Goal: Task Accomplishment & Management: Use online tool/utility

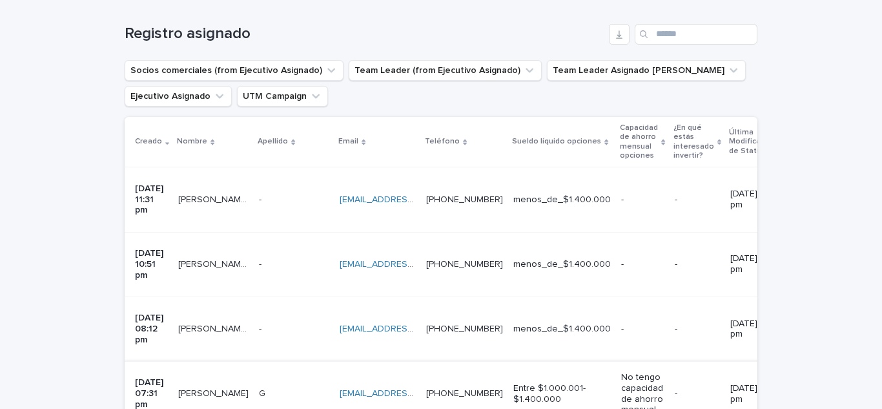
scroll to position [227, 0]
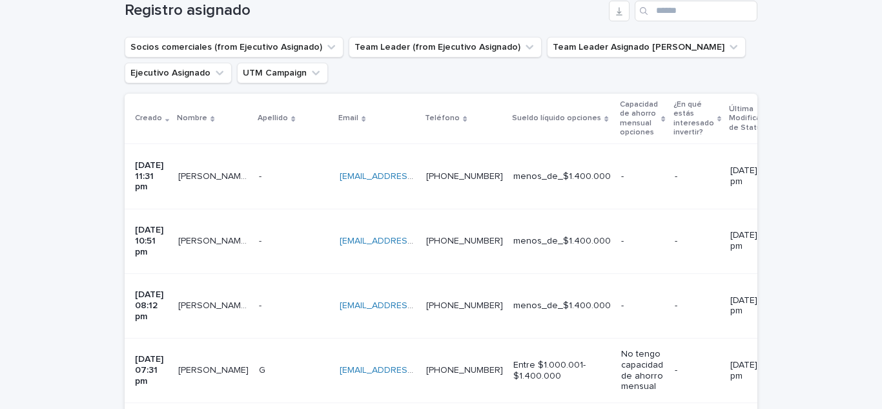
click at [220, 168] on p "[PERSON_NAME] [PERSON_NAME]" at bounding box center [214, 175] width 73 height 14
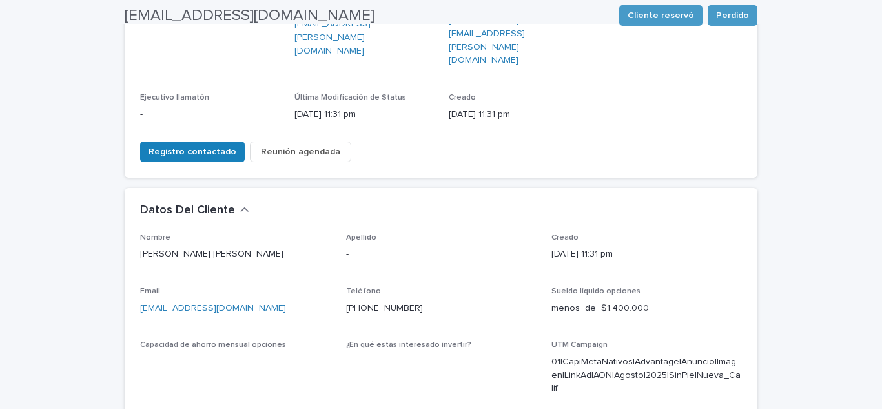
scroll to position [258, 0]
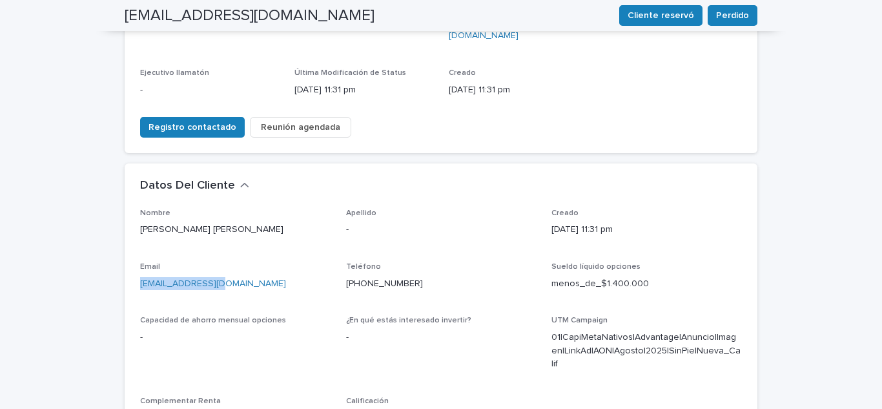
drag, startPoint x: 230, startPoint y: 235, endPoint x: 128, endPoint y: 242, distance: 102.2
click at [128, 242] on div "Nombre [PERSON_NAME] [PERSON_NAME] Apellido - Creado [DATE] 11:31 pm Email [EMA…" at bounding box center [441, 335] width 632 height 255
copy link "[EMAIL_ADDRESS][DOMAIN_NAME]"
drag, startPoint x: 423, startPoint y: 237, endPoint x: 339, endPoint y: 247, distance: 84.5
click at [339, 247] on div "Nombre [PERSON_NAME] [PERSON_NAME] Apellido - Creado [DATE] 11:31 pm Email [EMA…" at bounding box center [441, 327] width 602 height 239
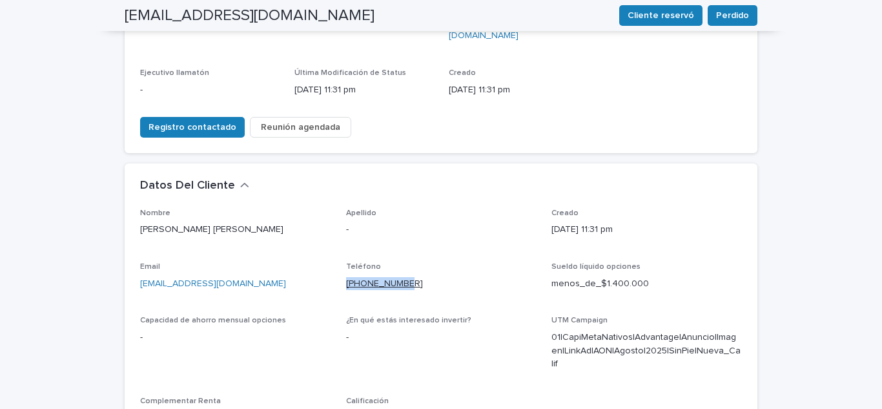
copy link "[PHONE_NUMBER]"
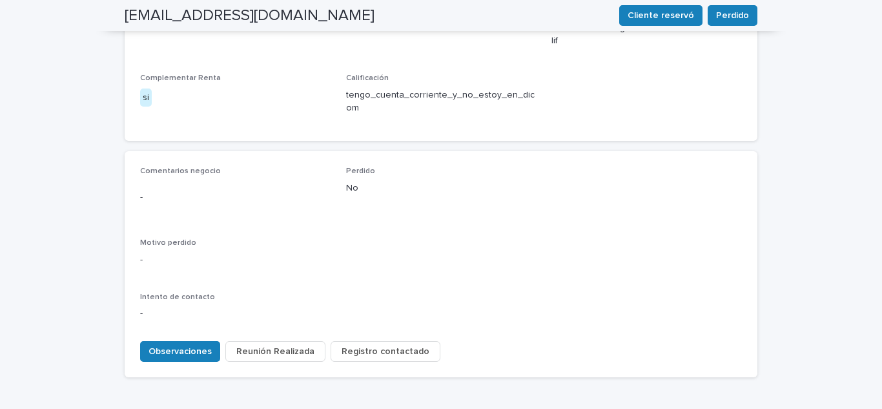
scroll to position [598, 0]
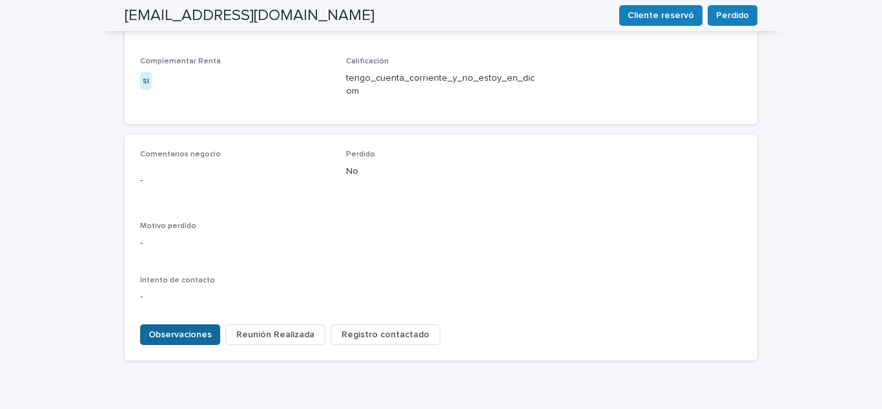
click at [168, 328] on span "Observaciones" at bounding box center [179, 334] width 63 height 13
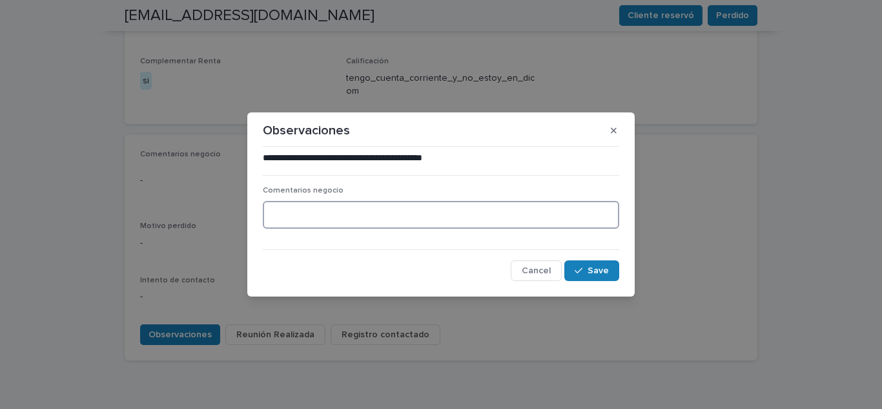
click at [305, 220] on textarea at bounding box center [441, 215] width 356 height 28
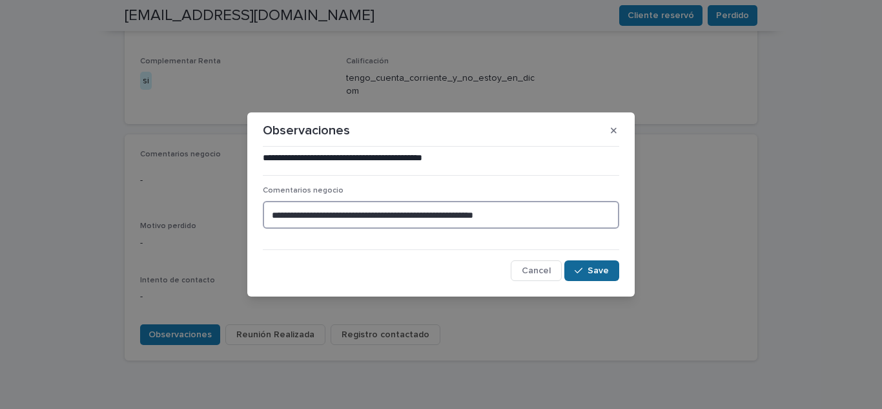
type textarea "**********"
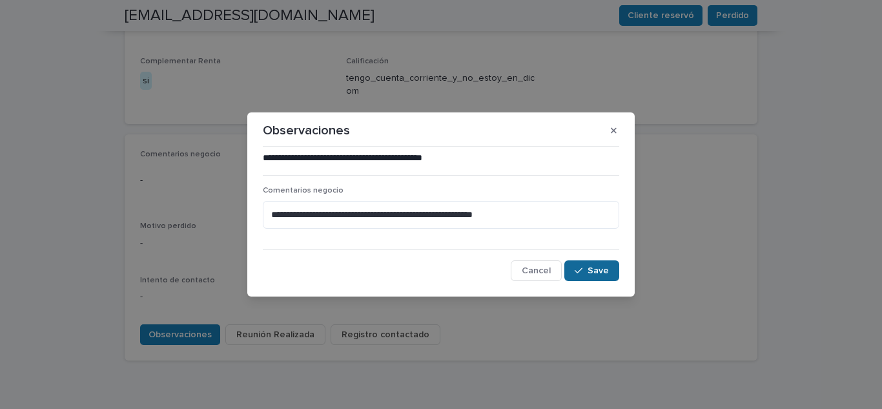
click at [589, 266] on span "Save" at bounding box center [597, 270] width 21 height 9
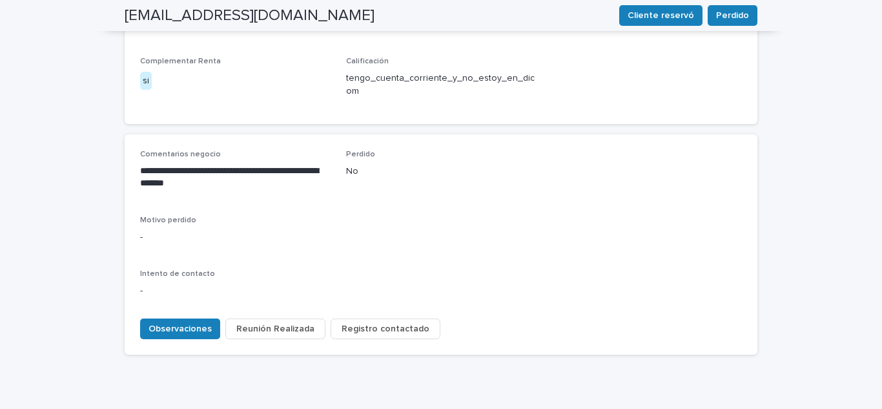
scroll to position [592, 0]
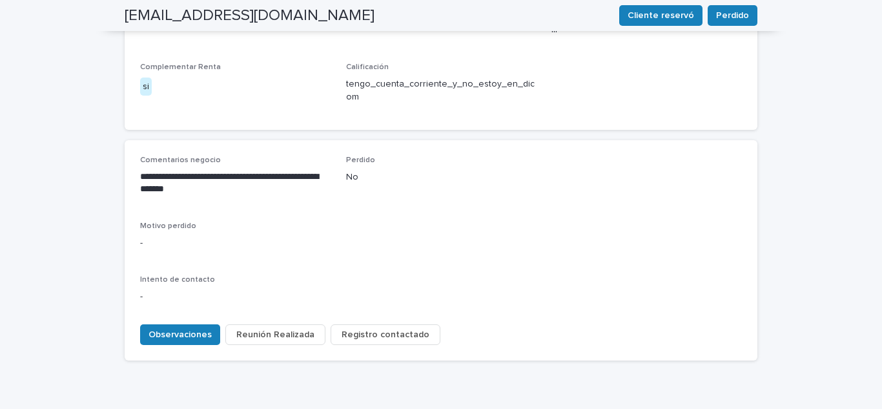
click at [382, 328] on span "Registro contactado" at bounding box center [385, 334] width 88 height 13
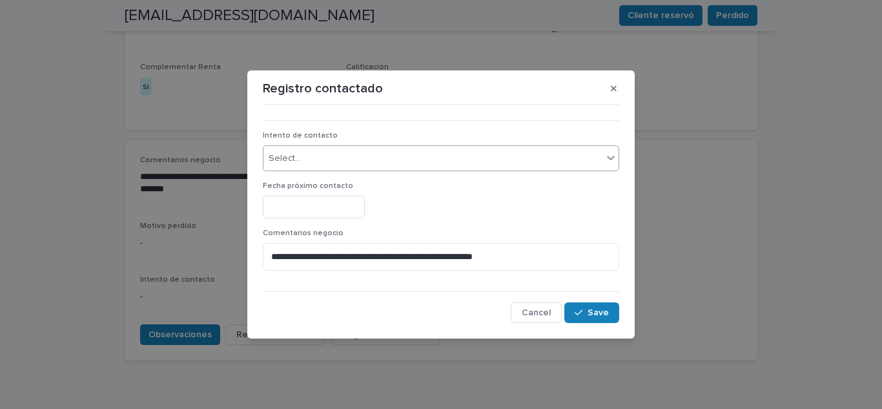
click at [307, 160] on div "Select..." at bounding box center [432, 158] width 339 height 21
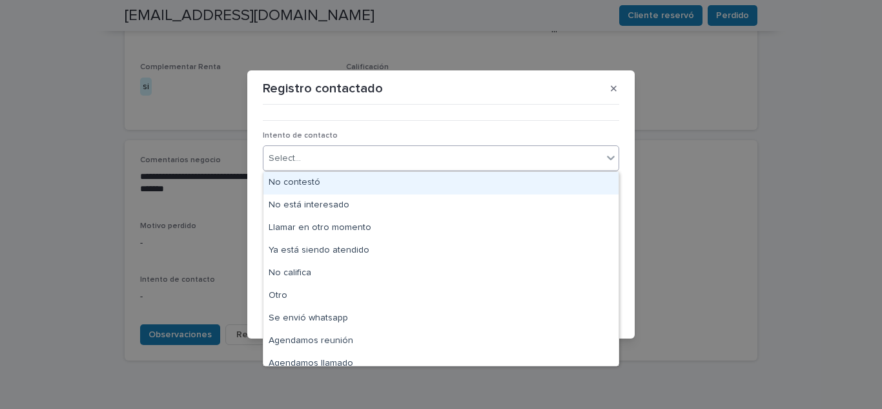
click at [319, 176] on div "No contestó" at bounding box center [440, 183] width 355 height 23
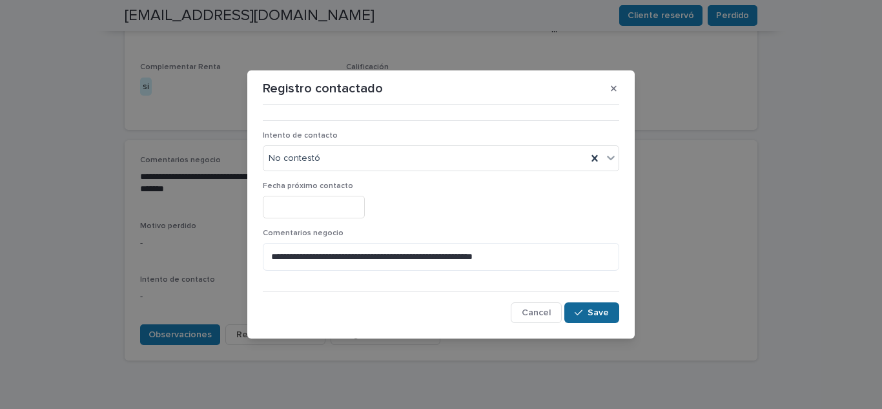
click at [618, 321] on button "Save" at bounding box center [591, 312] width 55 height 21
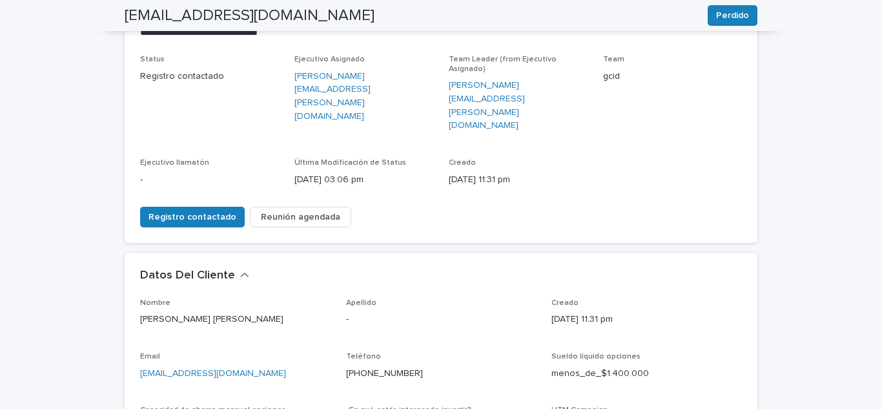
scroll to position [0, 0]
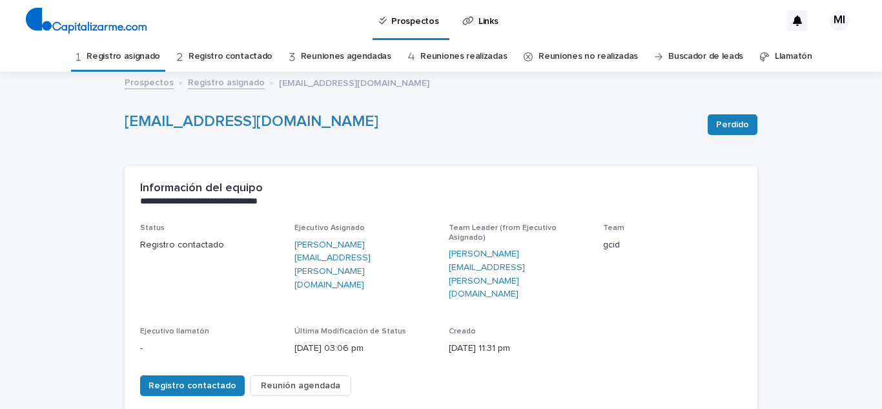
click at [154, 59] on link "Registro asignado" at bounding box center [123, 56] width 74 height 30
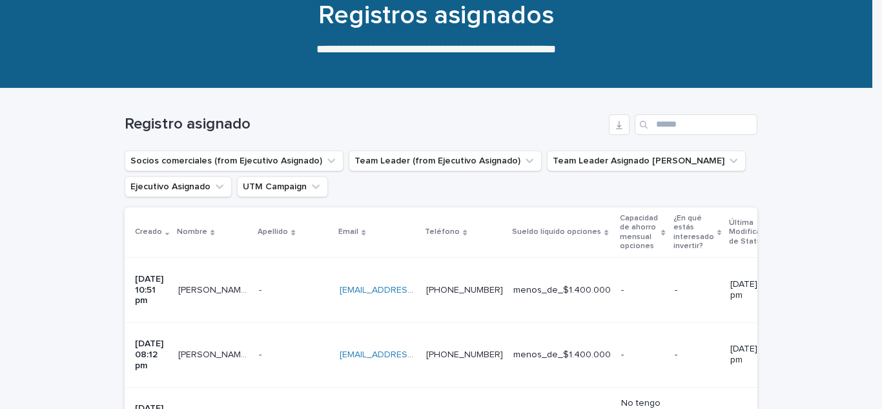
scroll to position [194, 0]
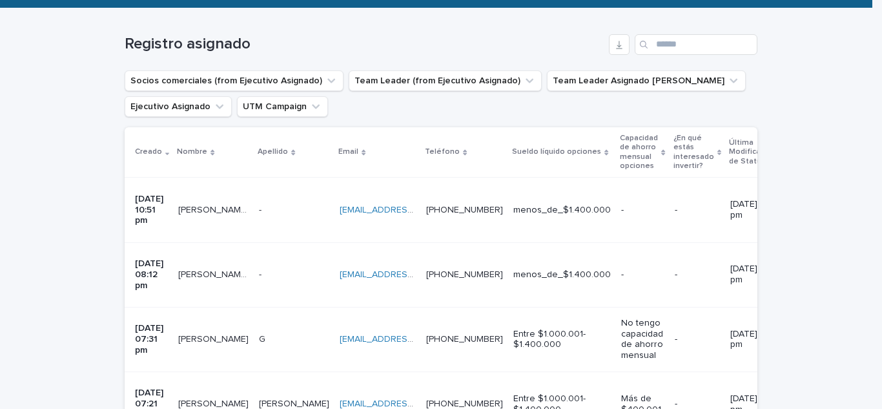
click at [211, 206] on div "[PERSON_NAME] [PERSON_NAME] [PERSON_NAME]" at bounding box center [213, 209] width 70 height 21
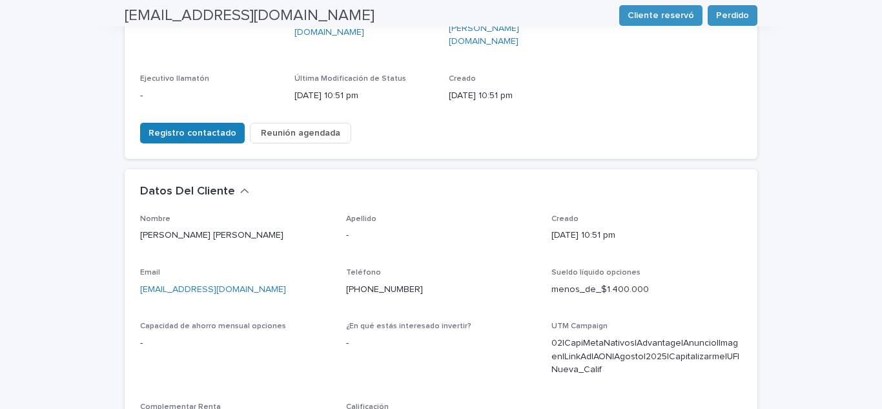
scroll to position [258, 0]
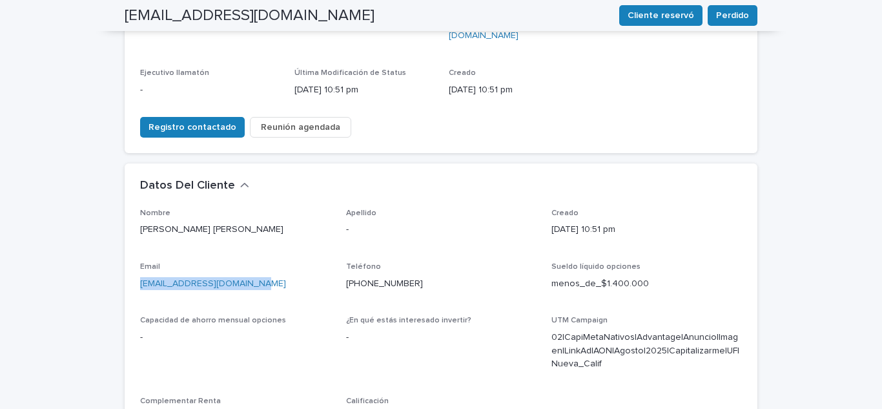
drag, startPoint x: 263, startPoint y: 236, endPoint x: 117, endPoint y: 232, distance: 146.5
click at [118, 232] on div "**********" at bounding box center [440, 278] width 645 height 927
copy link "[EMAIL_ADDRESS][DOMAIN_NAME]"
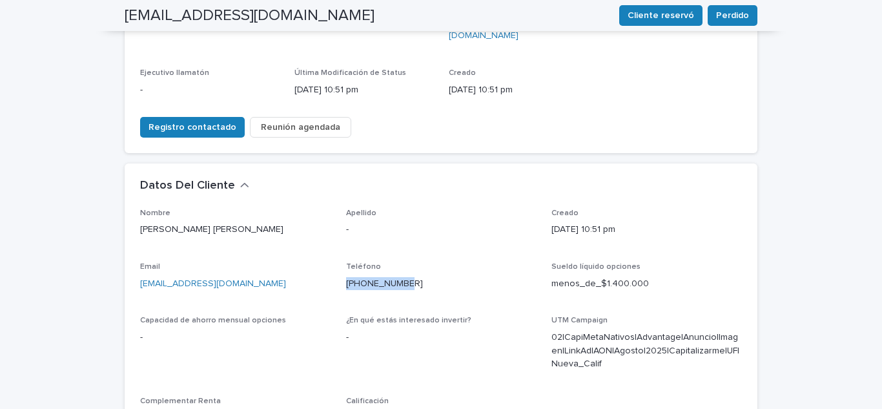
drag, startPoint x: 410, startPoint y: 233, endPoint x: 339, endPoint y: 245, distance: 71.9
click at [339, 245] on div "Nombre [PERSON_NAME] [PERSON_NAME] Apellido - Creado [DATE] 10:51 pm Email [EMA…" at bounding box center [441, 327] width 602 height 239
copy link "[PHONE_NUMBER]"
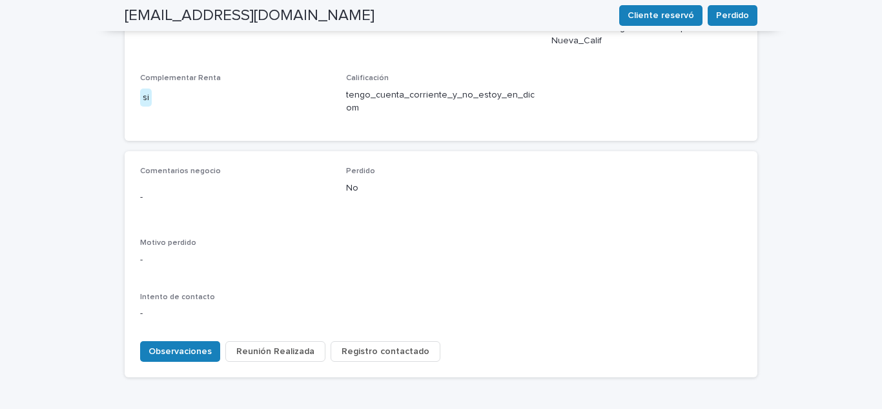
scroll to position [611, 0]
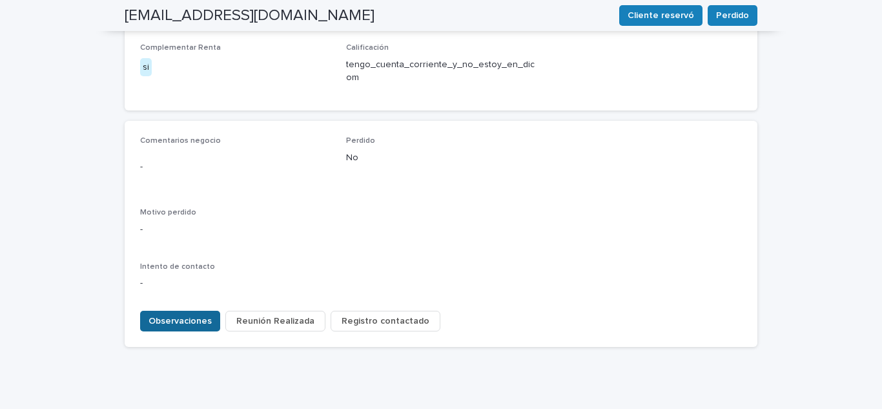
click at [188, 314] on span "Observaciones" at bounding box center [179, 320] width 63 height 13
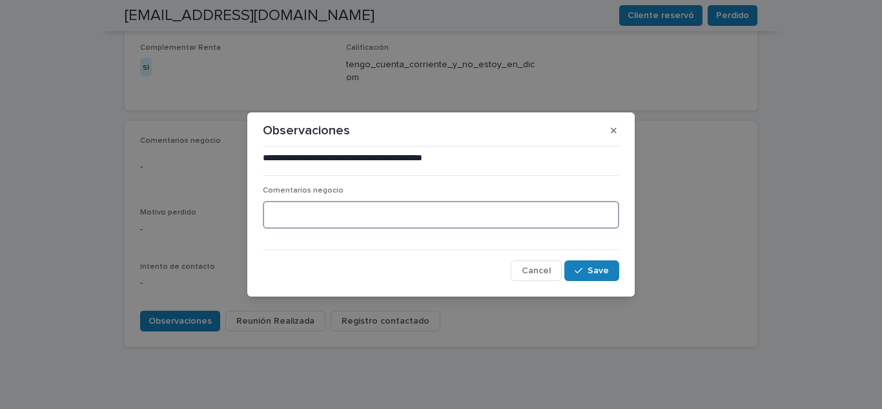
click at [281, 207] on textarea at bounding box center [441, 215] width 356 height 28
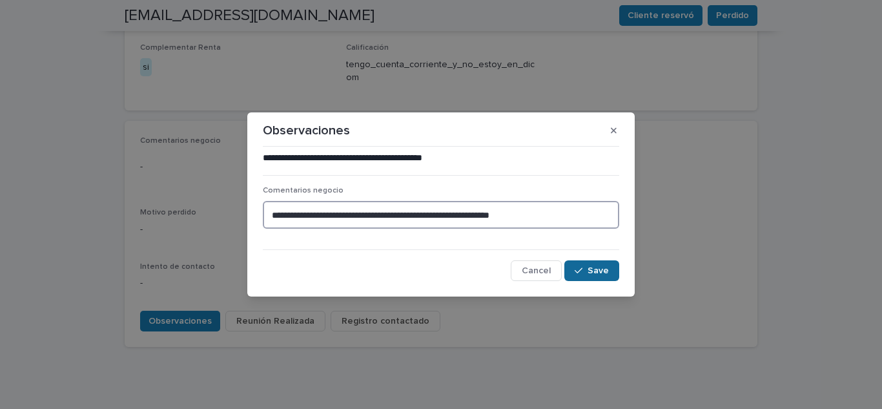
type textarea "**********"
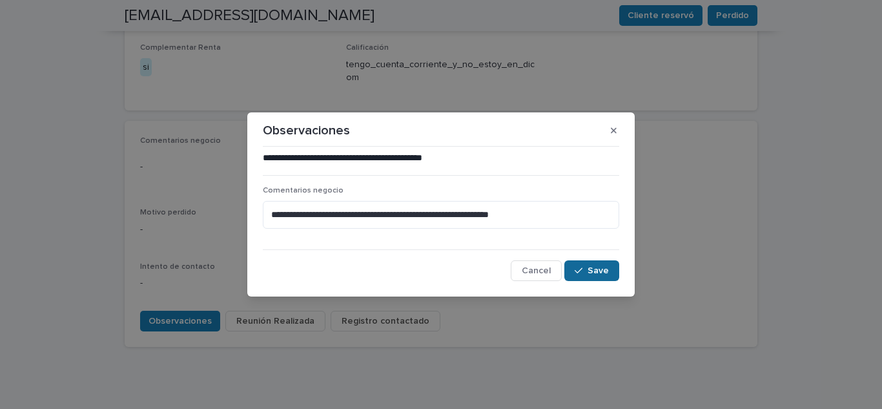
click at [598, 270] on span "Save" at bounding box center [597, 270] width 21 height 9
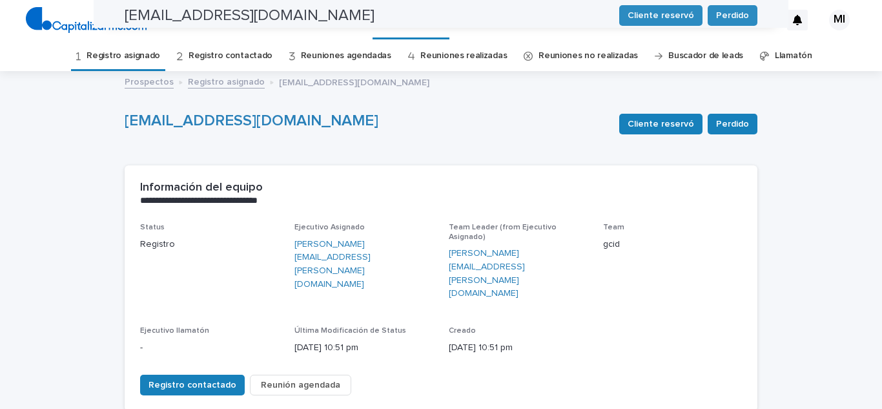
scroll to position [0, 0]
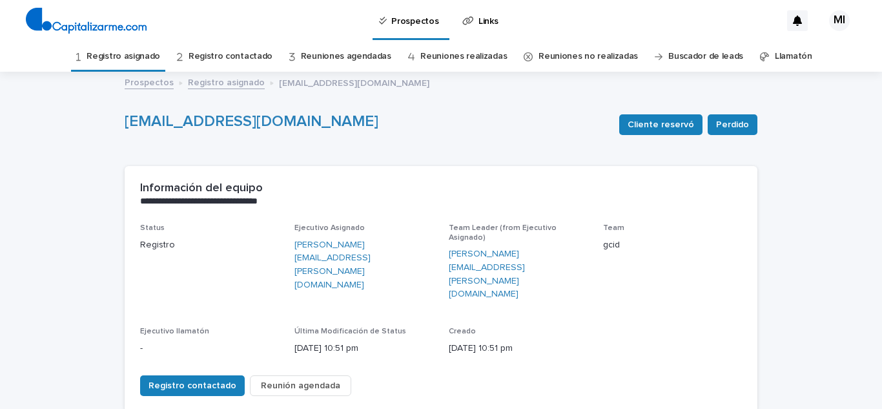
click at [112, 60] on link "Registro asignado" at bounding box center [123, 56] width 74 height 30
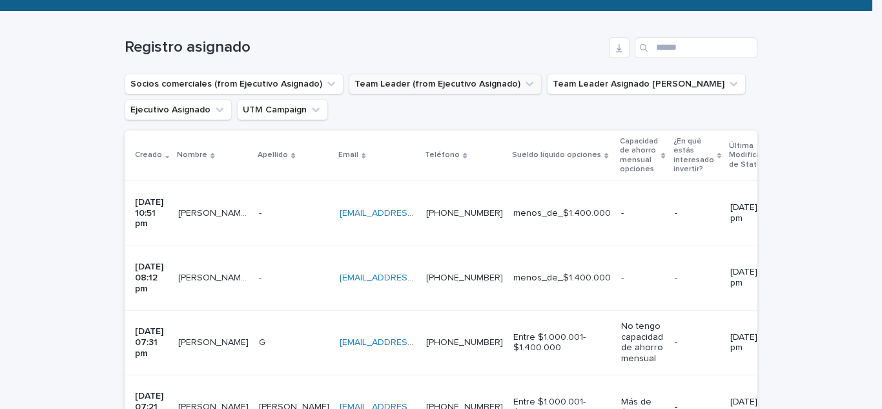
scroll to position [194, 0]
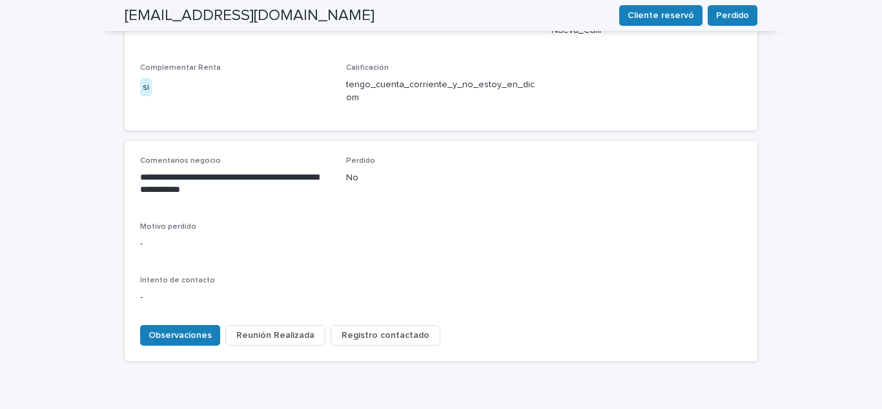
scroll to position [605, 0]
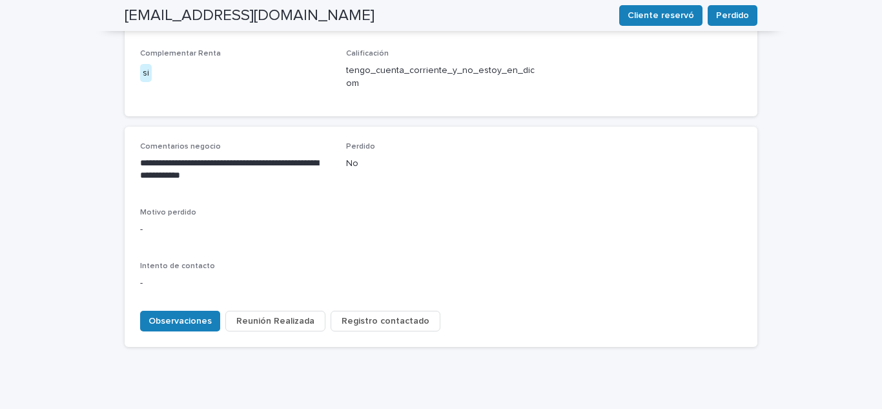
click at [356, 314] on span "Registro contactado" at bounding box center [385, 320] width 88 height 13
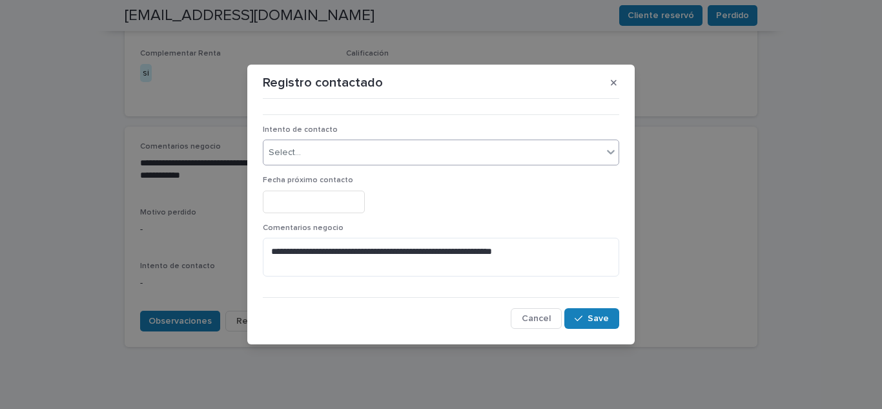
click at [310, 157] on div "Select..." at bounding box center [432, 152] width 339 height 21
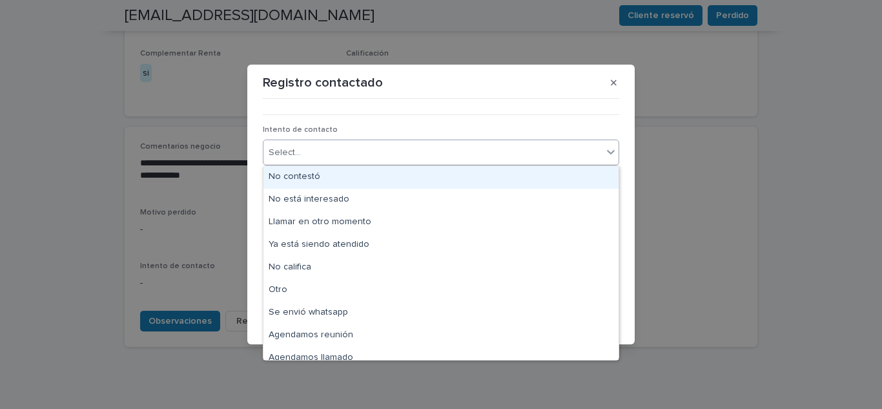
click at [312, 178] on div "No contestó" at bounding box center [440, 177] width 355 height 23
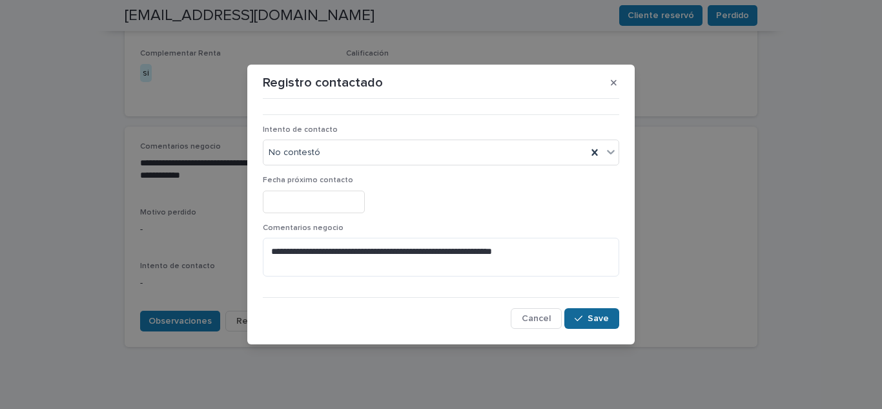
click at [585, 313] on button "Save" at bounding box center [591, 318] width 55 height 21
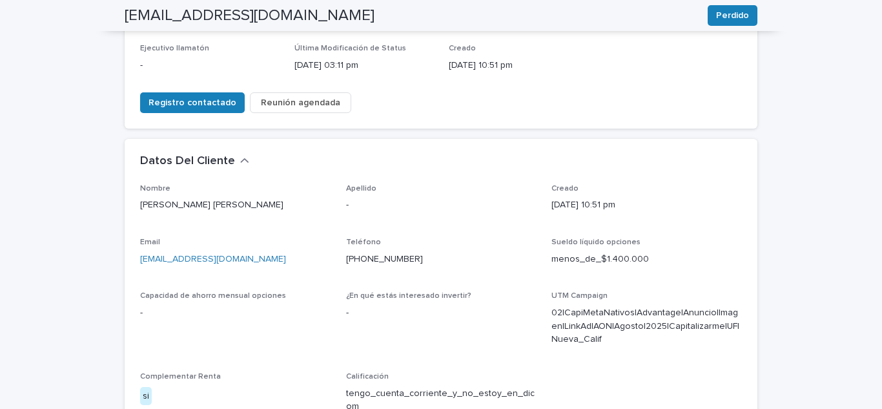
scroll to position [0, 0]
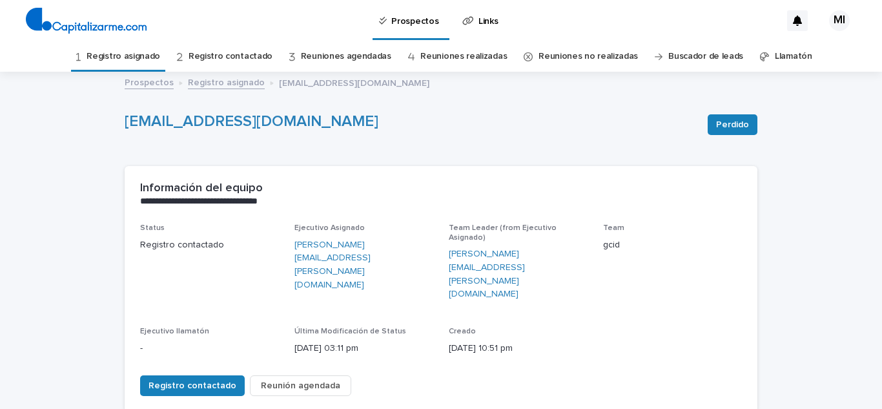
click at [126, 56] on link "Registro asignado" at bounding box center [123, 56] width 74 height 30
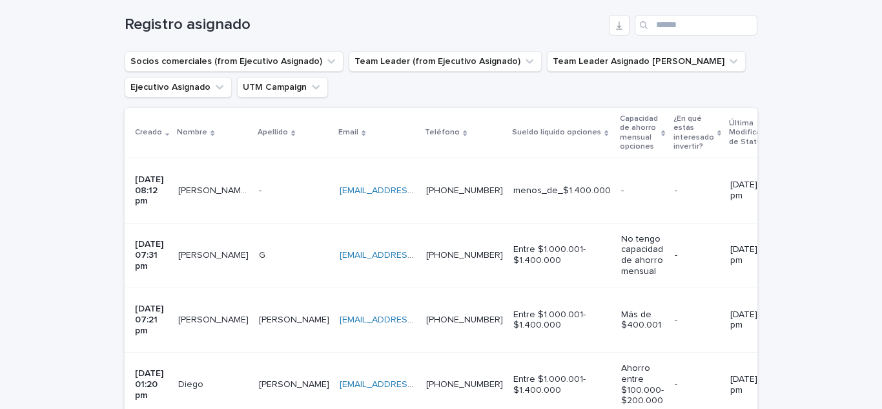
scroll to position [206, 0]
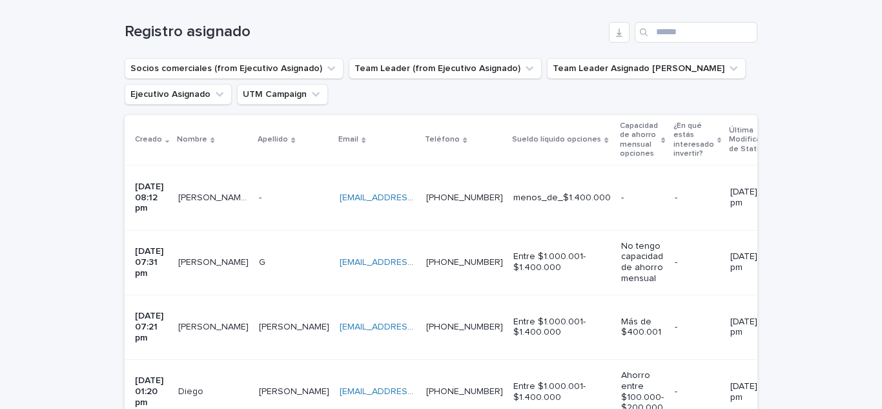
click at [205, 190] on p "[PERSON_NAME] [PERSON_NAME]" at bounding box center [214, 197] width 73 height 14
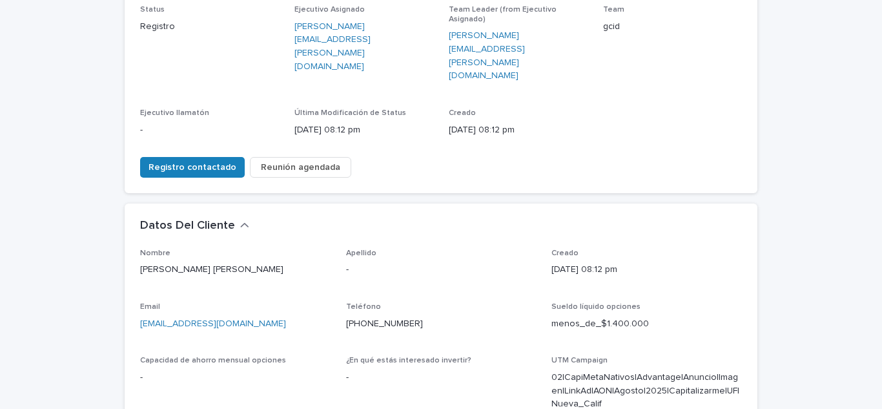
scroll to position [258, 0]
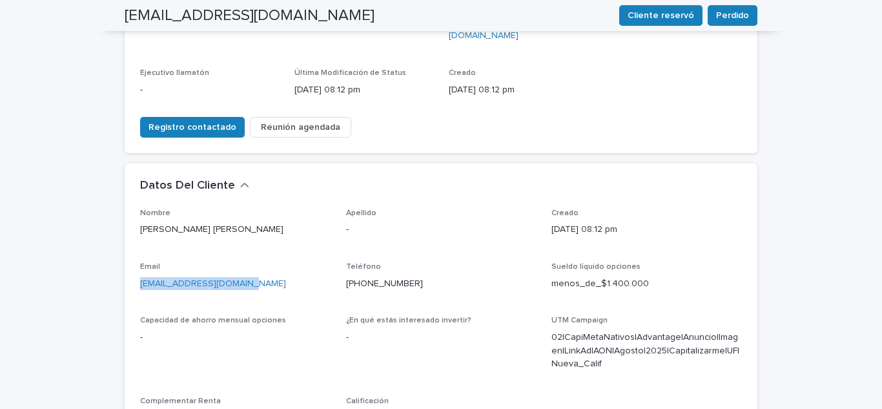
drag, startPoint x: 247, startPoint y: 237, endPoint x: 104, endPoint y: 242, distance: 142.7
click at [104, 242] on div "**********" at bounding box center [441, 295] width 882 height 960
copy link "[EMAIL_ADDRESS][DOMAIN_NAME]"
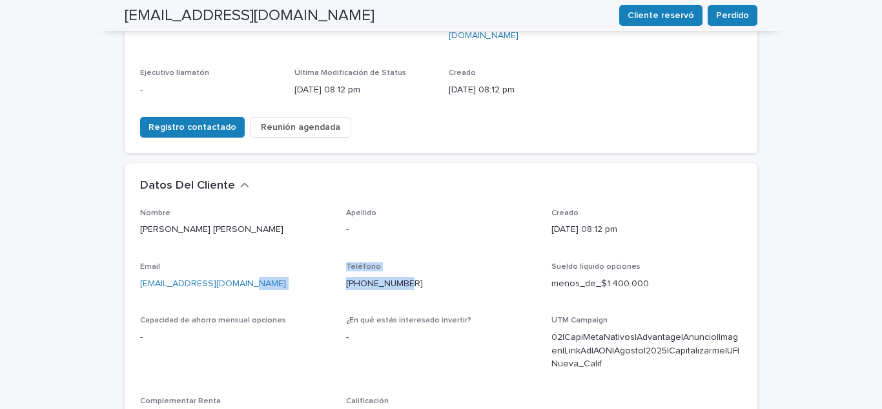
drag, startPoint x: 412, startPoint y: 238, endPoint x: 332, endPoint y: 234, distance: 80.7
click at [332, 234] on div "Nombre [PERSON_NAME] [PERSON_NAME] - Creado [DATE] 08:12 pm Email [EMAIL_ADDRES…" at bounding box center [441, 327] width 602 height 239
click at [436, 277] on p "[PHONE_NUMBER]" at bounding box center [441, 284] width 190 height 14
drag, startPoint x: 435, startPoint y: 238, endPoint x: 334, endPoint y: 236, distance: 101.3
click at [334, 236] on div "Nombre [PERSON_NAME] [PERSON_NAME] - Creado [DATE] 08:12 pm Email [EMAIL_ADDRES…" at bounding box center [441, 327] width 602 height 239
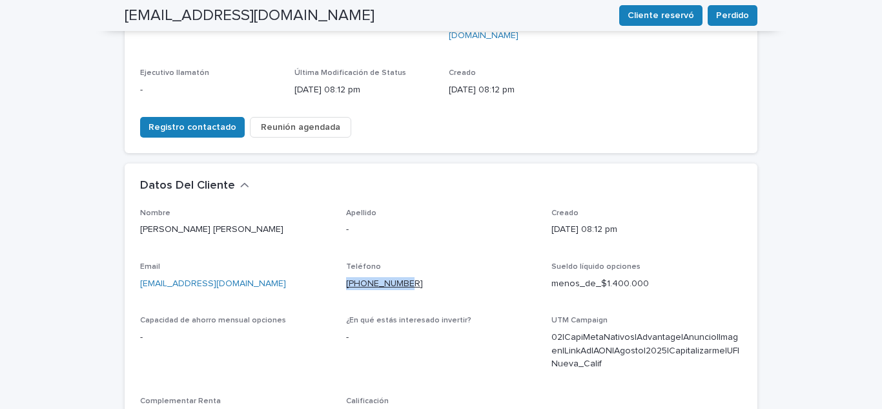
copy link "[PHONE_NUMBER]"
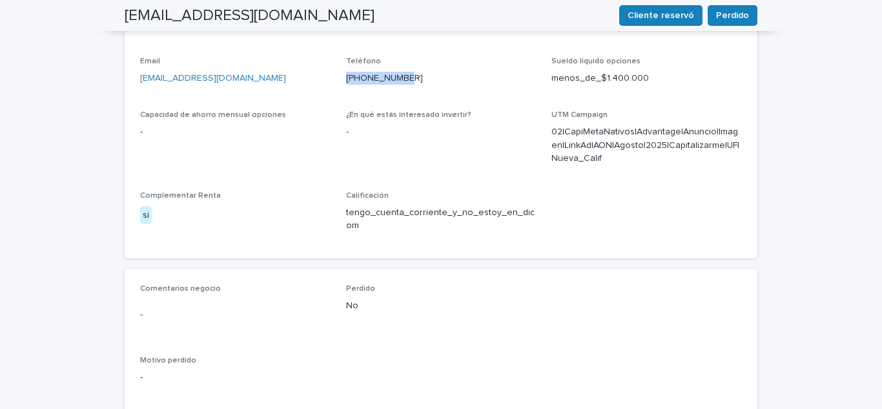
scroll to position [581, 0]
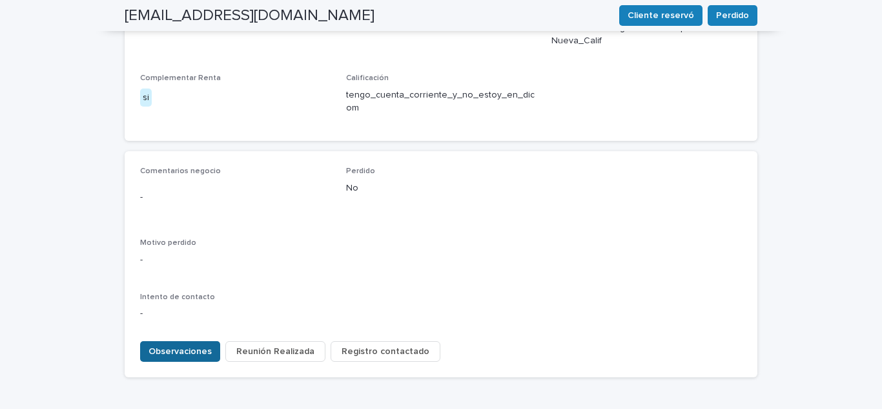
click at [175, 345] on span "Observaciones" at bounding box center [179, 351] width 63 height 13
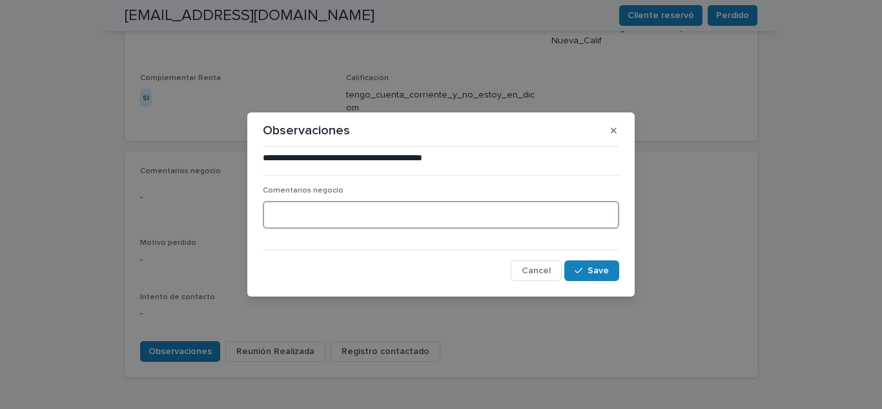
click at [275, 213] on textarea at bounding box center [441, 215] width 356 height 28
type textarea "**********"
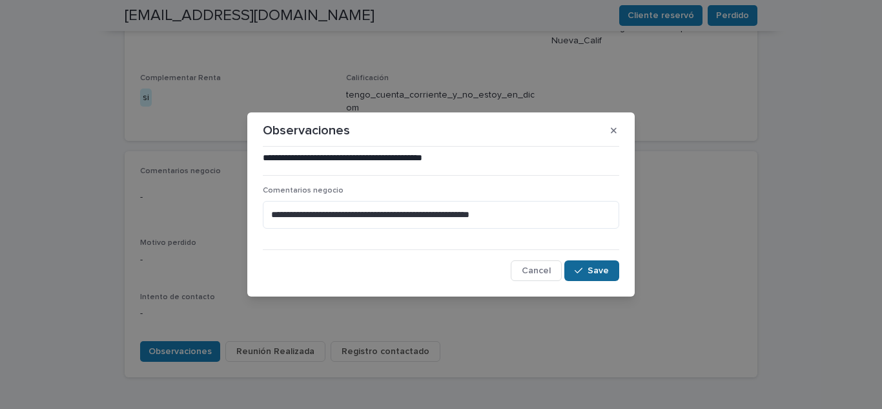
click at [610, 270] on button "Save" at bounding box center [591, 270] width 55 height 21
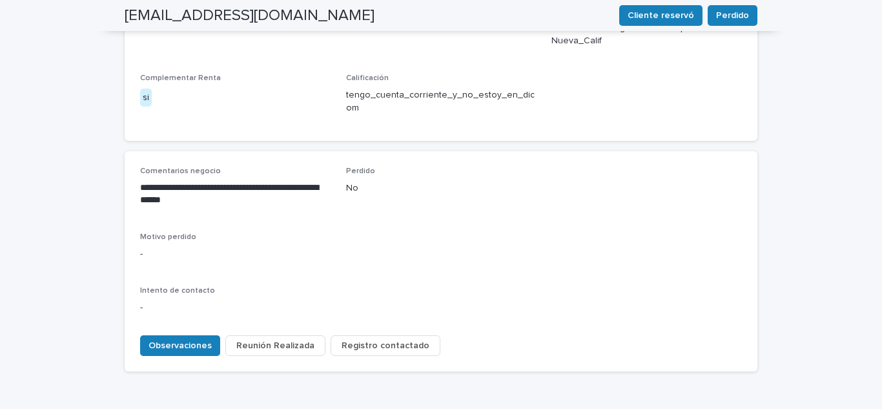
click at [364, 339] on span "Registro contactado" at bounding box center [385, 345] width 88 height 13
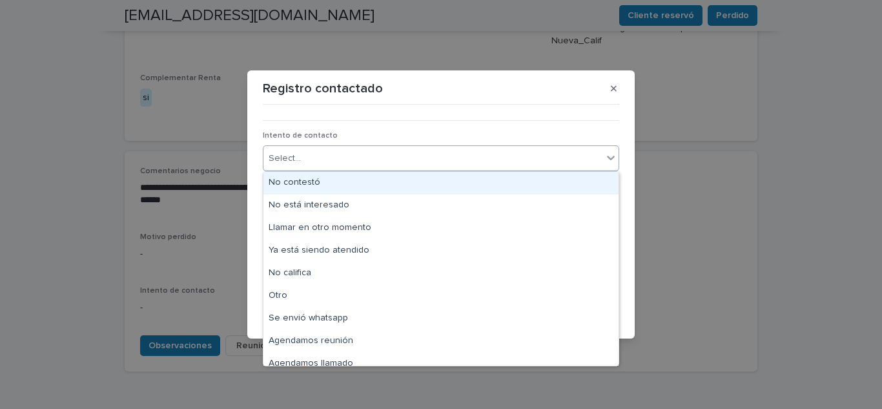
click at [336, 151] on div "Select..." at bounding box center [432, 158] width 339 height 21
click at [325, 186] on div "No contestó" at bounding box center [440, 183] width 355 height 23
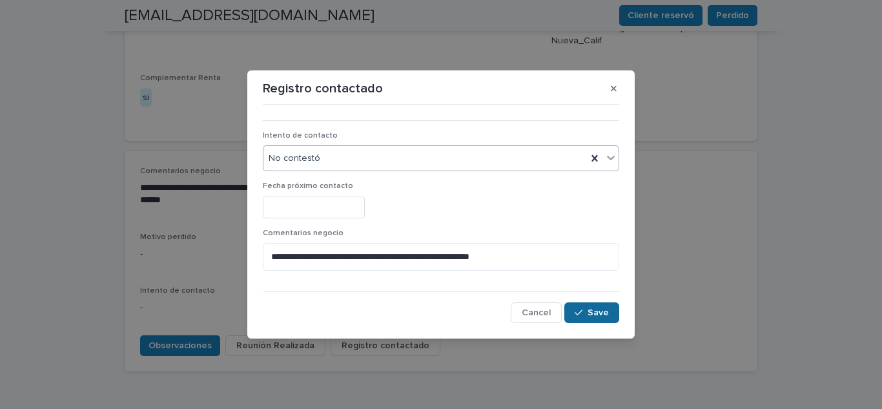
click at [590, 310] on span "Save" at bounding box center [597, 312] width 21 height 9
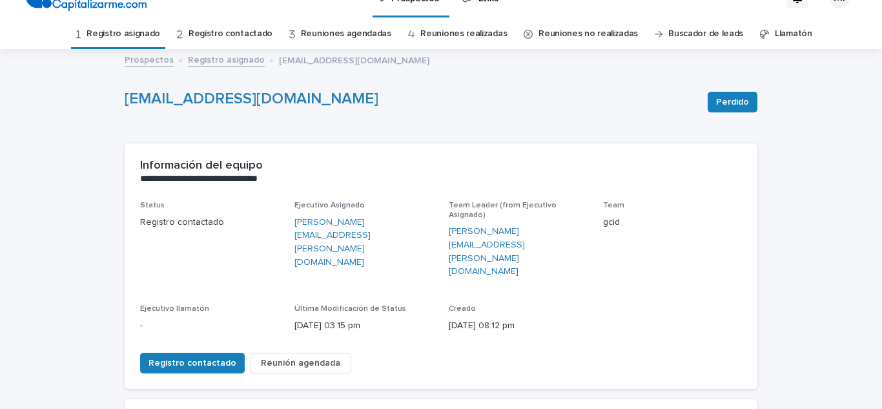
scroll to position [0, 0]
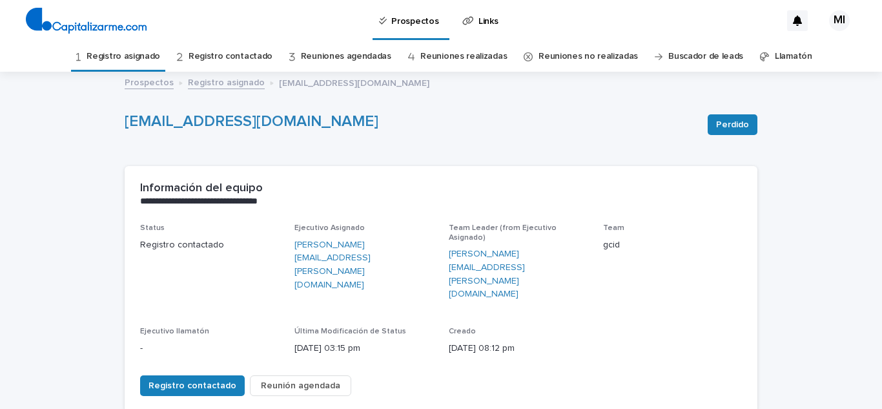
click at [125, 52] on link "Registro asignado" at bounding box center [123, 56] width 74 height 30
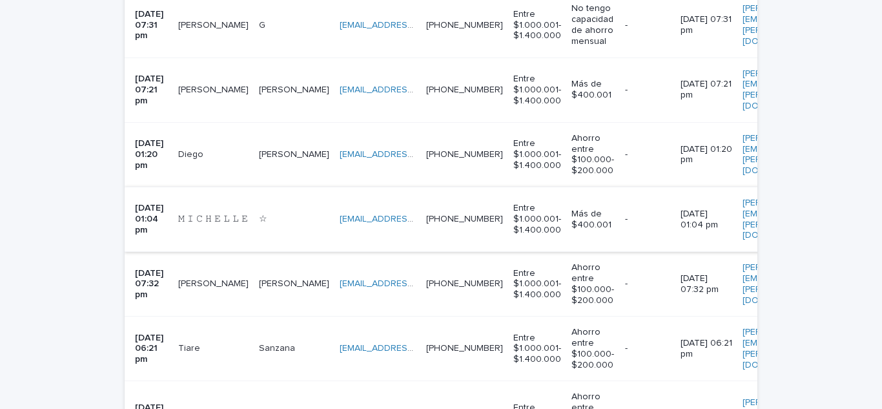
scroll to position [314, 0]
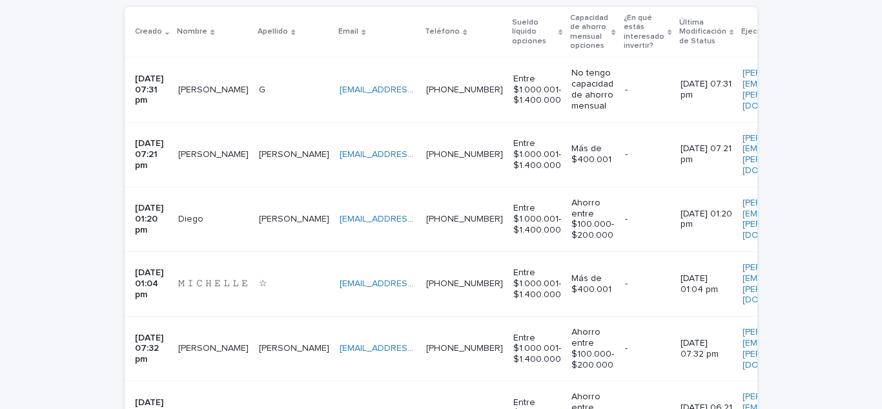
click at [202, 90] on p "[PERSON_NAME]" at bounding box center [214, 89] width 73 height 14
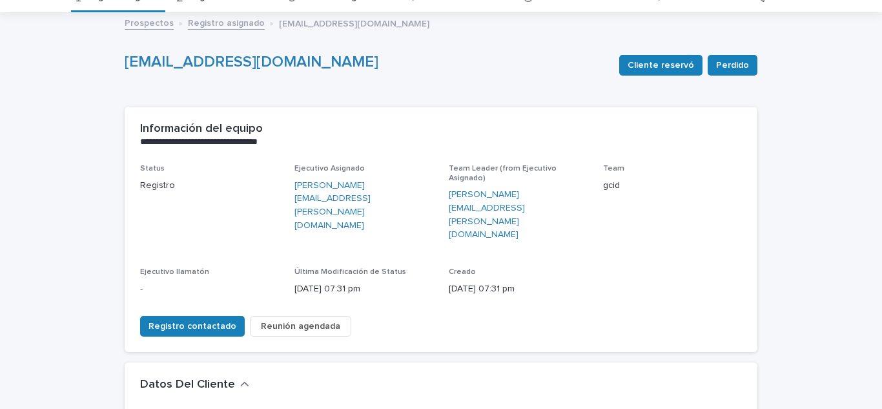
scroll to position [129, 0]
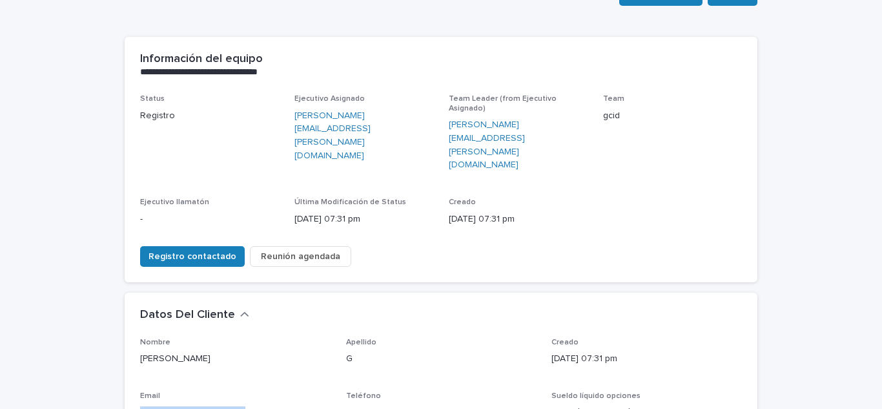
drag, startPoint x: 233, startPoint y: 368, endPoint x: 121, endPoint y: 374, distance: 112.5
copy link "[EMAIL_ADDRESS][DOMAIN_NAME]"
drag, startPoint x: 407, startPoint y: 363, endPoint x: 339, endPoint y: 374, distance: 68.5
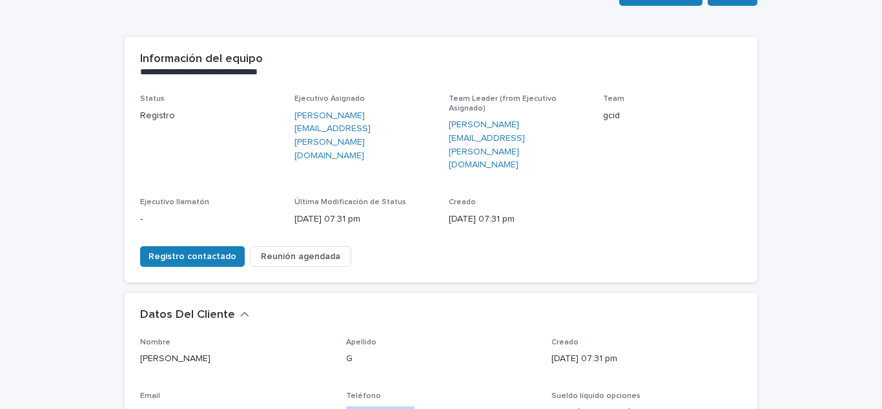
copy link "[PHONE_NUMBER]"
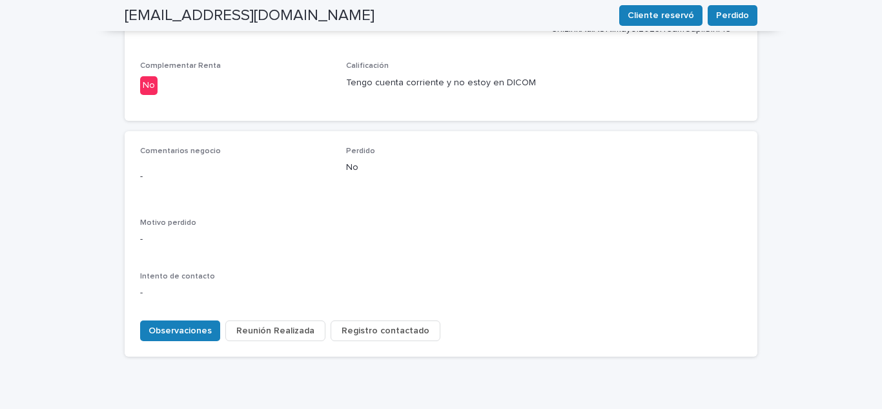
scroll to position [581, 0]
click at [194, 323] on span "Observaciones" at bounding box center [179, 329] width 63 height 13
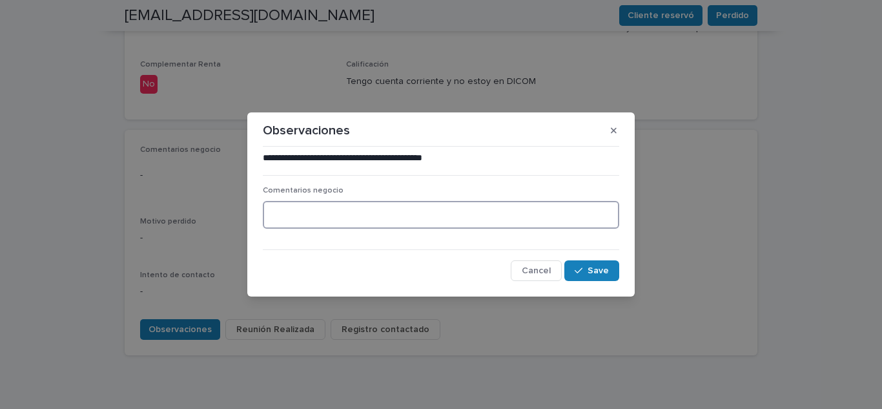
click at [338, 214] on textarea at bounding box center [441, 215] width 356 height 28
type textarea "**********"
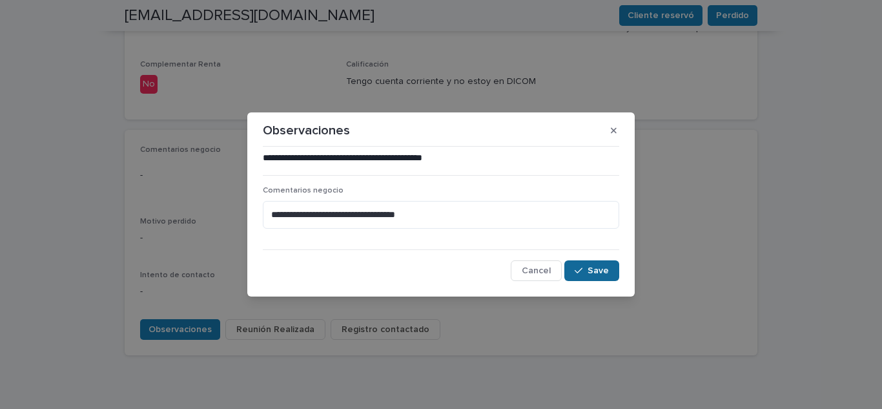
click at [593, 270] on span "Save" at bounding box center [597, 270] width 21 height 9
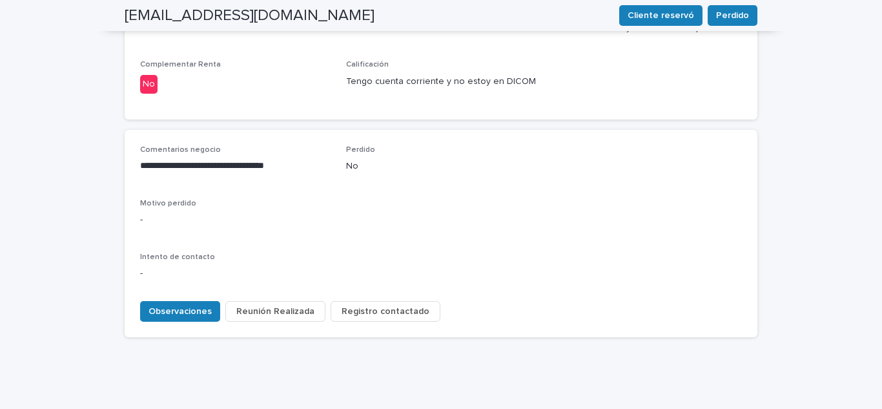
scroll to position [571, 0]
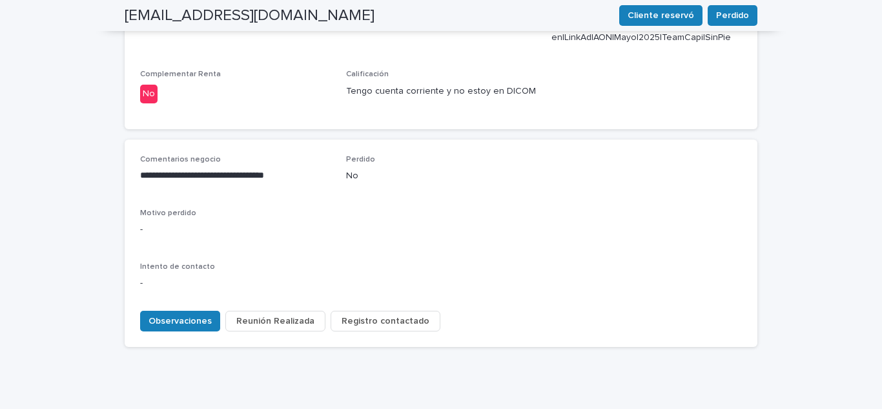
click at [384, 314] on span "Registro contactado" at bounding box center [385, 320] width 88 height 13
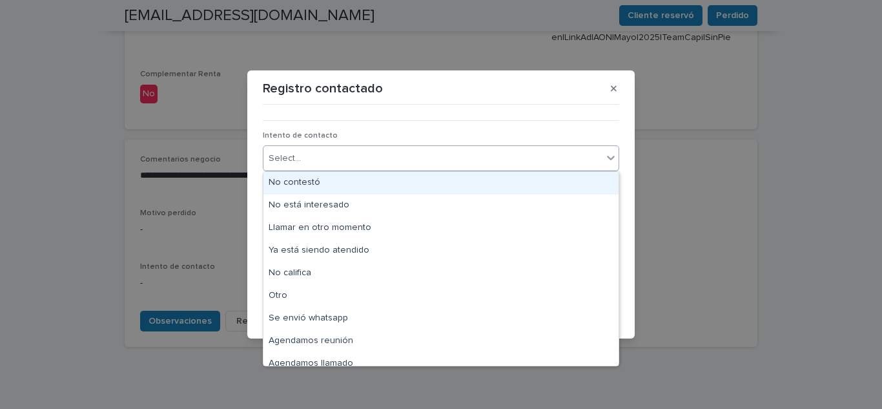
click at [327, 154] on div "Select..." at bounding box center [432, 158] width 339 height 21
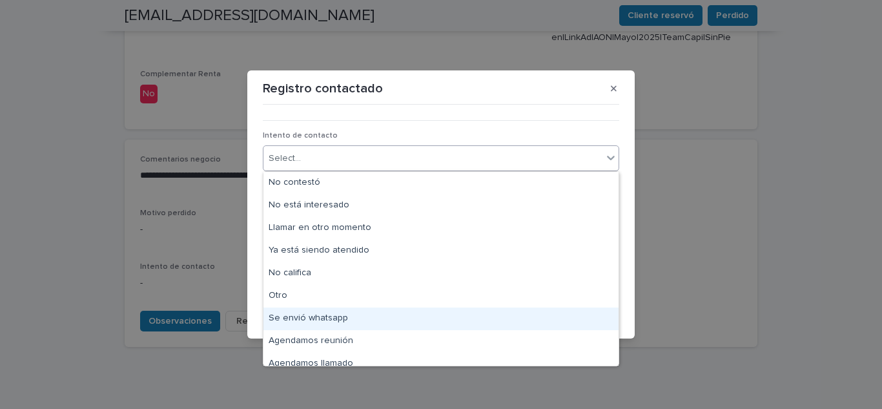
click at [323, 318] on div "Se envió whatsapp" at bounding box center [440, 318] width 355 height 23
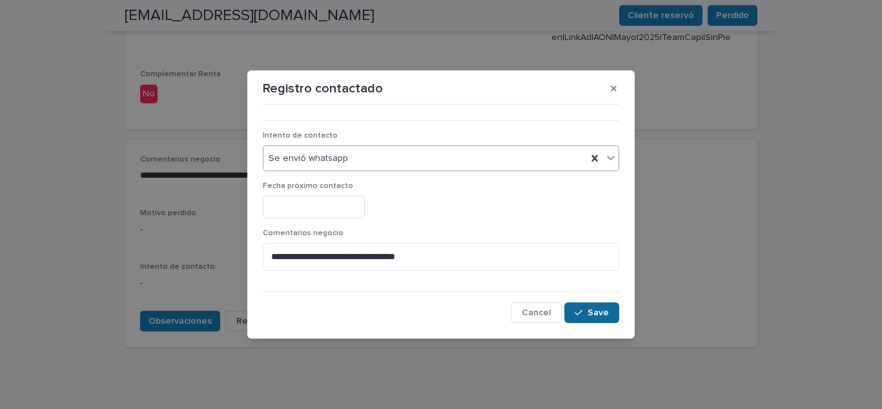
click at [598, 308] on span "Save" at bounding box center [597, 312] width 21 height 9
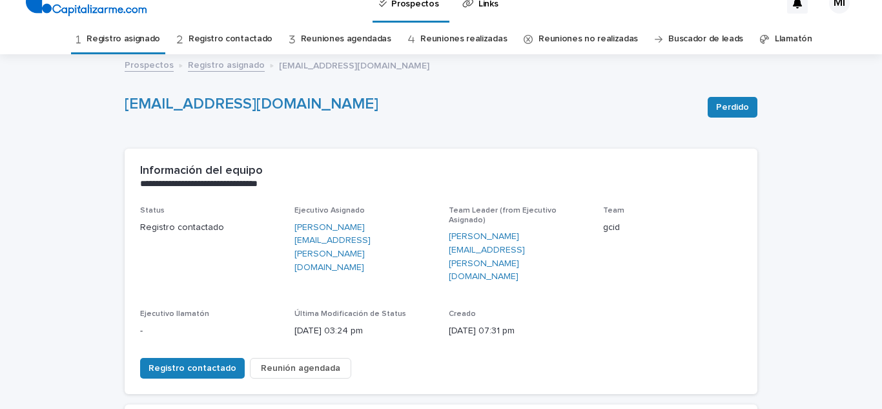
scroll to position [0, 0]
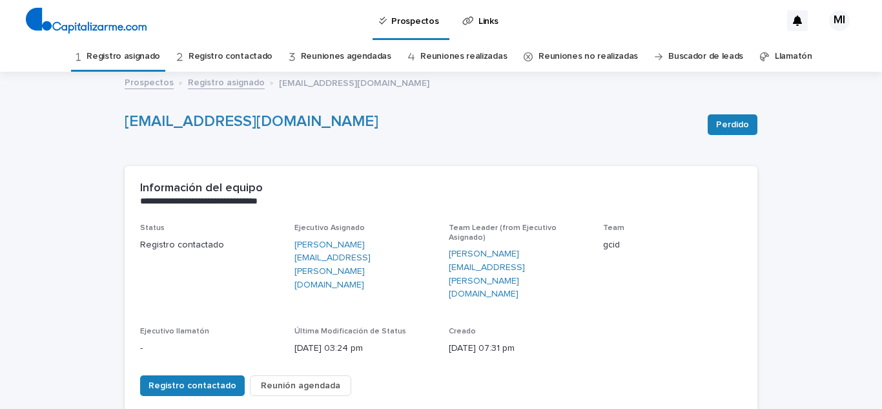
click at [137, 66] on link "Registro asignado" at bounding box center [123, 56] width 74 height 30
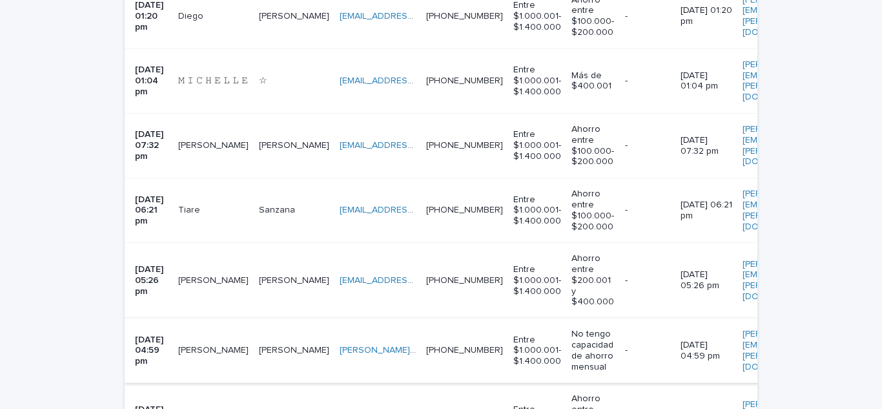
scroll to position [258, 0]
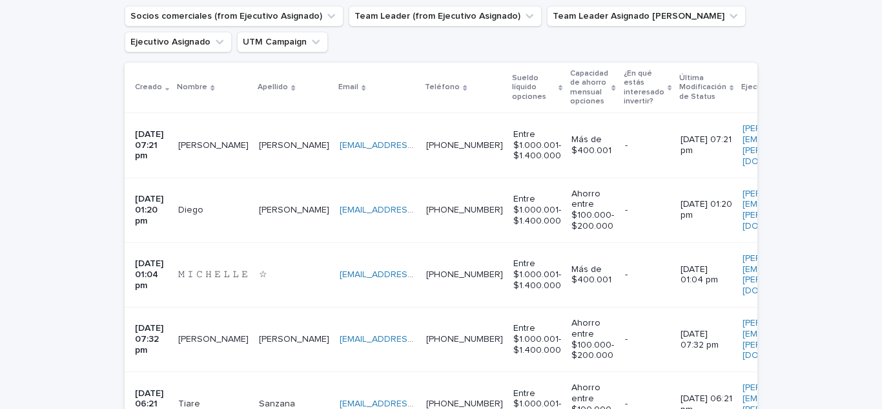
click at [173, 139] on td "[DATE] 07:21 pm" at bounding box center [149, 145] width 48 height 65
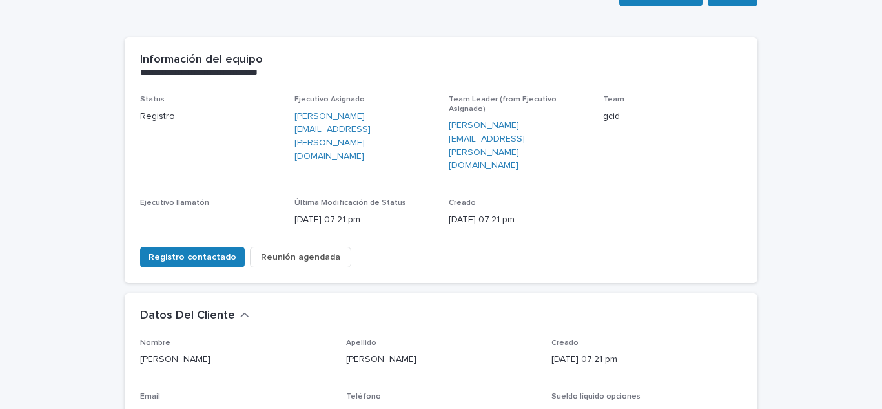
scroll to position [129, 0]
drag, startPoint x: 253, startPoint y: 365, endPoint x: 76, endPoint y: 365, distance: 176.8
click at [76, 365] on div "**********" at bounding box center [441, 413] width 882 height 938
copy link "[EMAIL_ADDRESS][DOMAIN_NAME]"
drag, startPoint x: 411, startPoint y: 367, endPoint x: 341, endPoint y: 372, distance: 69.8
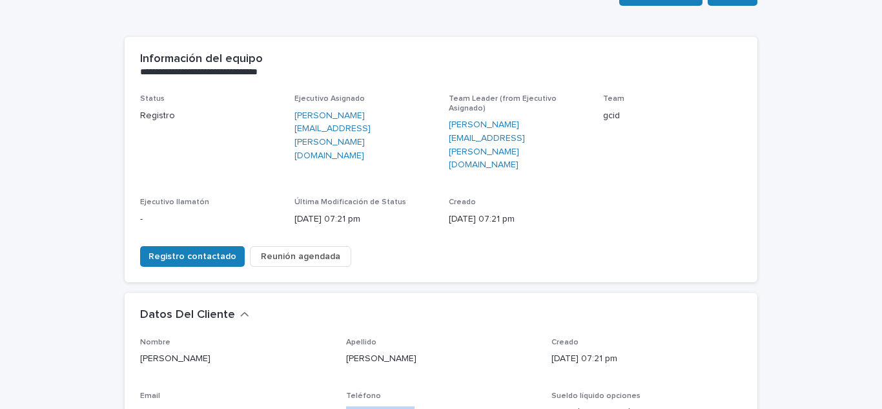
click at [346, 391] on div "Teléfono [PHONE_NUMBER]" at bounding box center [441, 410] width 190 height 38
copy link "[PHONE_NUMBER]"
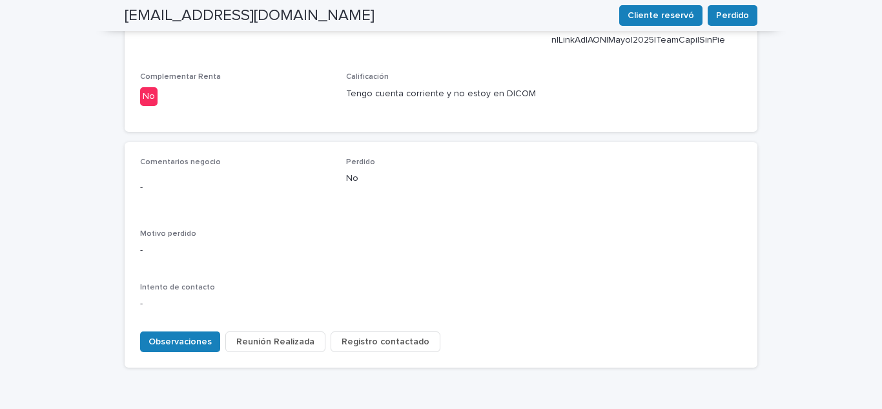
scroll to position [589, 0]
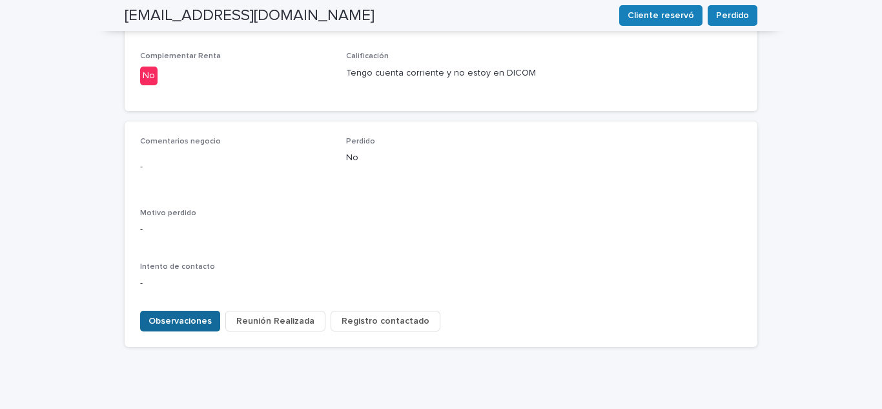
click at [196, 314] on span "Observaciones" at bounding box center [179, 320] width 63 height 13
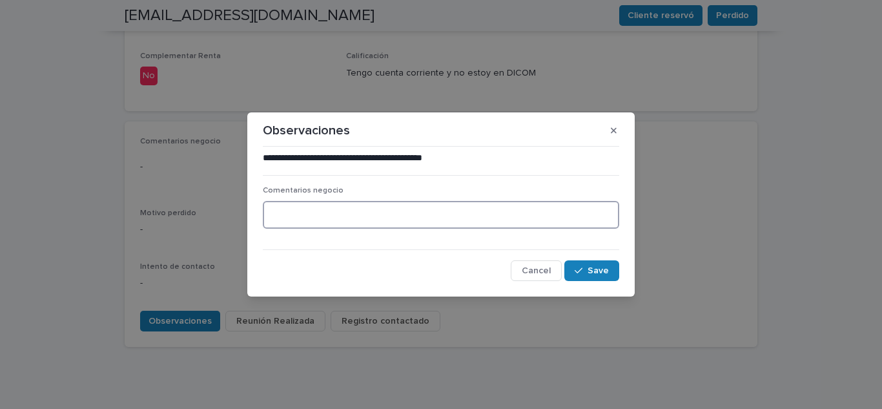
click at [283, 205] on textarea at bounding box center [441, 215] width 356 height 28
type textarea "**********"
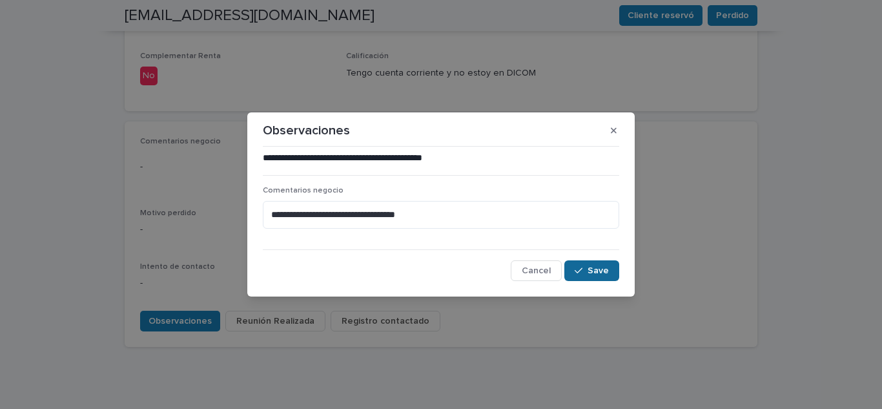
click at [587, 262] on button "Save" at bounding box center [591, 270] width 55 height 21
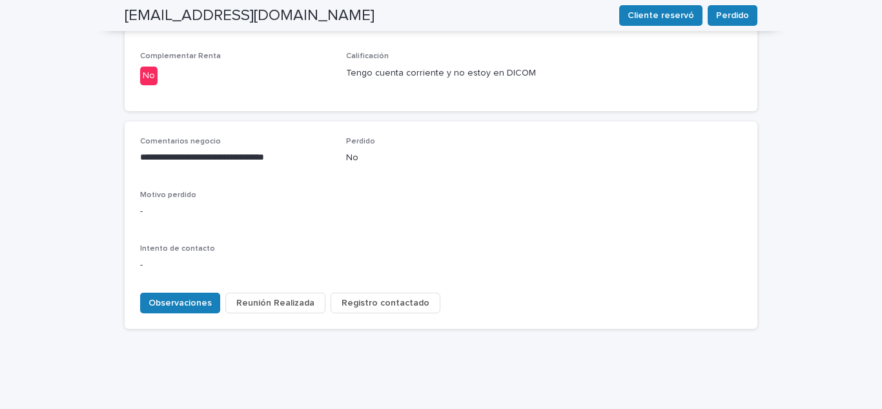
scroll to position [571, 0]
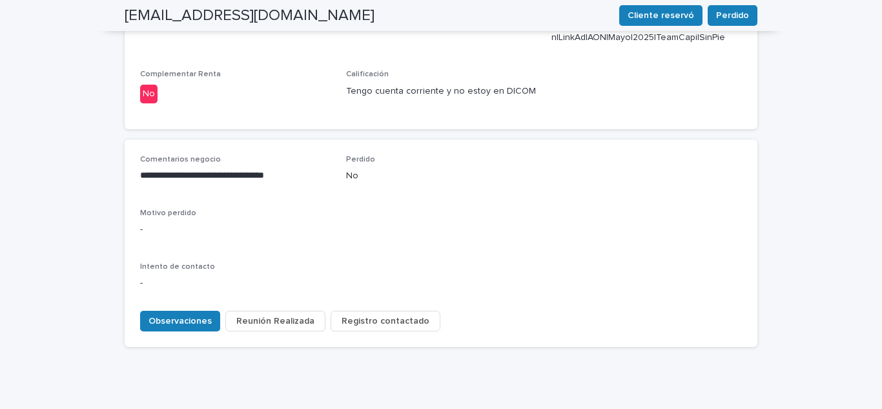
click at [389, 314] on span "Registro contactado" at bounding box center [385, 320] width 88 height 13
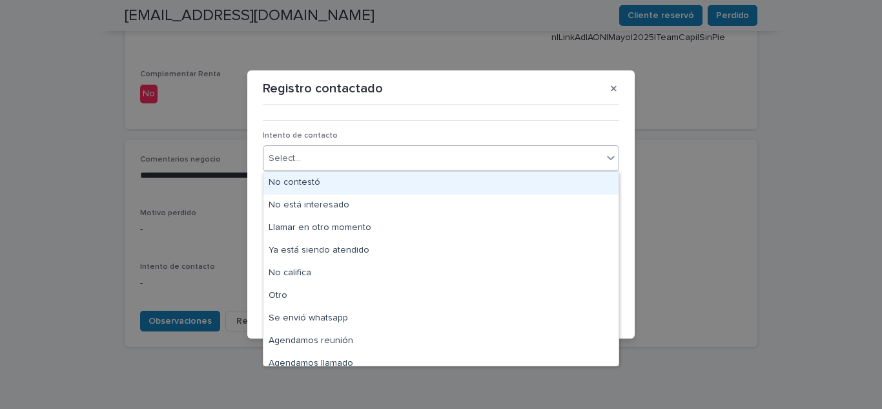
click at [302, 156] on input "text" at bounding box center [302, 158] width 1 height 11
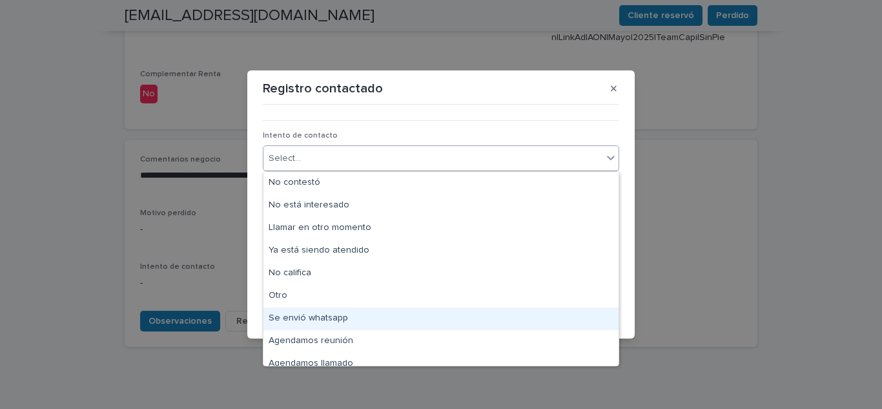
click at [311, 316] on div "Se envió whatsapp" at bounding box center [440, 318] width 355 height 23
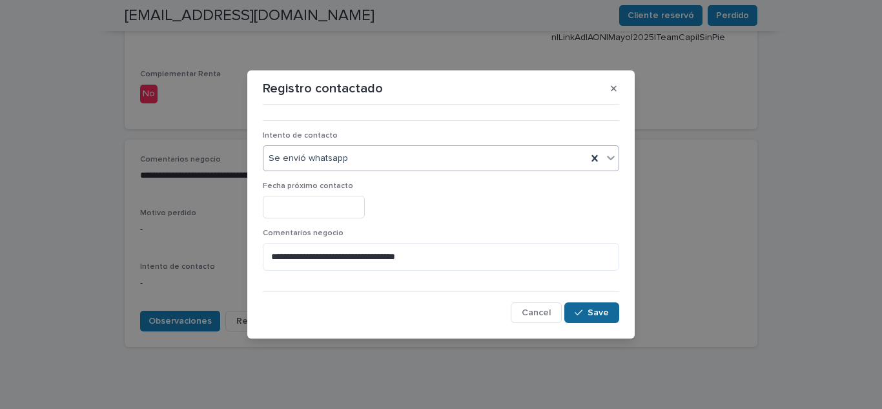
click at [579, 318] on button "Save" at bounding box center [591, 312] width 55 height 21
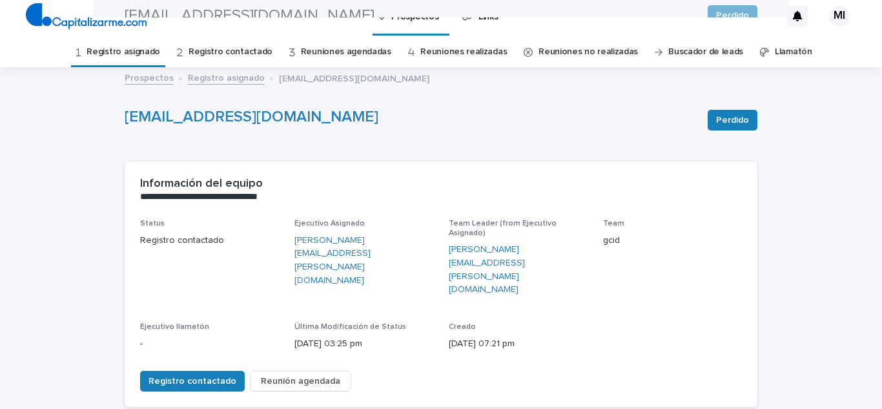
scroll to position [0, 0]
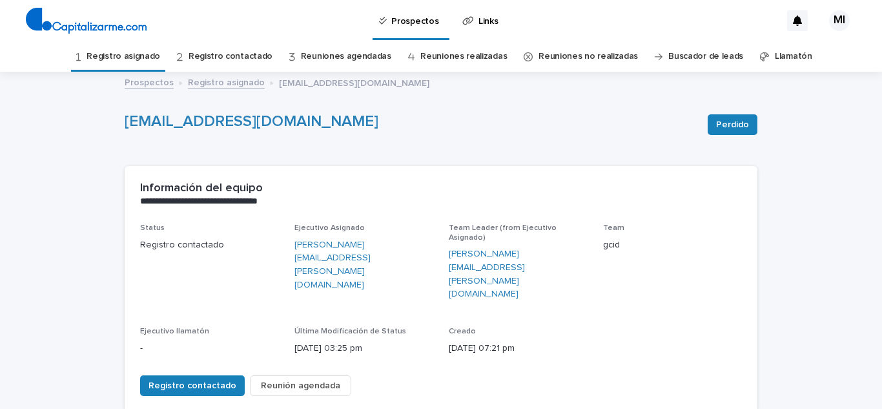
click at [136, 57] on link "Registro asignado" at bounding box center [123, 56] width 74 height 30
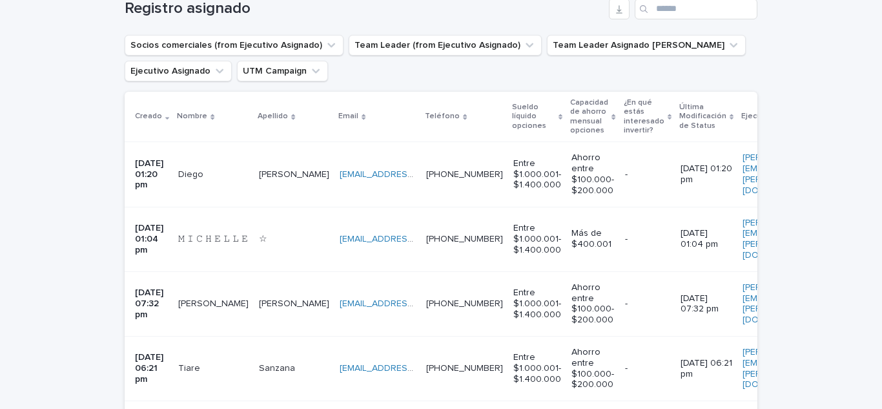
scroll to position [258, 0]
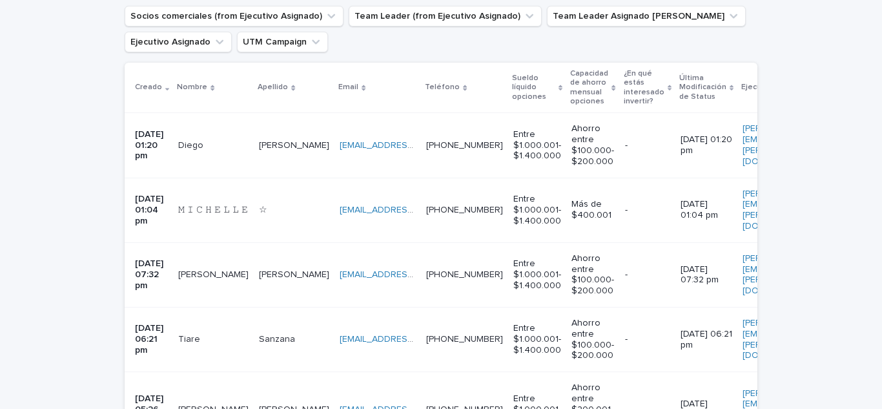
click at [197, 147] on p "Diego" at bounding box center [192, 144] width 28 height 14
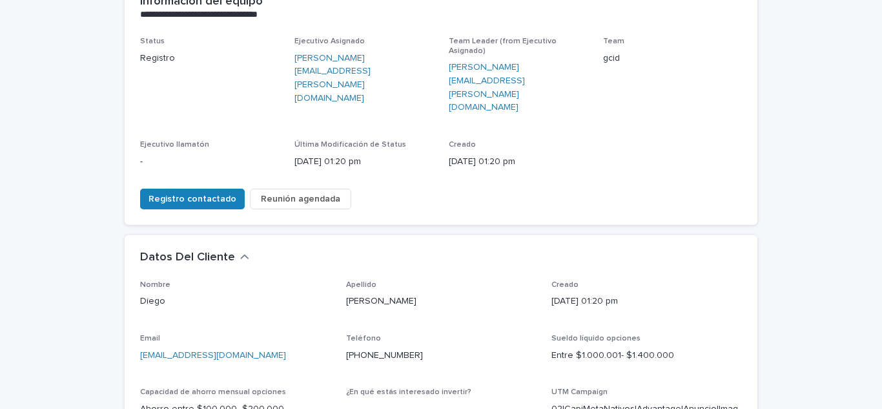
scroll to position [194, 0]
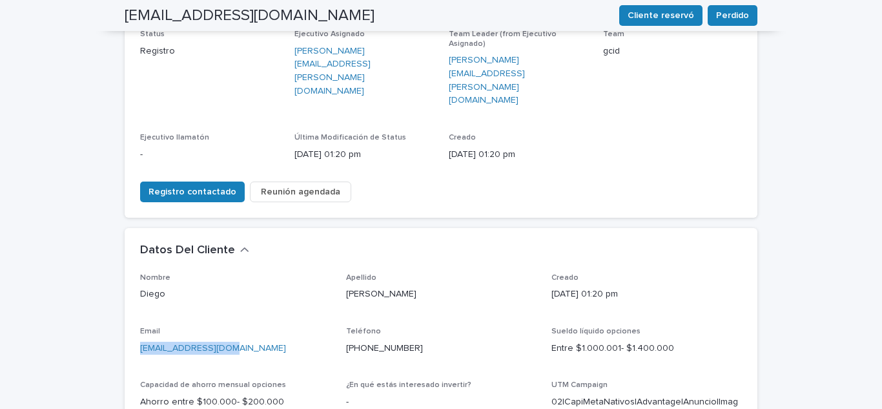
drag, startPoint x: 234, startPoint y: 303, endPoint x: 93, endPoint y: 316, distance: 142.0
click at [93, 316] on div "**********" at bounding box center [441, 348] width 882 height 938
drag, startPoint x: 418, startPoint y: 304, endPoint x: 334, endPoint y: 307, distance: 83.3
click at [334, 307] on div "Nombre [PERSON_NAME] Creado [DATE] 01:20 pm Email [EMAIL_ADDRESS][DOMAIN_NAME] …" at bounding box center [441, 382] width 602 height 218
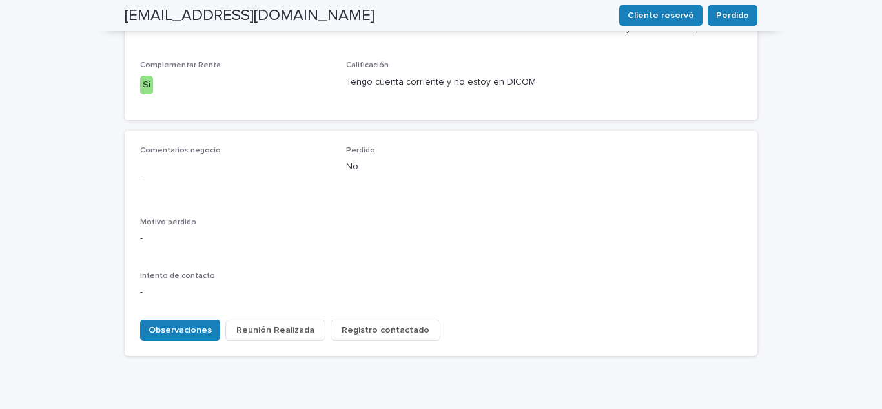
scroll to position [589, 0]
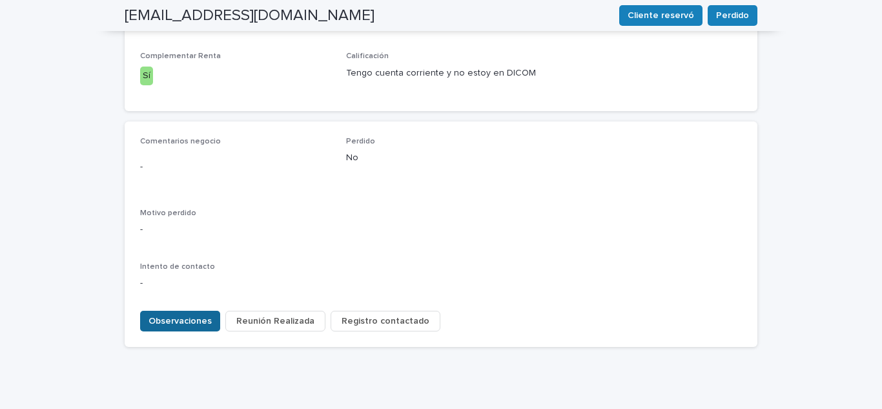
click at [184, 314] on span "Observaciones" at bounding box center [179, 320] width 63 height 13
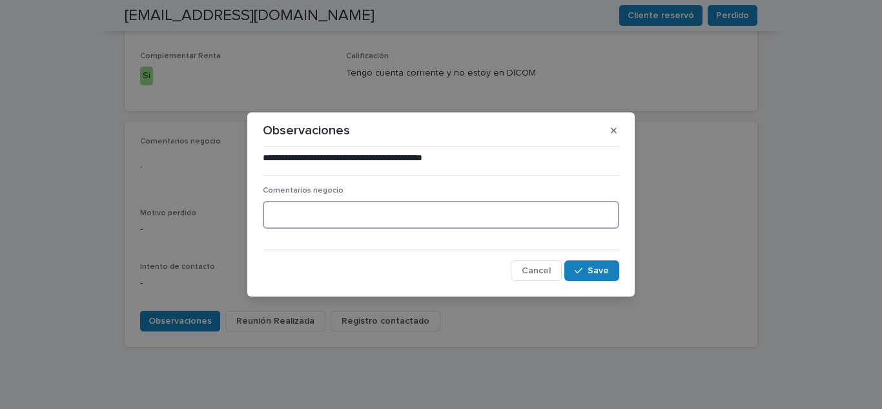
click at [325, 217] on textarea at bounding box center [441, 215] width 356 height 28
type textarea "**********"
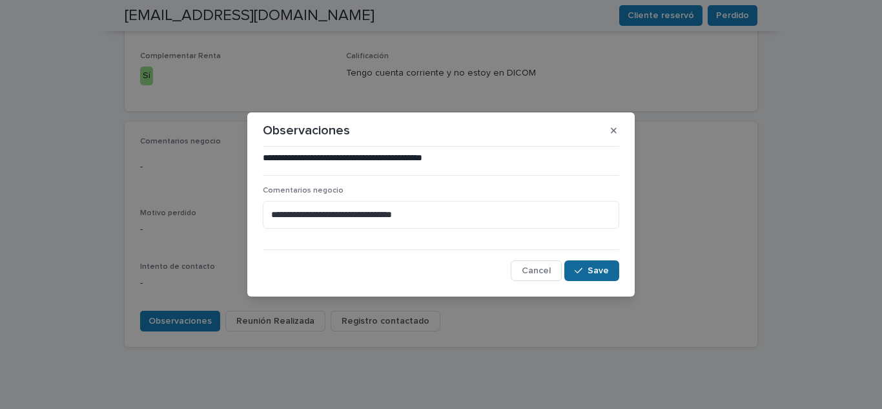
click at [578, 272] on icon "button" at bounding box center [578, 270] width 8 height 6
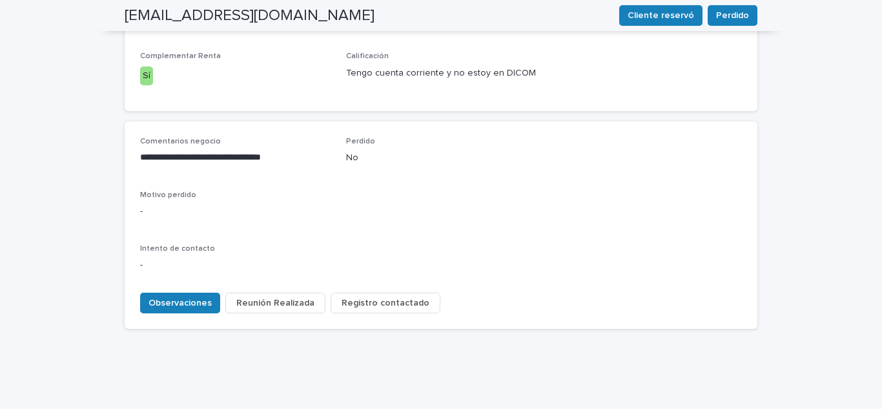
scroll to position [571, 0]
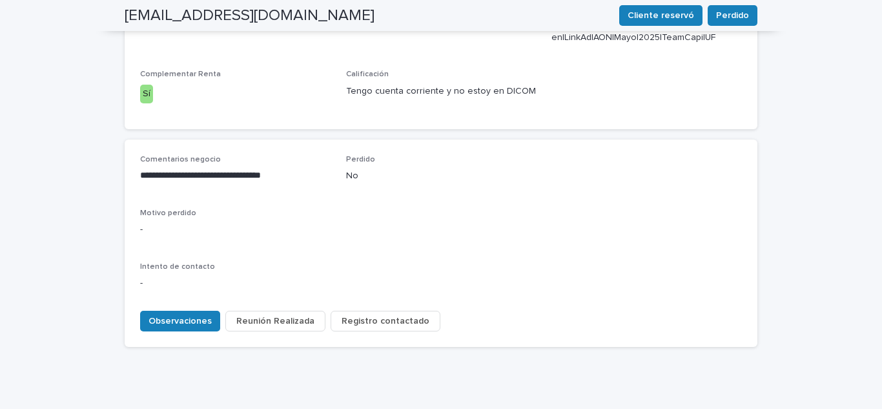
click at [361, 314] on span "Registro contactado" at bounding box center [385, 320] width 88 height 13
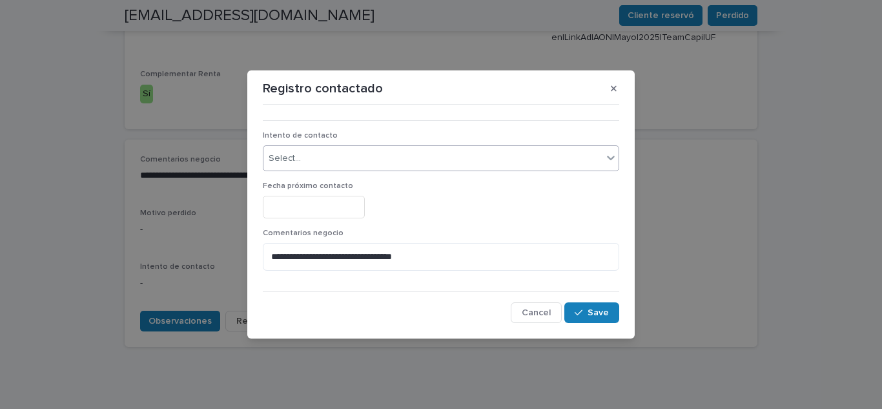
click at [349, 156] on div "Select..." at bounding box center [432, 158] width 339 height 21
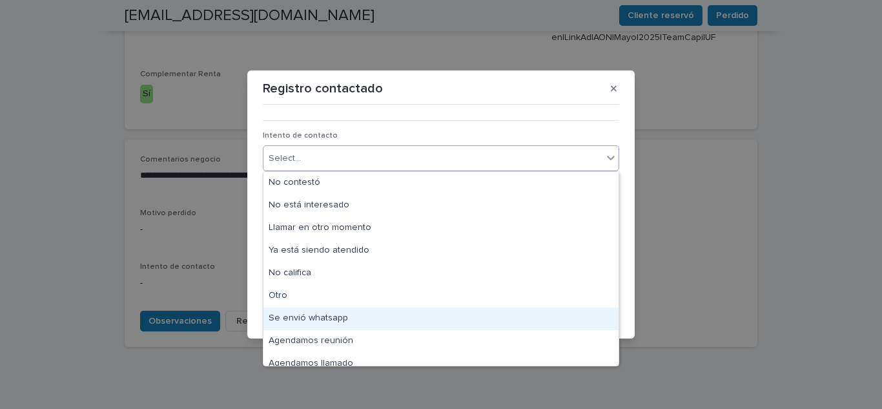
click at [317, 318] on div "Se envió whatsapp" at bounding box center [440, 318] width 355 height 23
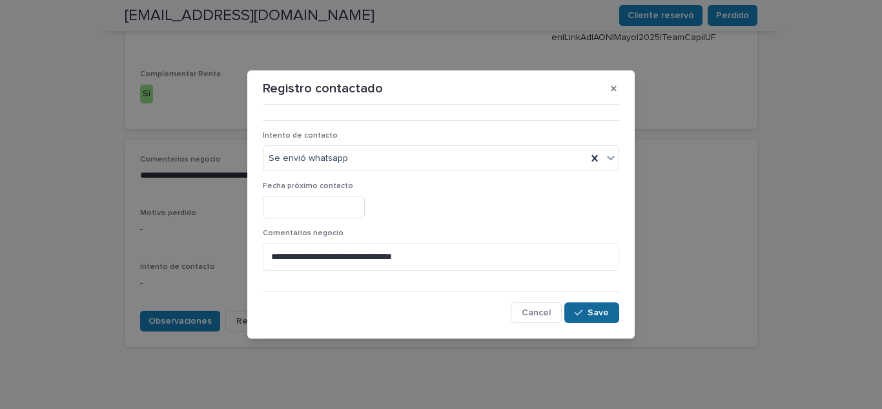
click at [602, 316] on span "Save" at bounding box center [597, 312] width 21 height 9
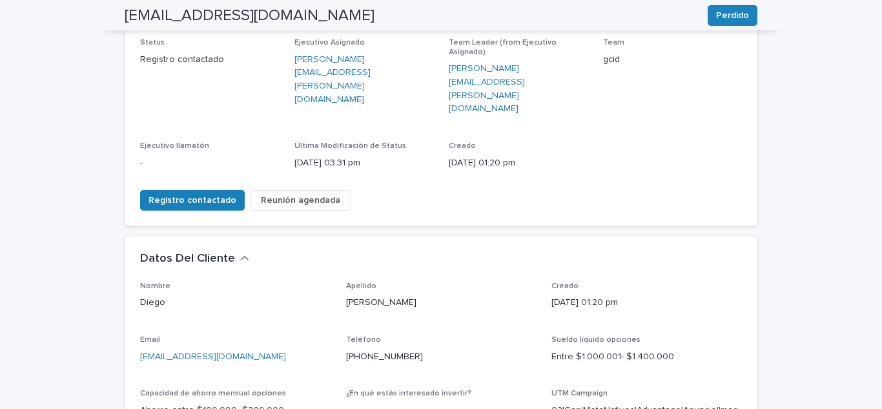
scroll to position [0, 0]
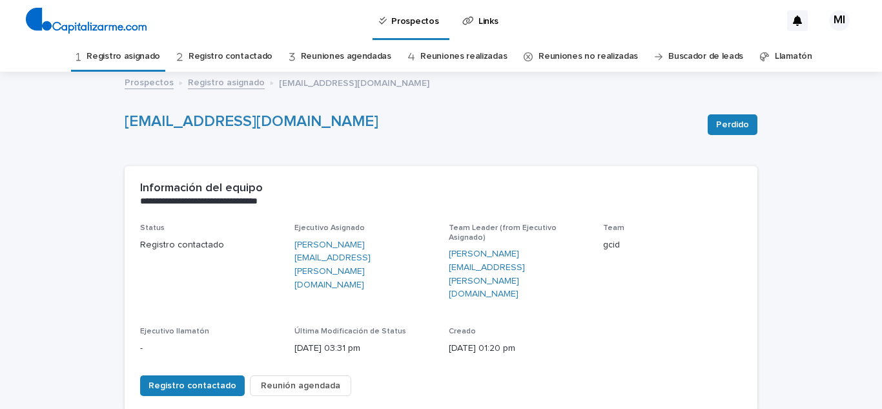
click at [126, 66] on link "Registro asignado" at bounding box center [123, 56] width 74 height 30
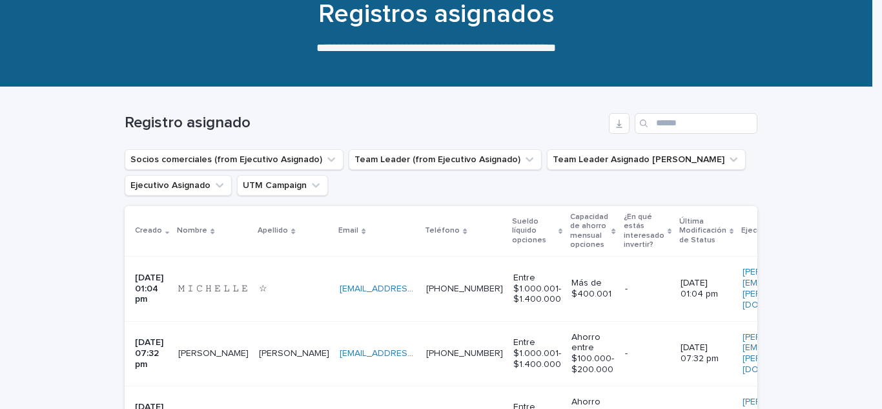
scroll to position [129, 0]
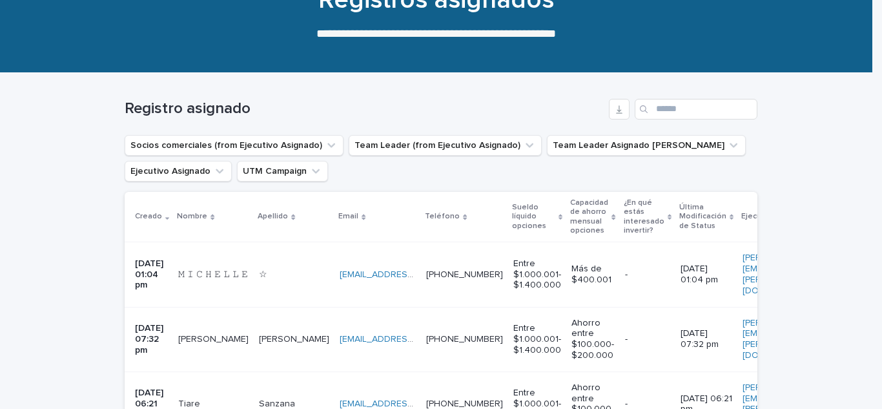
click at [207, 267] on p "𝙼 𝙸 𝙲 𝙷 𝙴 𝙻 𝙻 𝙴" at bounding box center [214, 274] width 72 height 14
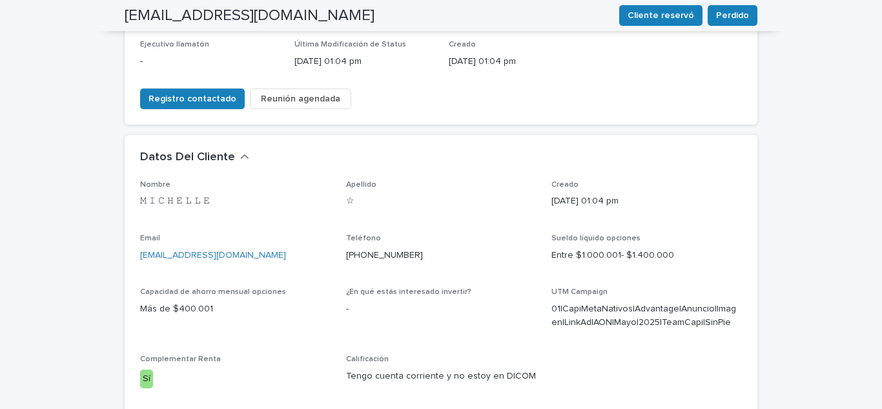
scroll to position [258, 0]
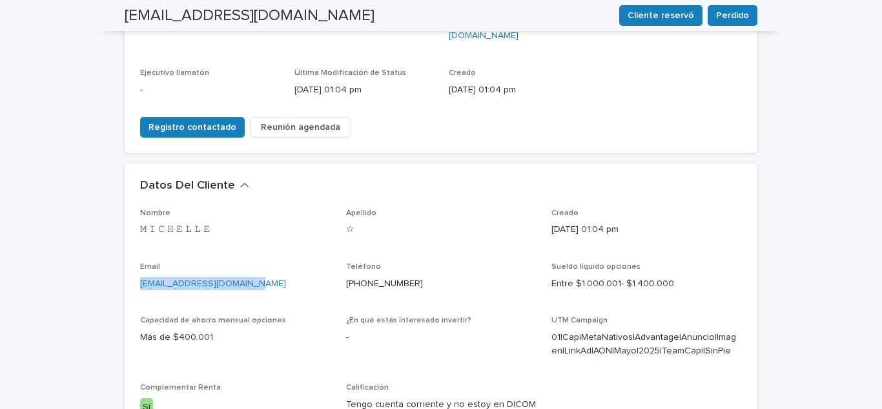
drag, startPoint x: 270, startPoint y: 231, endPoint x: 96, endPoint y: 245, distance: 174.8
click at [96, 245] on div "**********" at bounding box center [441, 284] width 882 height 938
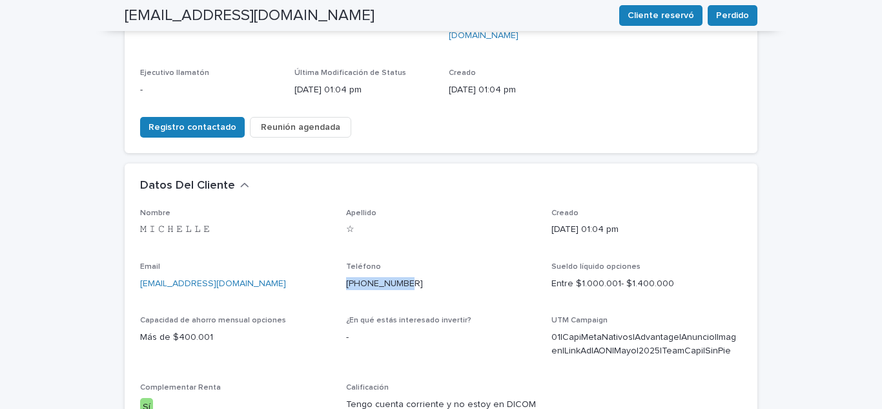
drag, startPoint x: 414, startPoint y: 238, endPoint x: 339, endPoint y: 240, distance: 75.6
click at [339, 240] on div "Nombre 𝙼 𝙸 𝙲 𝙷 𝙴 𝙻 𝙻 𝙴 Apellido ☆ Creado [DATE] 01:04 pm Email [EMAIL_ADDRESS][…" at bounding box center [441, 317] width 602 height 218
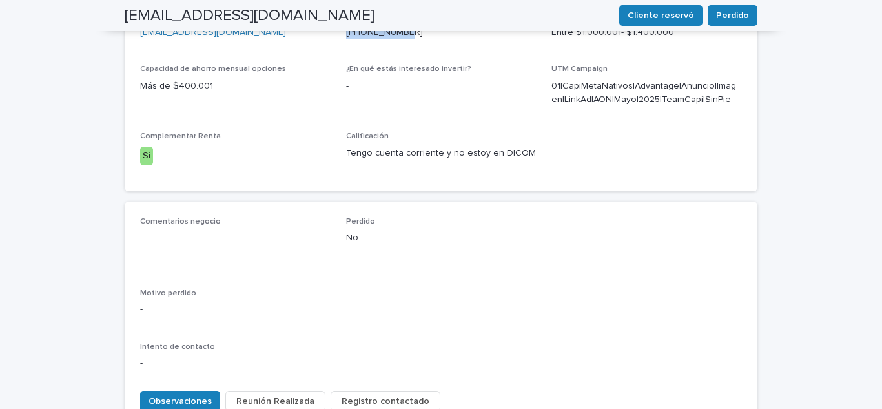
scroll to position [516, 0]
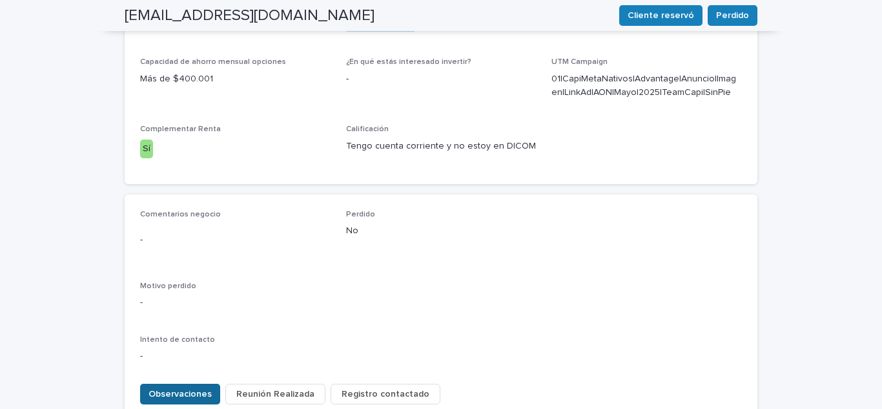
click at [187, 387] on span "Observaciones" at bounding box center [179, 393] width 63 height 13
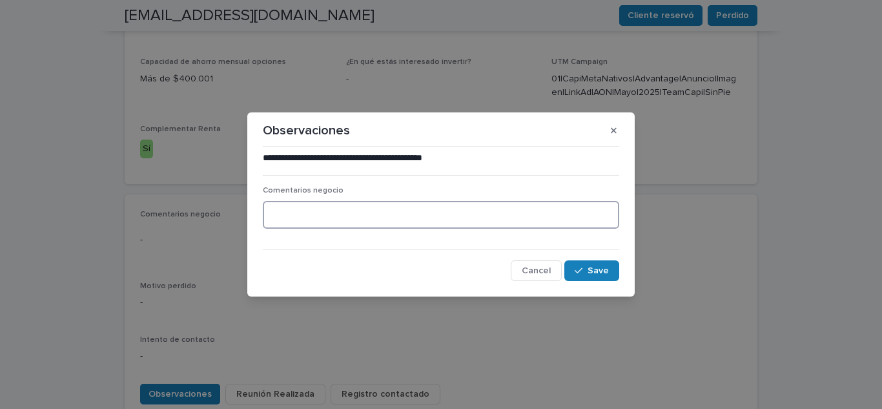
click at [318, 216] on textarea at bounding box center [441, 215] width 356 height 28
type textarea "*"
type textarea "**********"
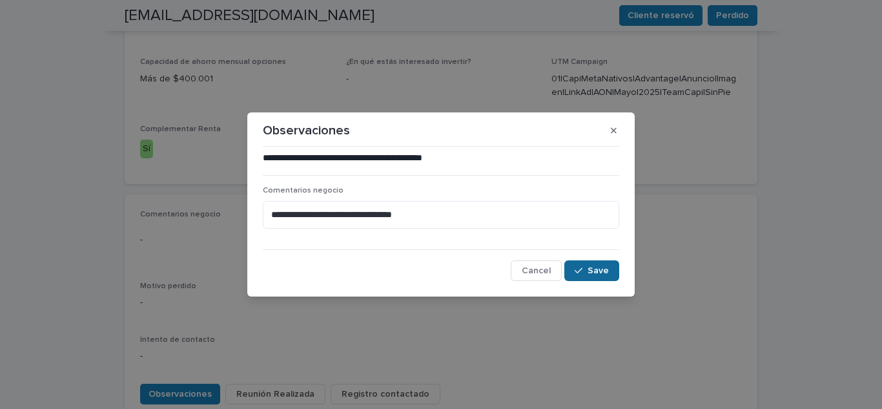
click at [582, 272] on icon "button" at bounding box center [578, 270] width 8 height 9
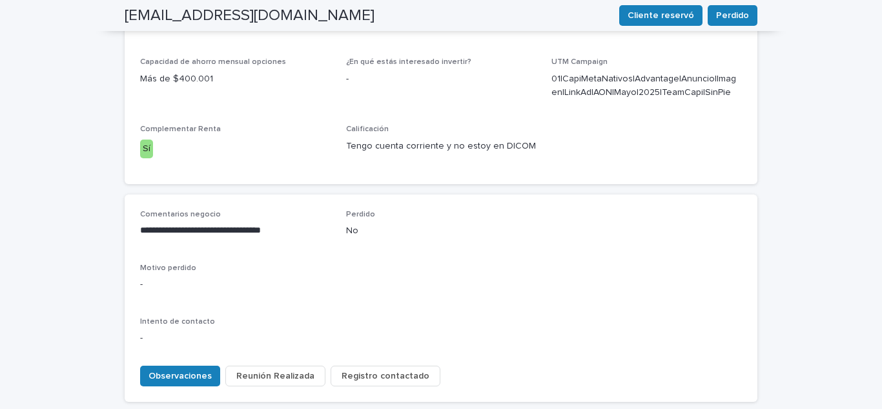
scroll to position [507, 0]
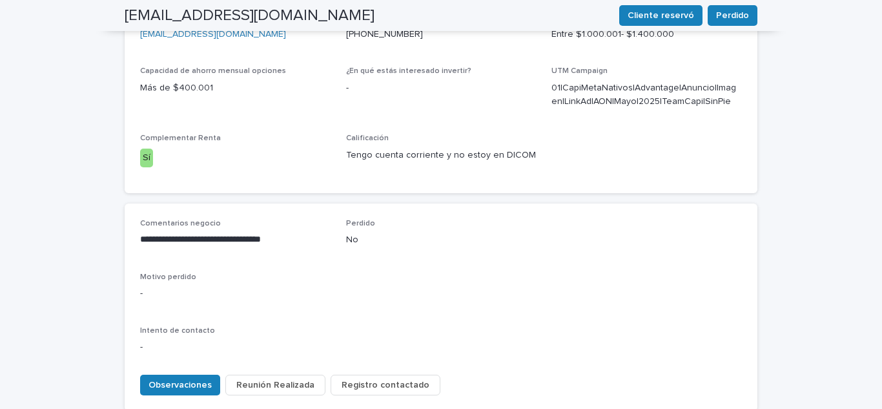
click at [379, 378] on span "Registro contactado" at bounding box center [385, 384] width 88 height 13
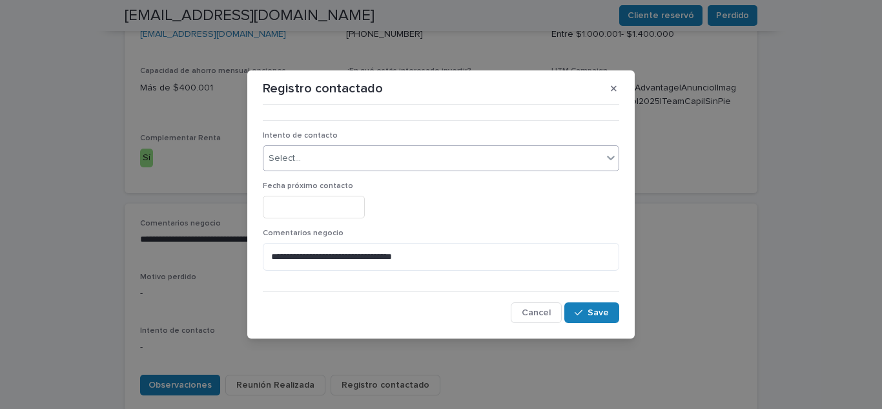
click at [329, 157] on div "Select..." at bounding box center [432, 158] width 339 height 21
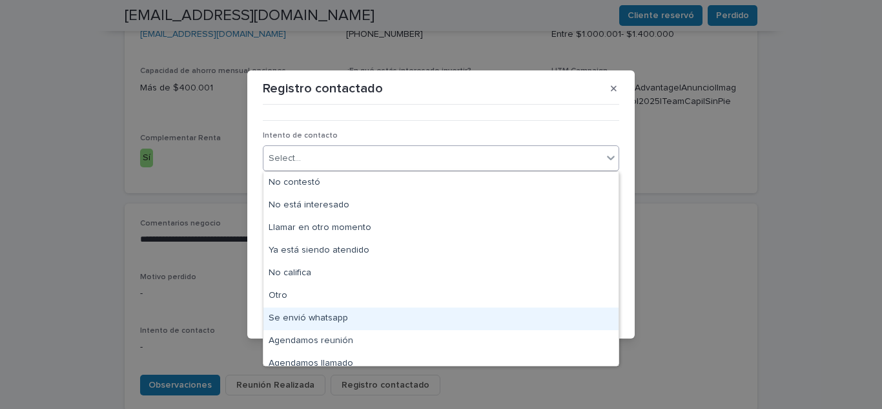
click at [308, 319] on div "Se envió whatsapp" at bounding box center [440, 318] width 355 height 23
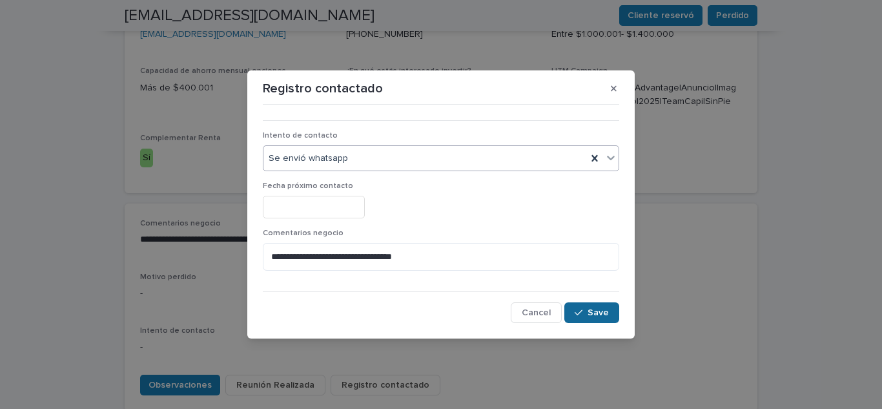
click at [595, 308] on span "Save" at bounding box center [597, 312] width 21 height 9
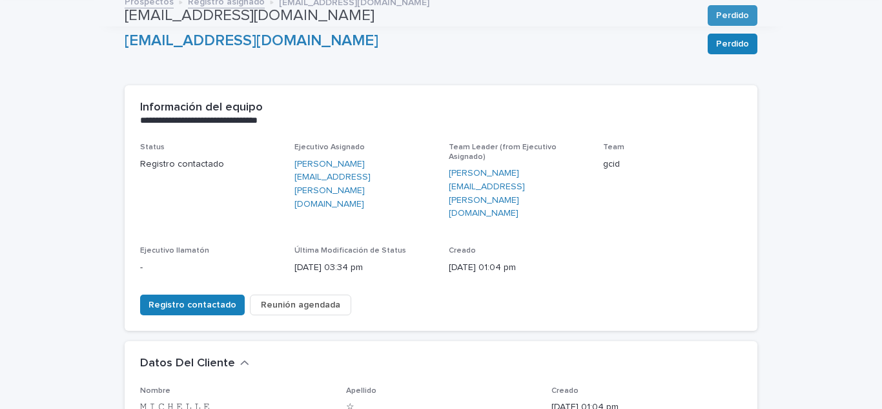
scroll to position [0, 0]
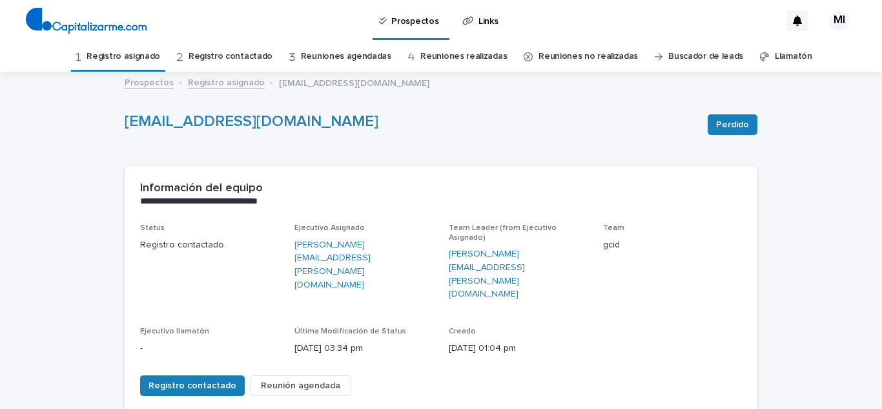
click at [154, 61] on link "Registro asignado" at bounding box center [123, 56] width 74 height 30
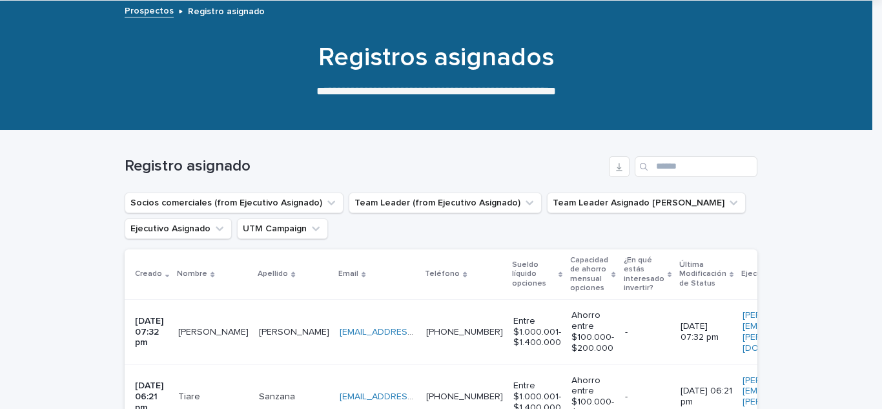
scroll to position [258, 0]
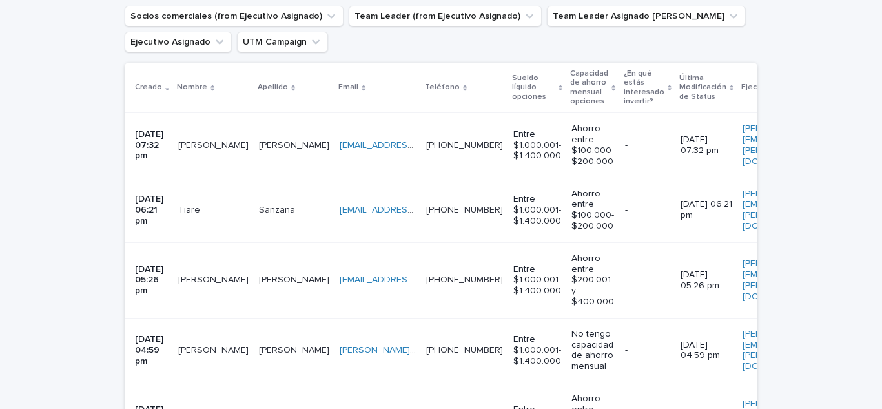
click at [215, 147] on p "[PERSON_NAME]" at bounding box center [214, 144] width 73 height 14
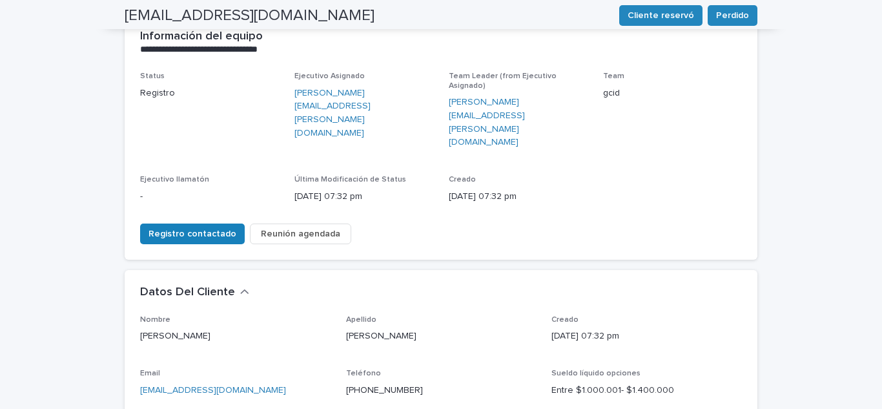
scroll to position [129, 0]
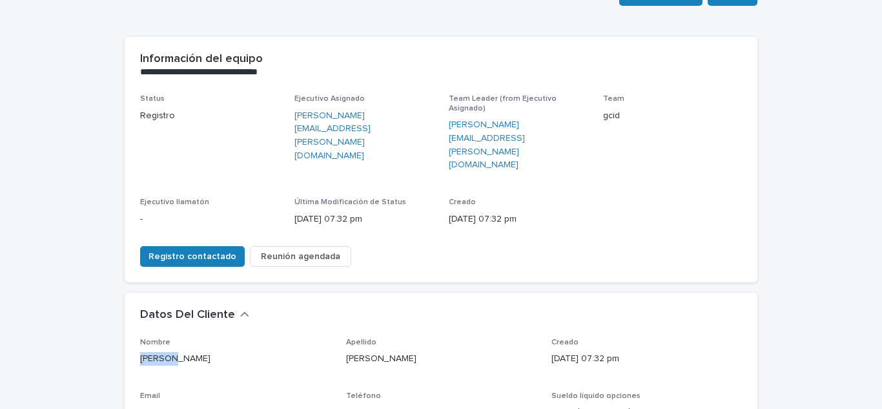
drag, startPoint x: 191, startPoint y: 314, endPoint x: 121, endPoint y: 307, distance: 70.0
drag, startPoint x: 292, startPoint y: 374, endPoint x: 128, endPoint y: 368, distance: 163.4
drag, startPoint x: 414, startPoint y: 363, endPoint x: 342, endPoint y: 363, distance: 71.6
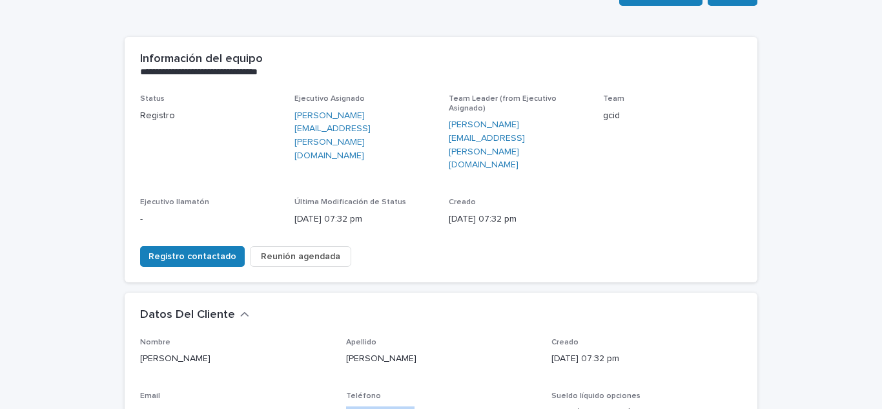
click at [346, 406] on p "[PHONE_NUMBER]" at bounding box center [441, 413] width 190 height 14
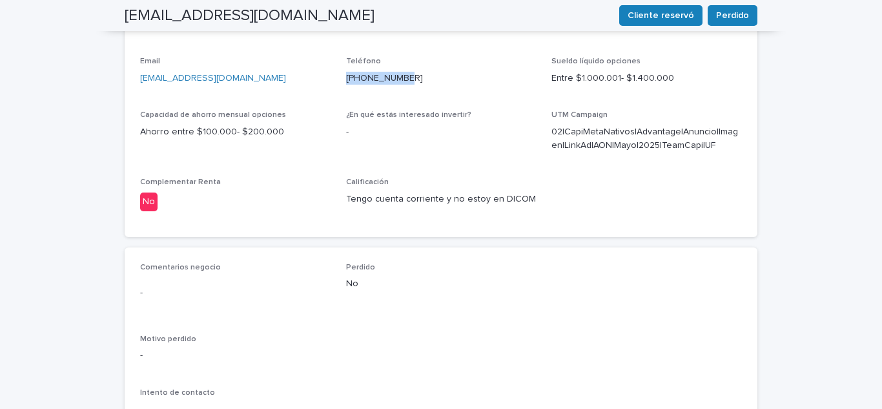
scroll to position [581, 0]
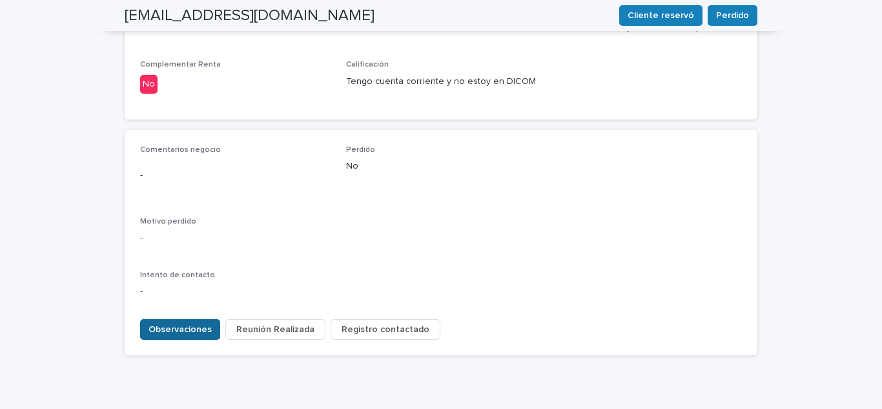
click at [207, 319] on button "Observaciones" at bounding box center [180, 329] width 80 height 21
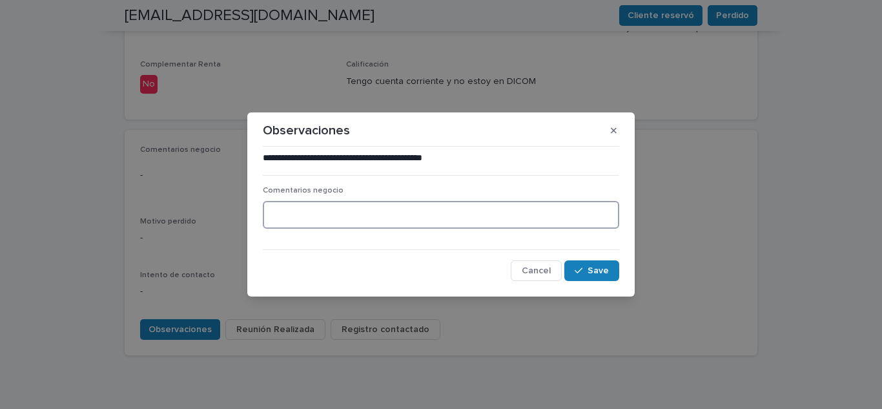
click at [287, 205] on textarea at bounding box center [441, 215] width 356 height 28
type textarea "**********"
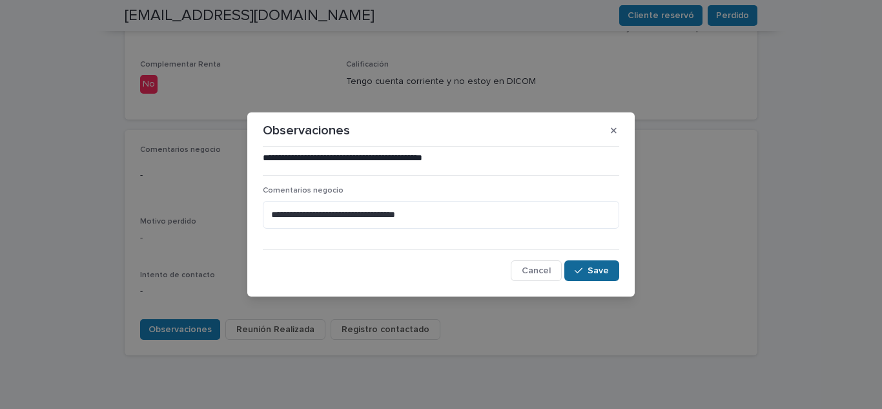
click at [599, 272] on span "Save" at bounding box center [597, 270] width 21 height 9
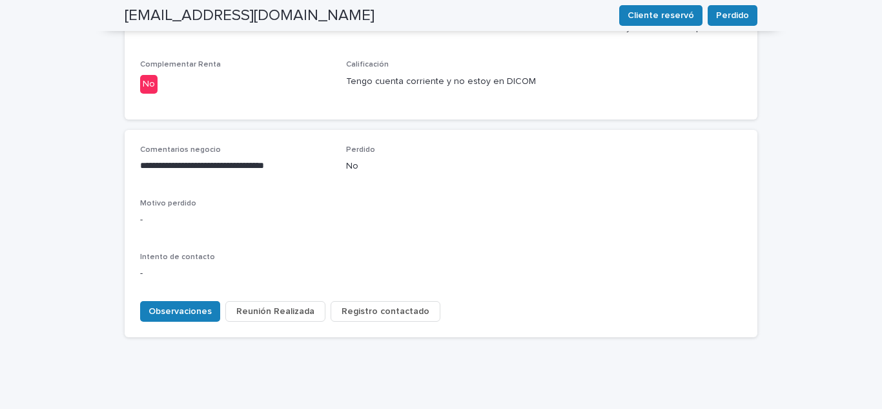
scroll to position [571, 0]
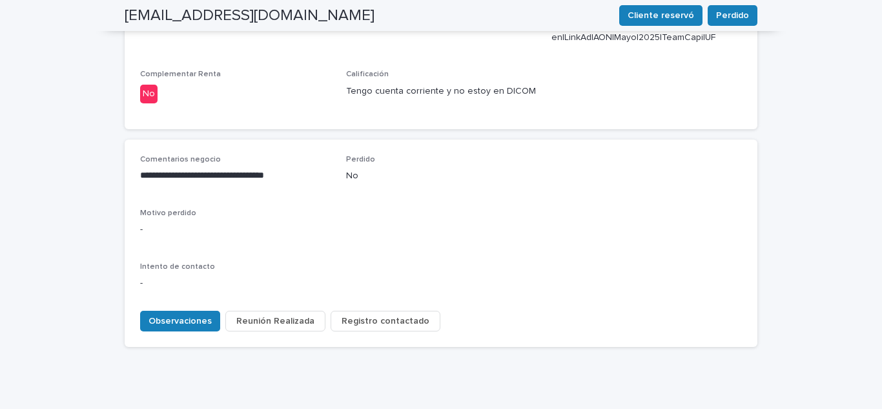
click at [379, 314] on span "Registro contactado" at bounding box center [385, 320] width 88 height 13
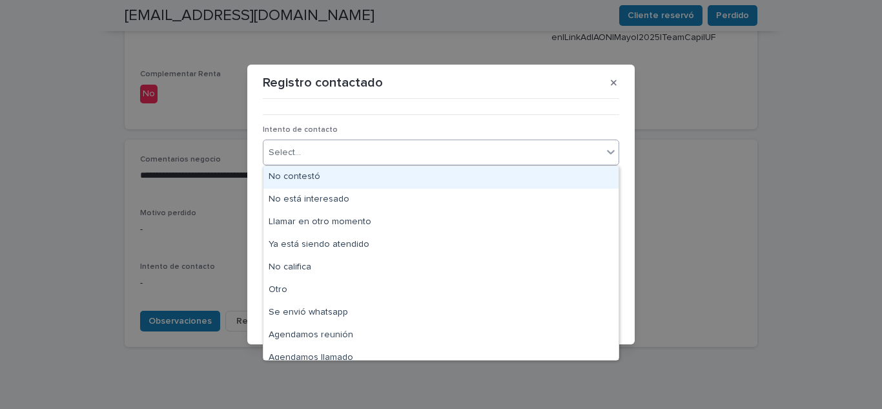
click at [340, 154] on div "Select..." at bounding box center [432, 152] width 339 height 21
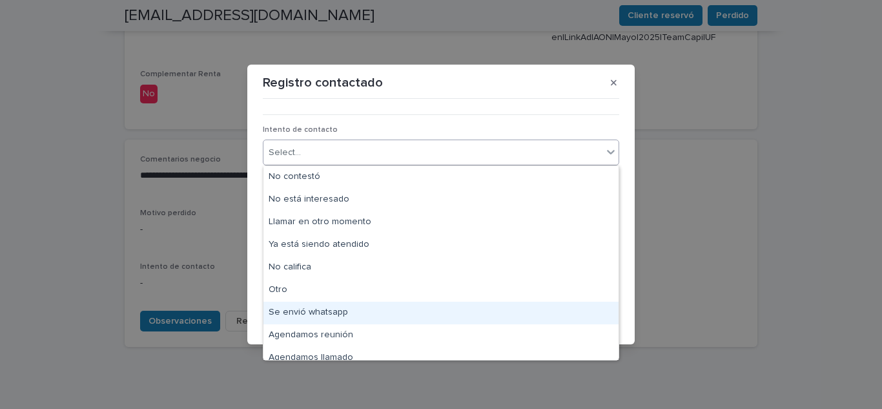
drag, startPoint x: 334, startPoint y: 186, endPoint x: 332, endPoint y: 313, distance: 127.2
click at [332, 313] on div "Se envió whatsapp" at bounding box center [440, 312] width 355 height 23
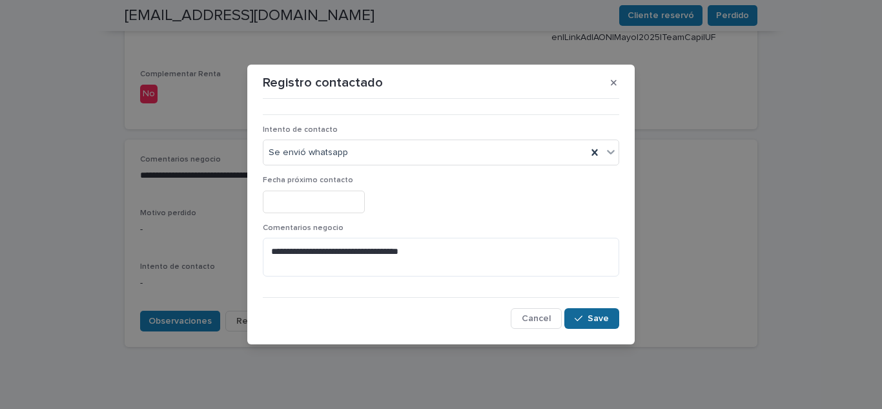
click at [589, 318] on button "Save" at bounding box center [591, 318] width 55 height 21
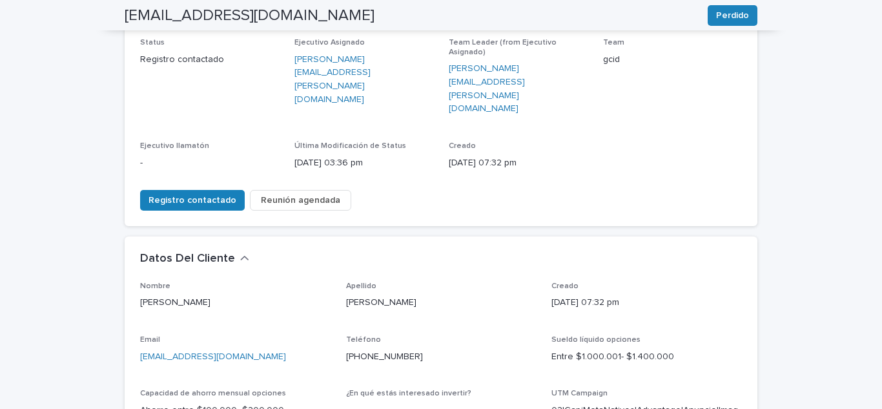
scroll to position [0, 0]
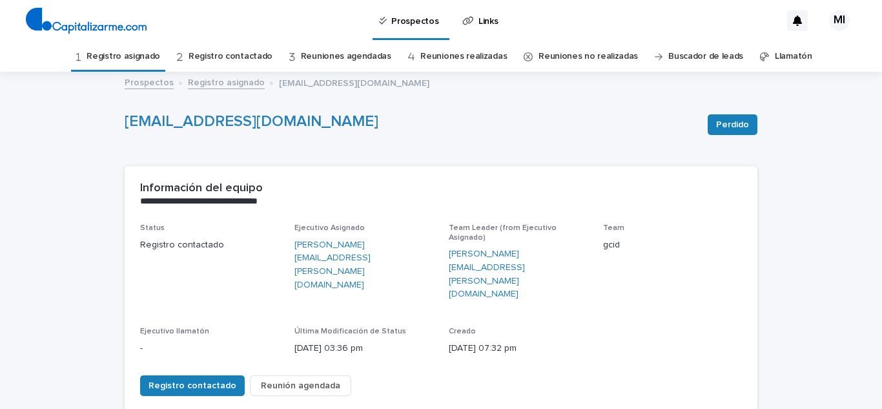
click at [123, 55] on link "Registro asignado" at bounding box center [123, 56] width 74 height 30
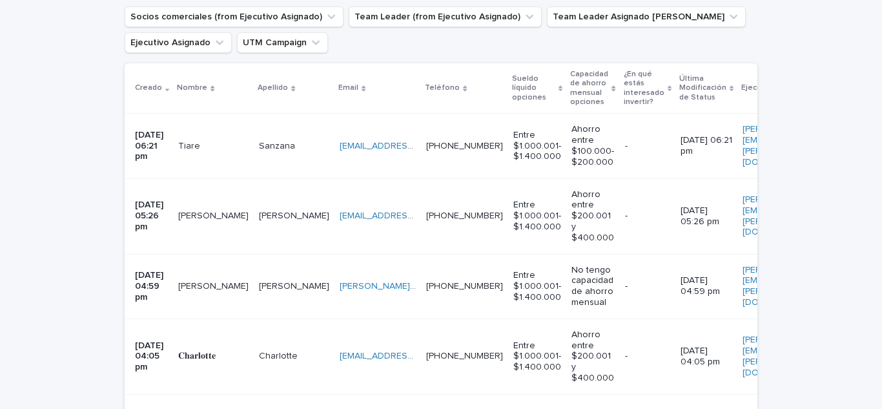
scroll to position [258, 0]
click at [196, 156] on td "Tiare Tiare" at bounding box center [213, 145] width 81 height 65
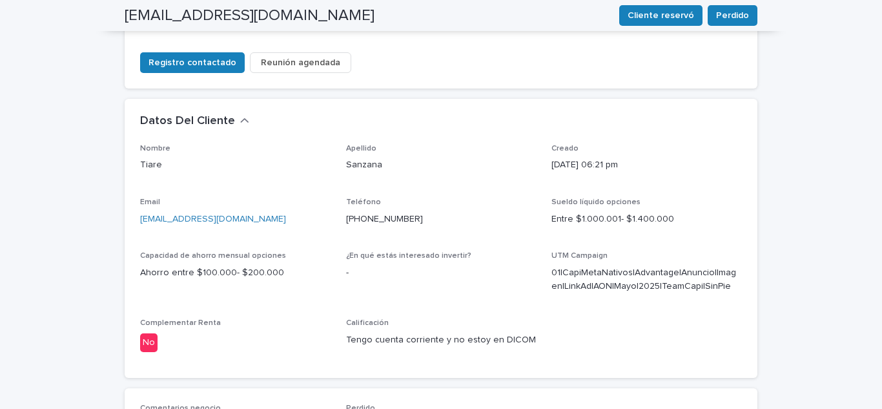
scroll to position [387, 0]
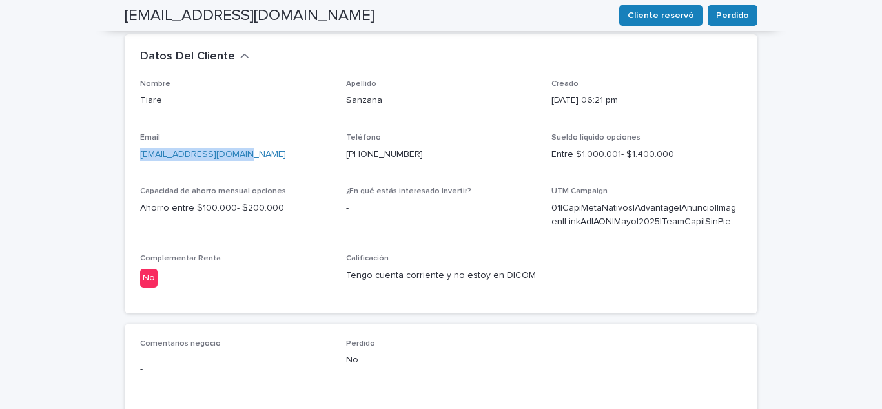
drag, startPoint x: 263, startPoint y: 112, endPoint x: 102, endPoint y: 127, distance: 162.1
click at [102, 127] on div "**********" at bounding box center [441, 155] width 882 height 938
drag, startPoint x: 414, startPoint y: 108, endPoint x: 338, endPoint y: 107, distance: 76.8
click at [338, 107] on div "Nombre Tiare Apellido Sanzana Creado [DATE] 06:21 pm Email [EMAIL_ADDRESS][DOMA…" at bounding box center [441, 188] width 602 height 218
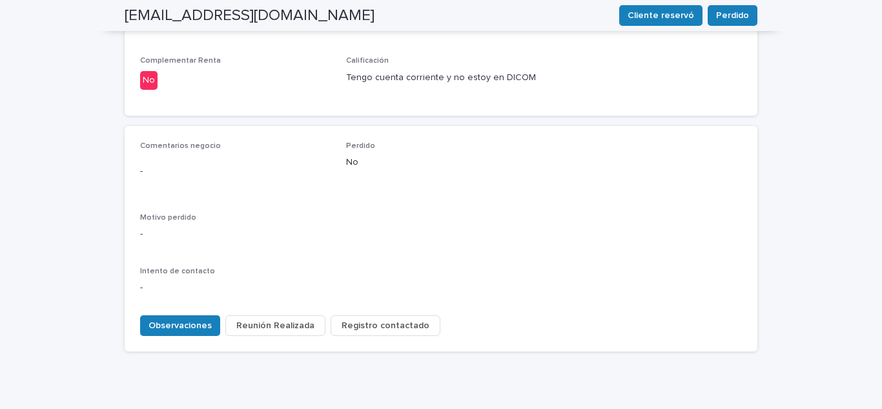
scroll to position [589, 0]
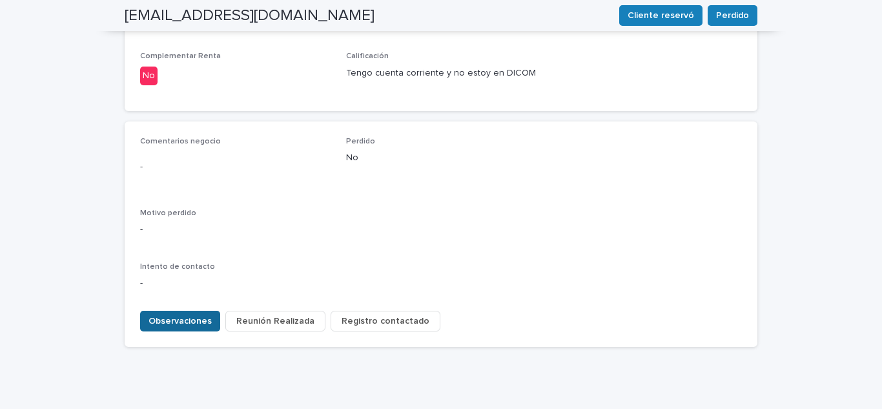
click at [169, 314] on span "Observaciones" at bounding box center [179, 320] width 63 height 13
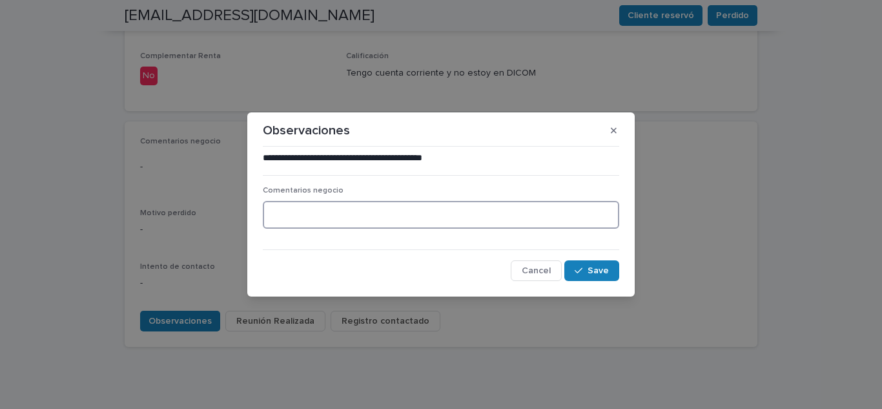
click at [288, 212] on textarea at bounding box center [441, 215] width 356 height 28
type textarea "**********"
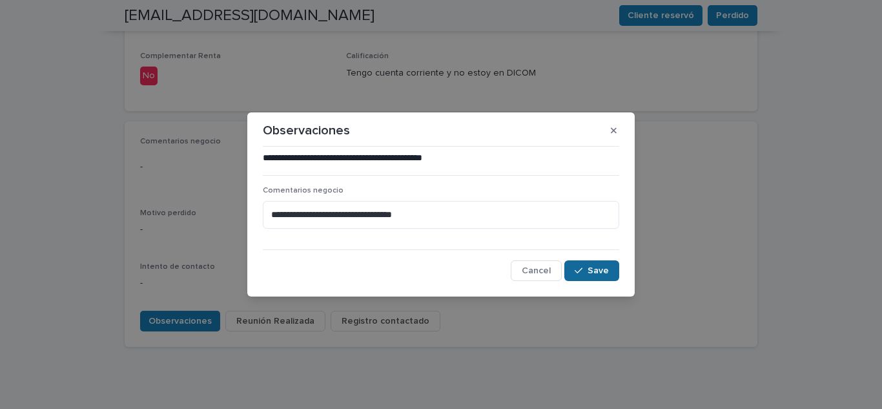
click at [582, 268] on icon "button" at bounding box center [578, 270] width 8 height 9
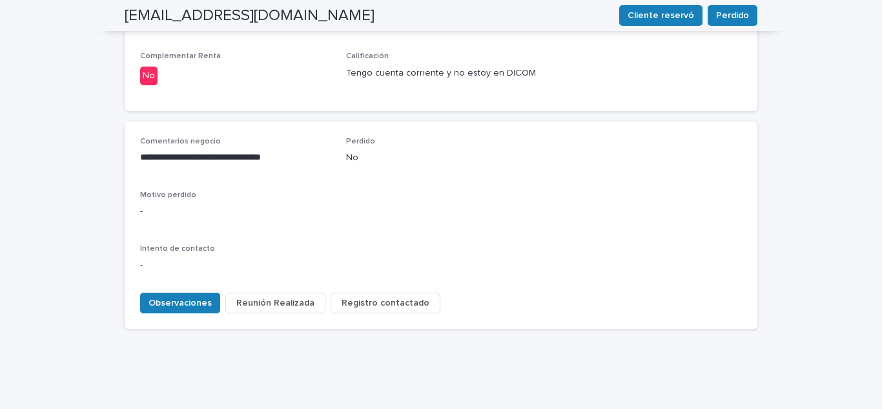
scroll to position [571, 0]
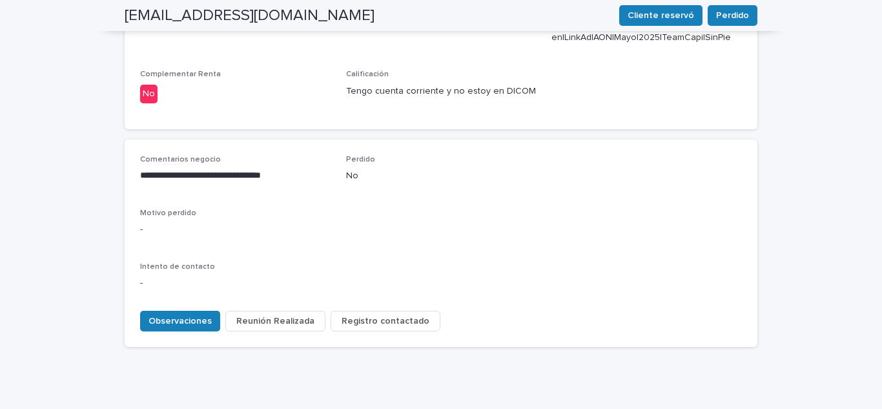
click at [356, 314] on span "Registro contactado" at bounding box center [385, 320] width 88 height 13
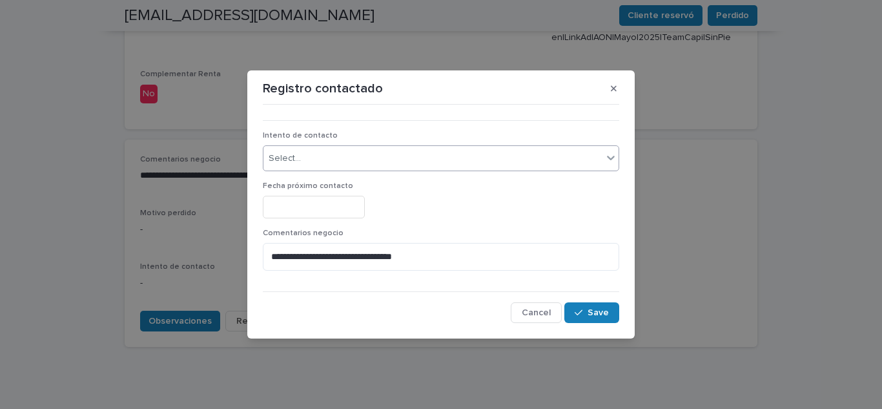
click at [313, 157] on div "Select..." at bounding box center [432, 158] width 339 height 21
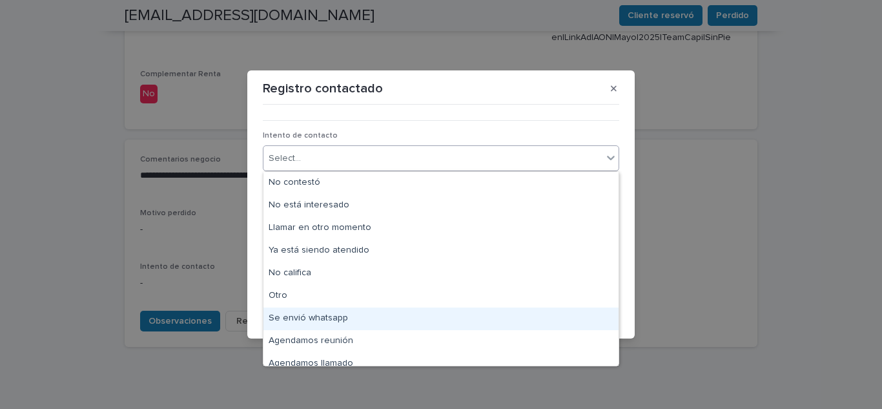
click at [323, 324] on div "Se envió whatsapp" at bounding box center [440, 318] width 355 height 23
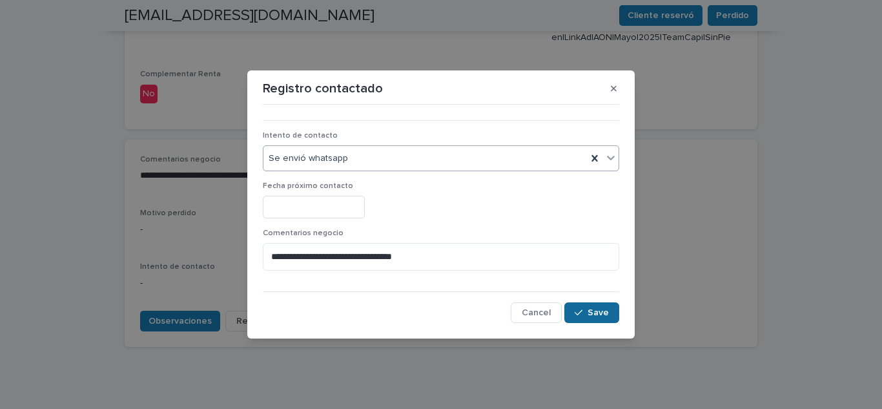
click at [585, 311] on div "button" at bounding box center [580, 312] width 13 height 9
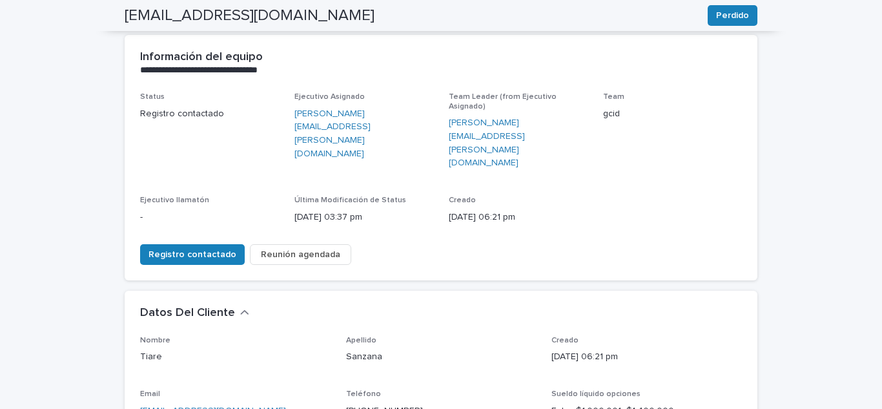
scroll to position [0, 0]
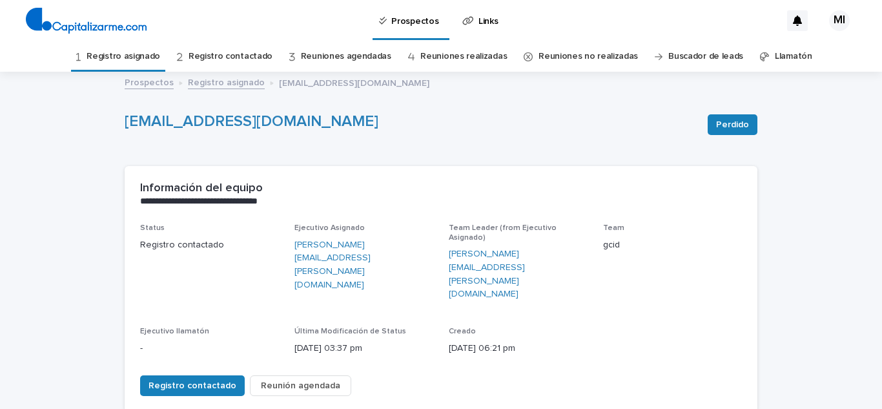
click at [132, 53] on link "Registro asignado" at bounding box center [123, 56] width 74 height 30
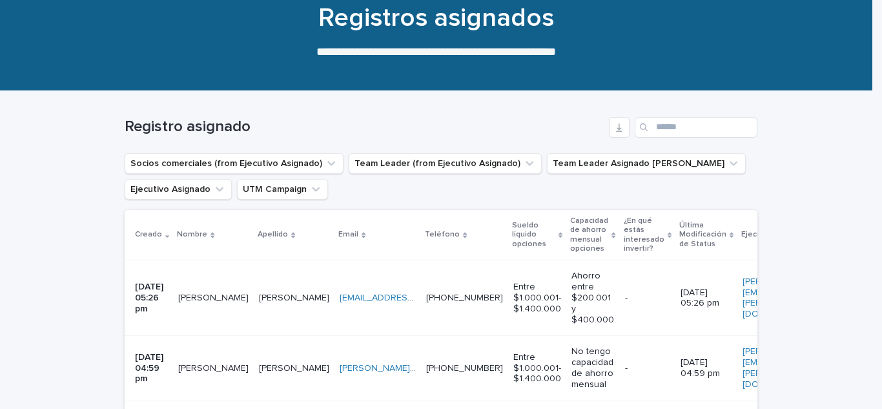
scroll to position [258, 0]
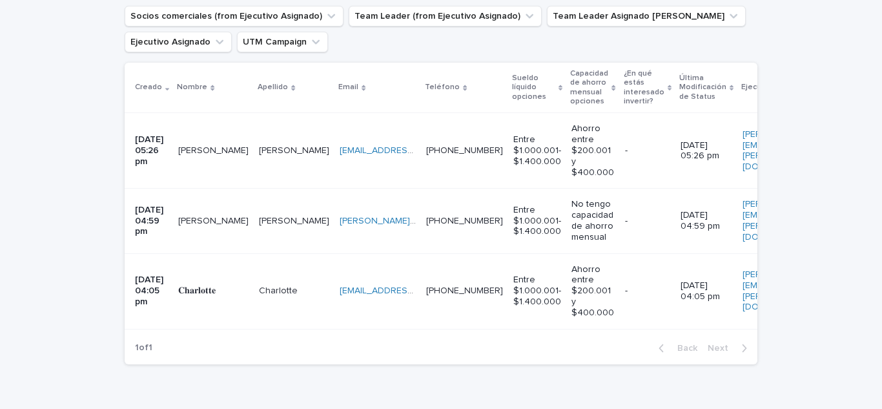
click at [205, 145] on p "[PERSON_NAME]" at bounding box center [214, 150] width 73 height 14
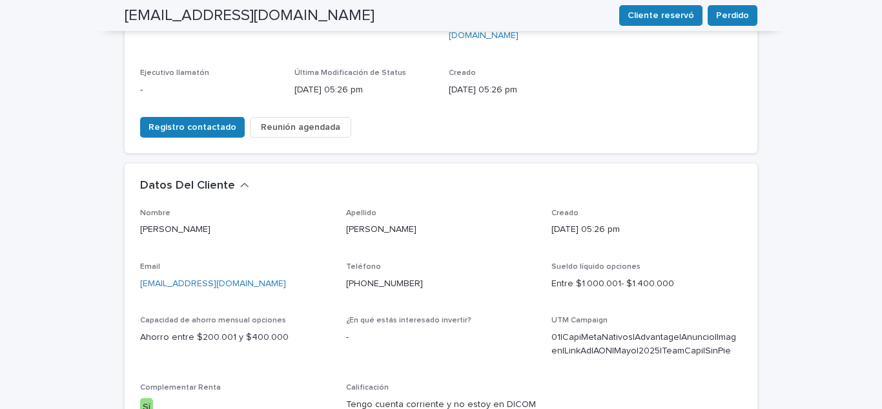
scroll to position [323, 0]
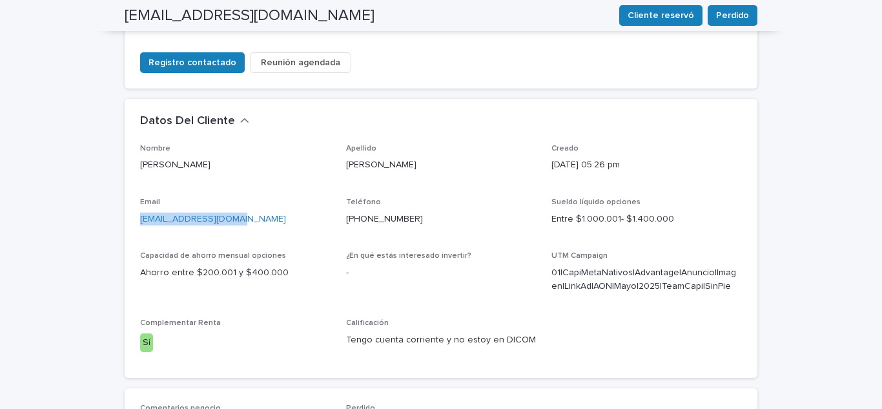
drag, startPoint x: 250, startPoint y: 183, endPoint x: 126, endPoint y: 177, distance: 124.1
click at [126, 177] on div "Nombre [PERSON_NAME] [PERSON_NAME] Creado [DATE] 05:26 pm Email [EMAIL_ADDRESS]…" at bounding box center [441, 261] width 632 height 234
drag, startPoint x: 416, startPoint y: 173, endPoint x: 336, endPoint y: 174, distance: 79.4
click at [336, 174] on div "Nombre [PERSON_NAME] [PERSON_NAME] Creado [DATE] 05:26 pm Email [EMAIL_ADDRESS]…" at bounding box center [441, 253] width 602 height 218
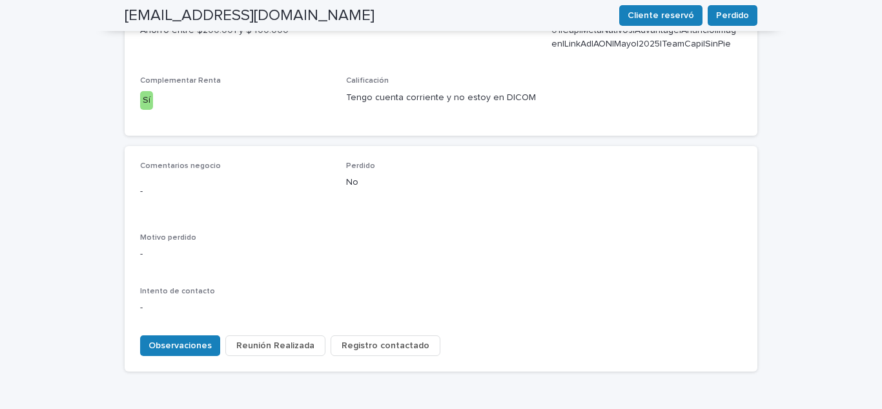
scroll to position [581, 0]
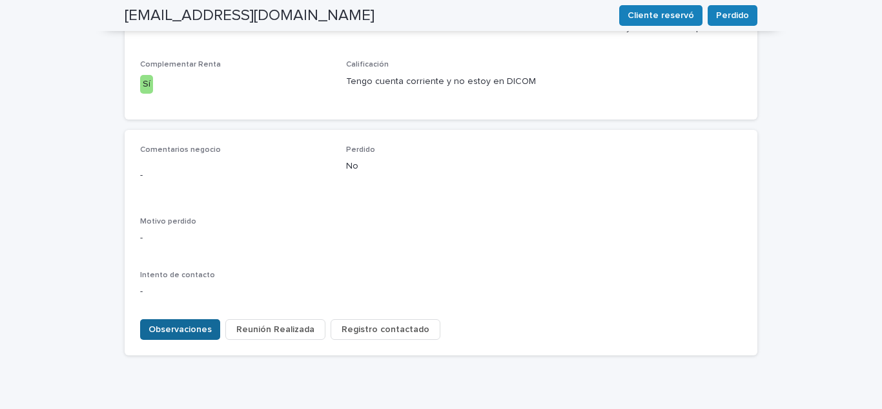
click at [183, 323] on span "Observaciones" at bounding box center [179, 329] width 63 height 13
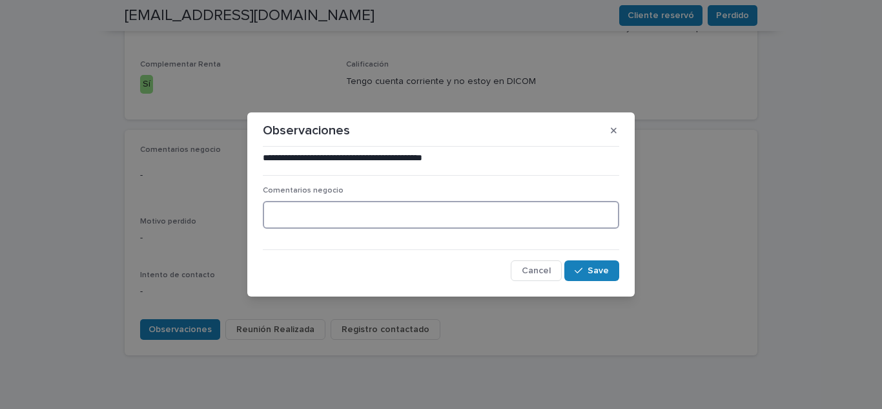
click at [284, 208] on textarea at bounding box center [441, 215] width 356 height 28
type textarea "**********"
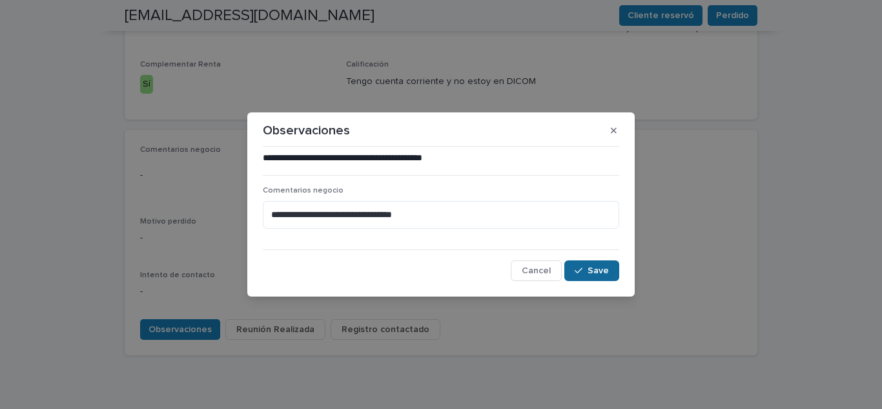
click at [607, 277] on button "Save" at bounding box center [591, 270] width 55 height 21
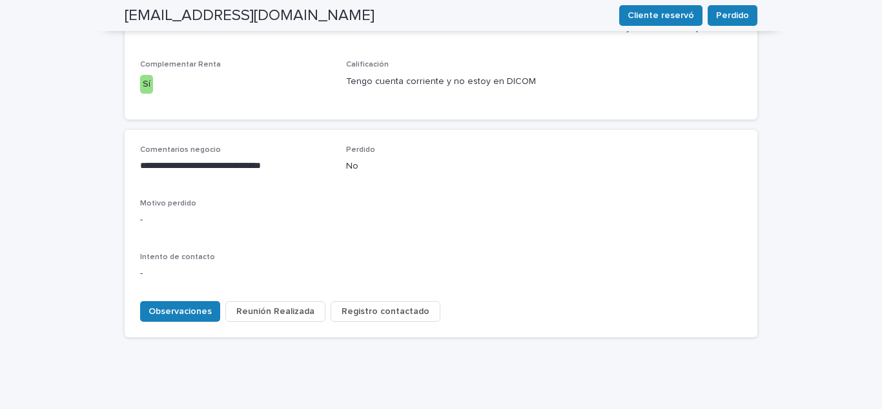
scroll to position [571, 0]
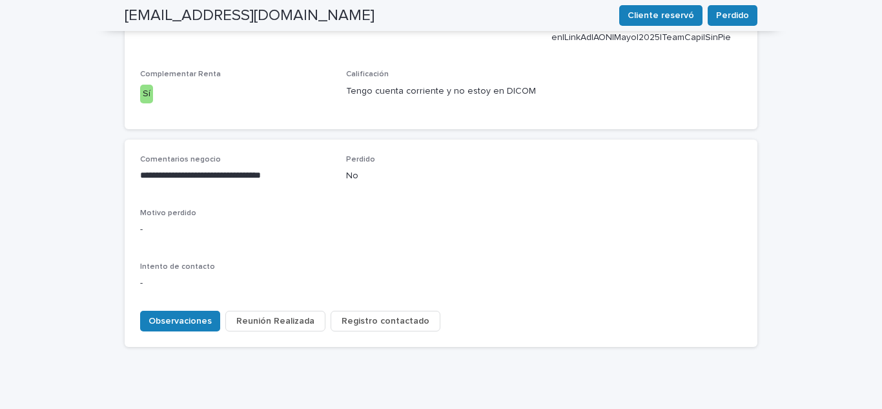
click at [374, 310] on button "Registro contactado" at bounding box center [385, 320] width 110 height 21
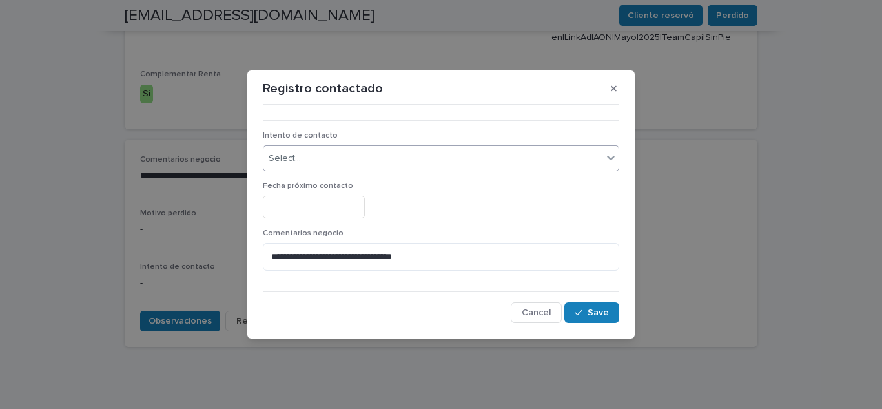
click at [314, 162] on div "Select..." at bounding box center [432, 158] width 339 height 21
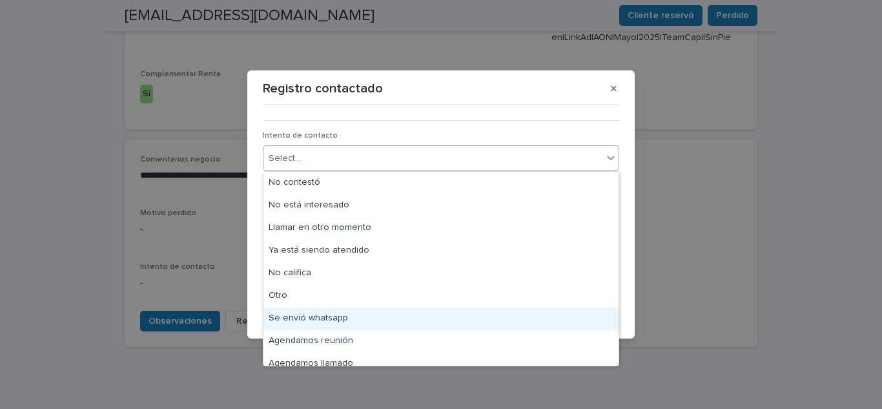
click at [323, 320] on div "Se envió whatsapp" at bounding box center [440, 318] width 355 height 23
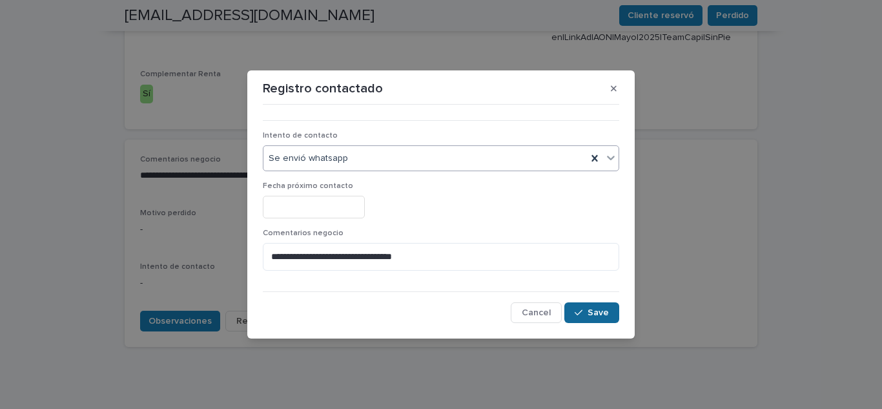
click at [606, 309] on span "Save" at bounding box center [597, 312] width 21 height 9
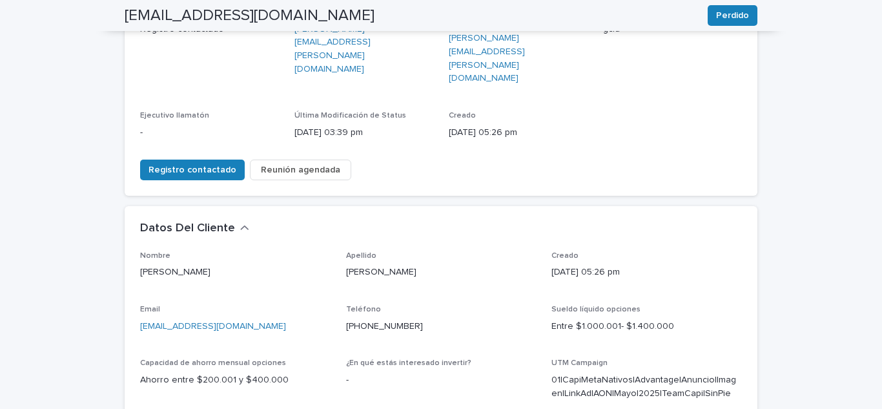
scroll to position [0, 0]
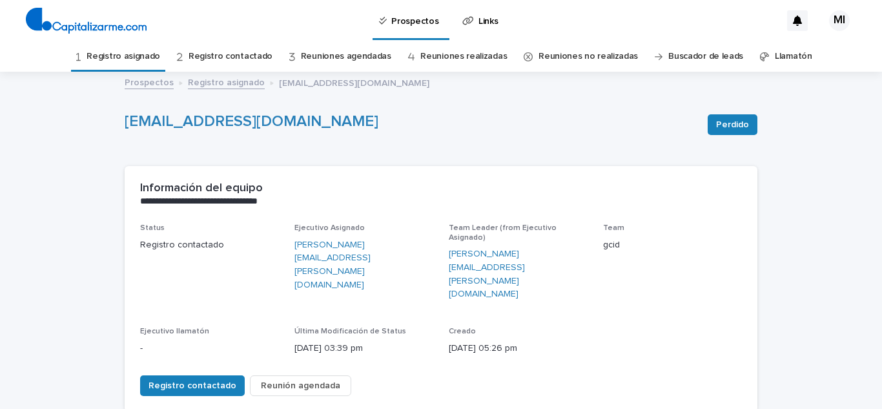
click at [141, 55] on link "Registro asignado" at bounding box center [123, 56] width 74 height 30
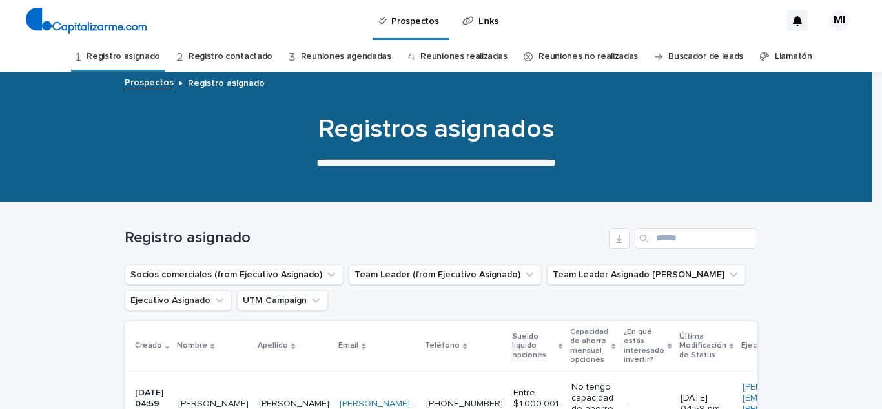
scroll to position [258, 0]
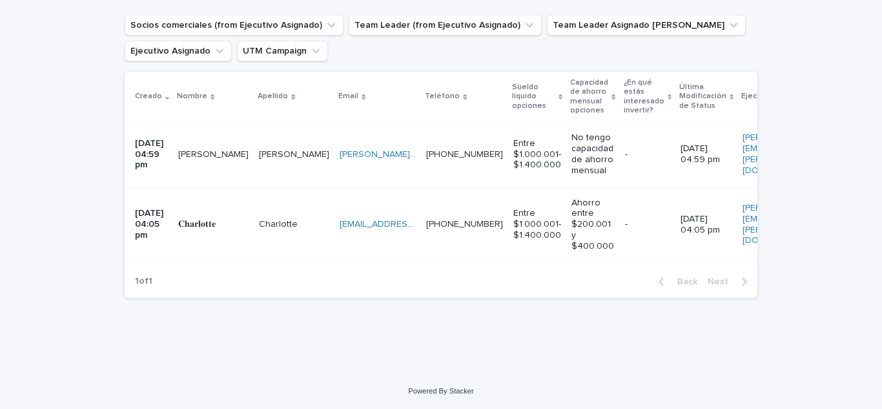
click at [209, 147] on p "[PERSON_NAME]" at bounding box center [214, 154] width 73 height 14
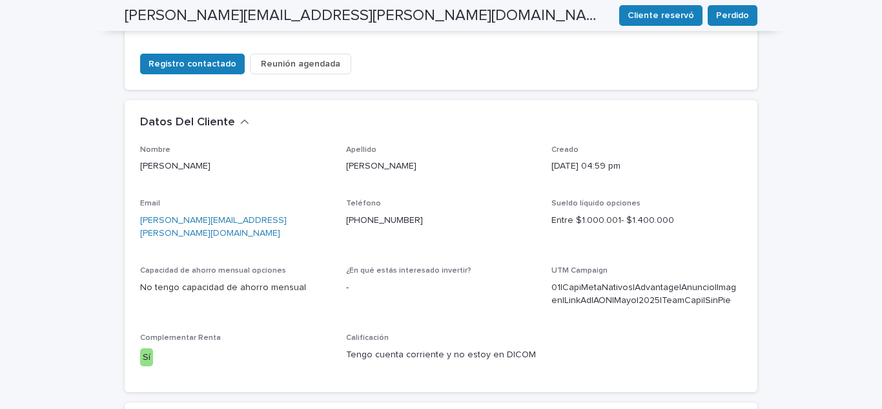
scroll to position [323, 0]
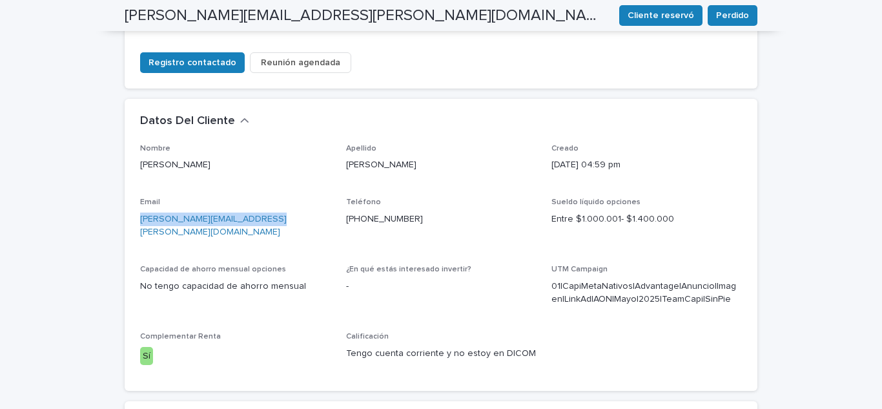
drag, startPoint x: 285, startPoint y: 176, endPoint x: 40, endPoint y: 177, distance: 244.6
click at [40, 177] on div "**********" at bounding box center [441, 225] width 882 height 951
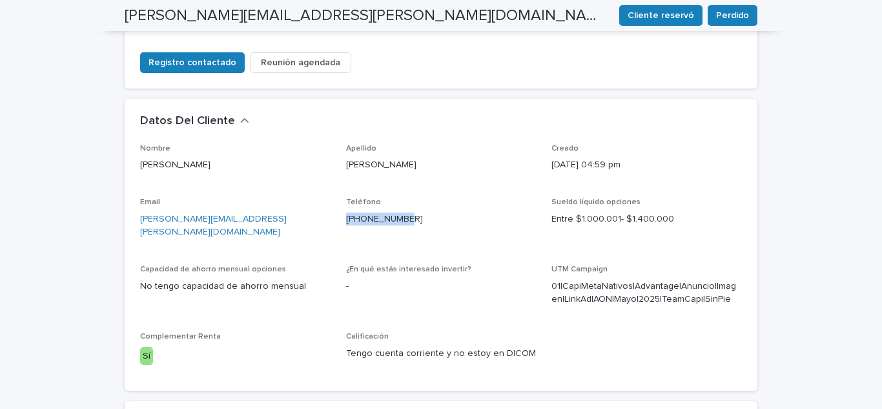
drag, startPoint x: 408, startPoint y: 165, endPoint x: 338, endPoint y: 177, distance: 71.4
click at [338, 177] on div "Nombre [PERSON_NAME] [PERSON_NAME] [DATE] 04:59 pm Email [PERSON_NAME][EMAIL_AD…" at bounding box center [441, 259] width 602 height 231
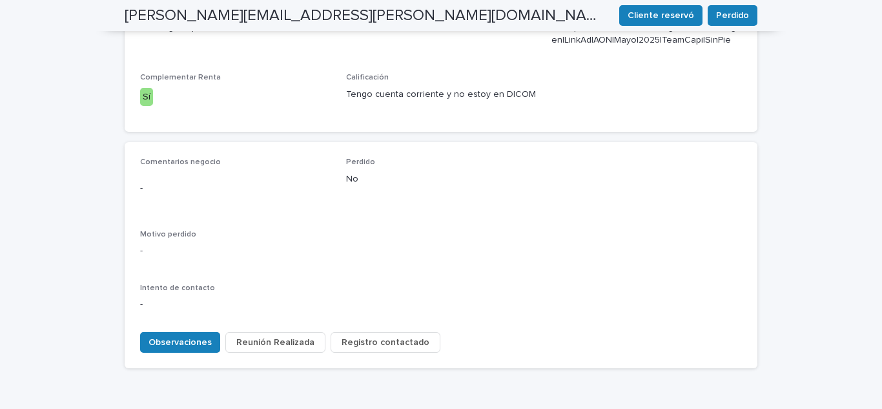
scroll to position [589, 0]
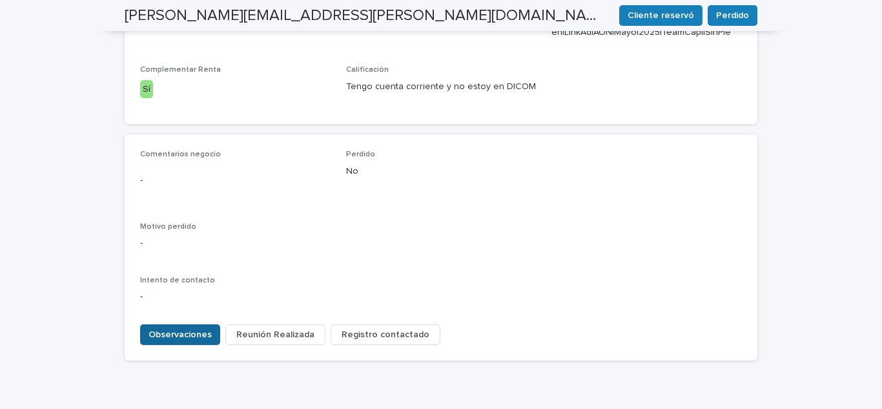
click at [181, 328] on span "Observaciones" at bounding box center [179, 334] width 63 height 13
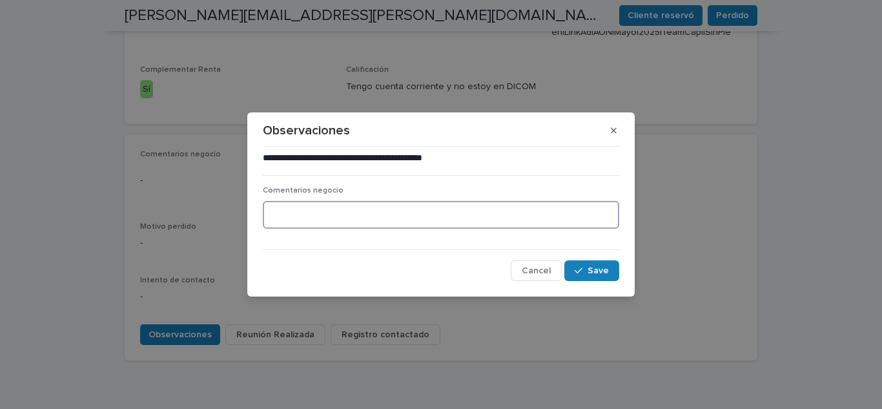
click at [309, 217] on textarea at bounding box center [441, 215] width 356 height 28
type textarea "**********"
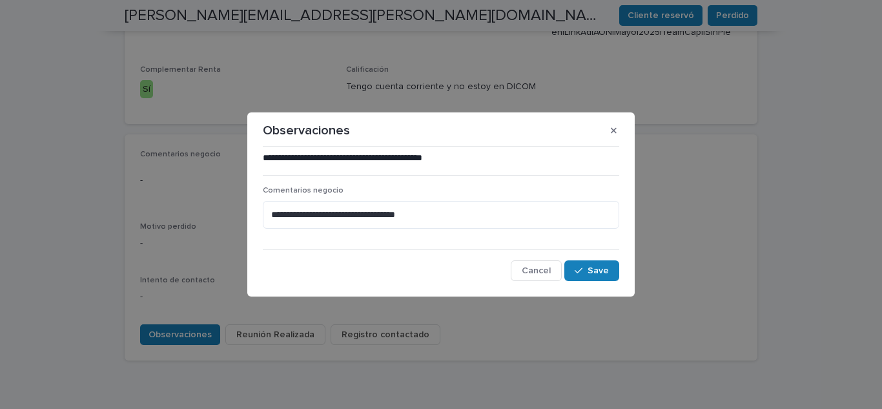
click at [615, 283] on div "**********" at bounding box center [440, 215] width 363 height 135
click at [610, 272] on button "Save" at bounding box center [591, 270] width 55 height 21
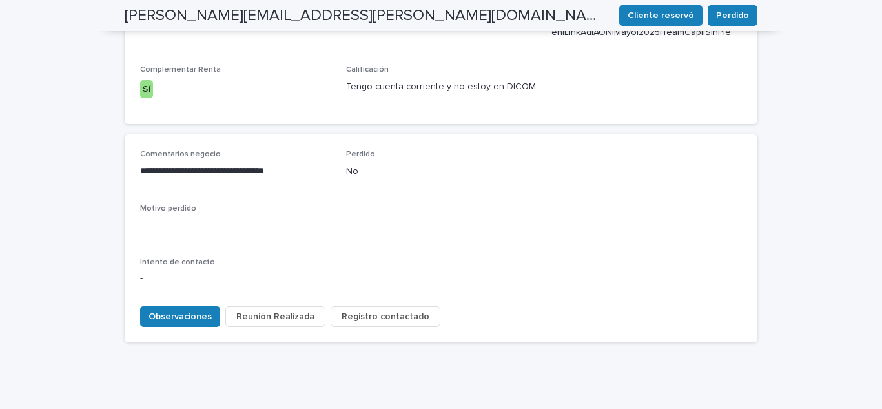
scroll to position [571, 0]
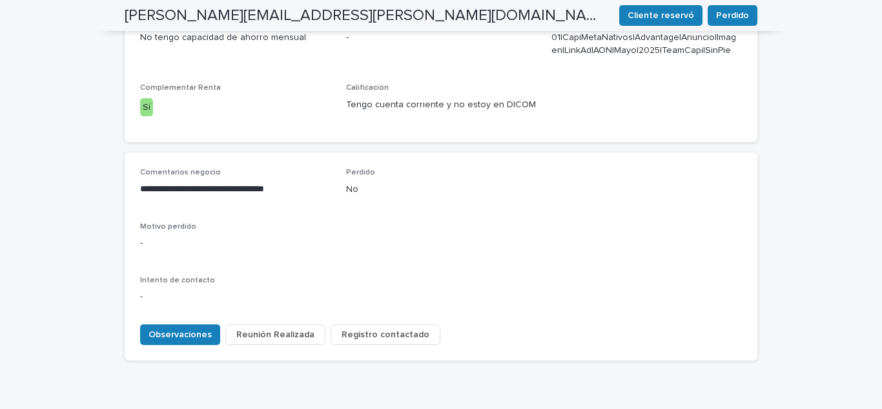
click at [376, 328] on span "Registro contactado" at bounding box center [385, 334] width 88 height 13
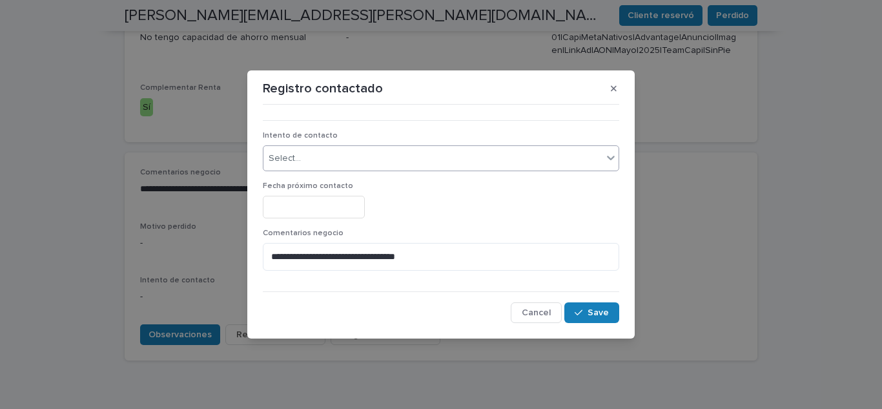
click at [348, 157] on div "Select..." at bounding box center [432, 158] width 339 height 21
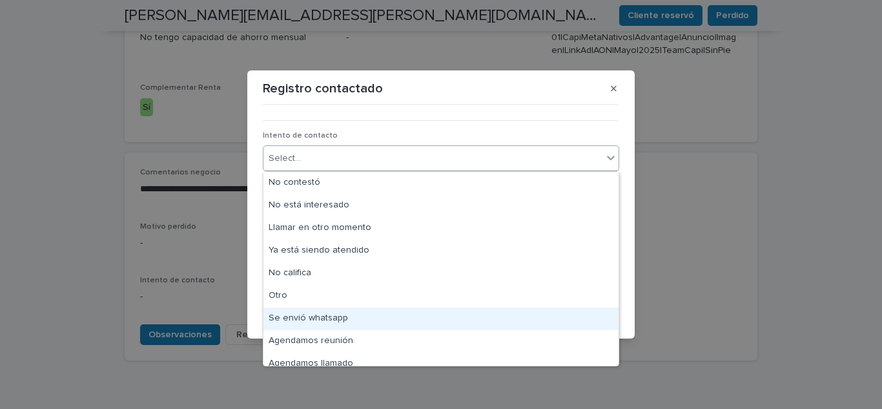
click at [316, 312] on div "Se envió whatsapp" at bounding box center [440, 318] width 355 height 23
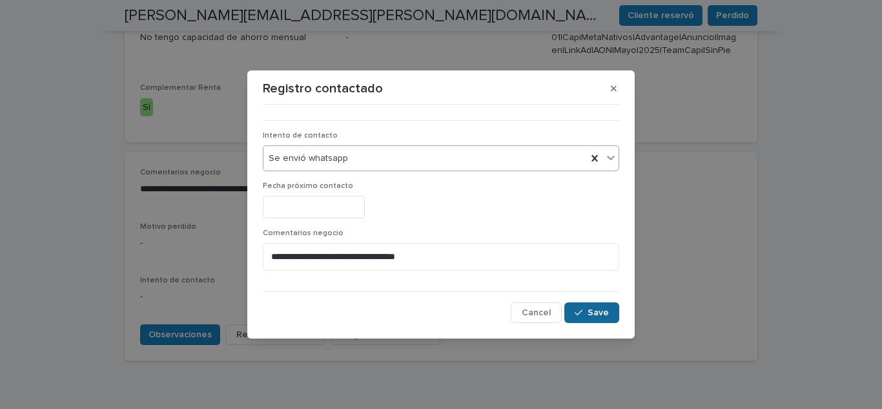
click at [577, 319] on button "Save" at bounding box center [591, 312] width 55 height 21
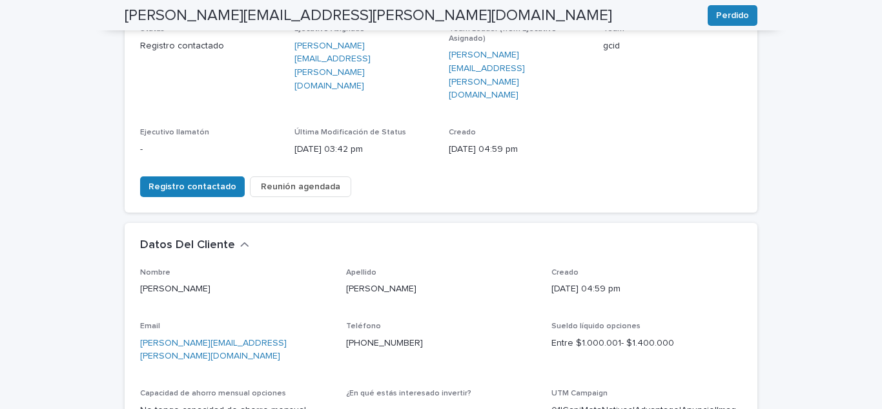
scroll to position [0, 0]
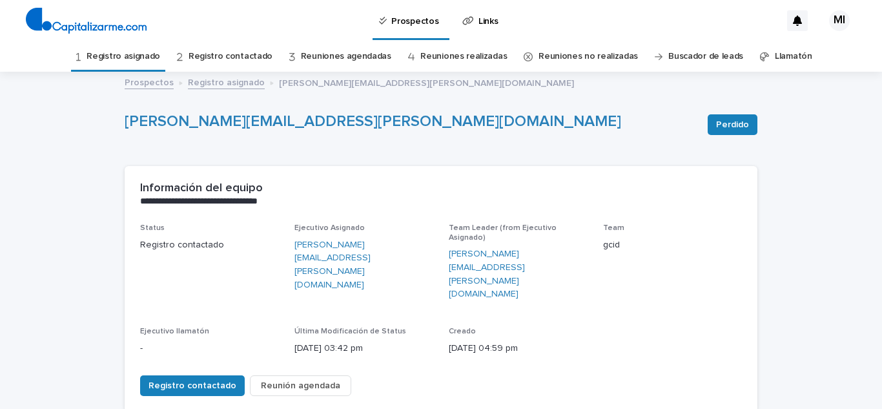
click at [157, 57] on link "Registro asignado" at bounding box center [123, 56] width 74 height 30
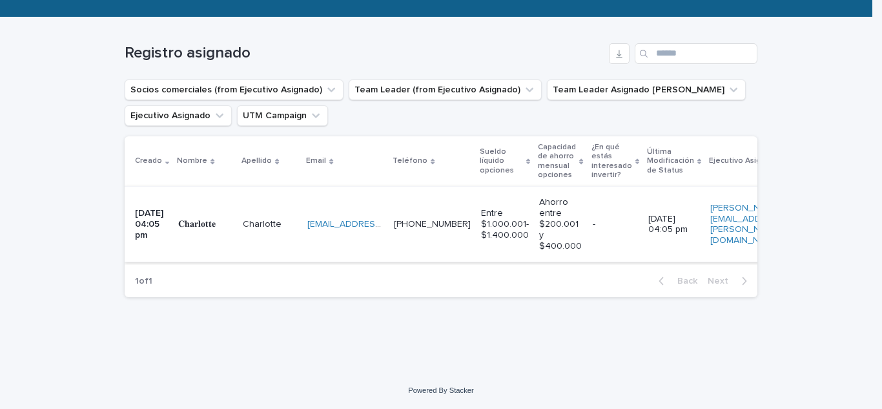
scroll to position [194, 0]
click at [205, 219] on p "𝐂𝐡𝐚𝐫𝐥𝐨𝐭𝐭𝐞" at bounding box center [198, 223] width 40 height 14
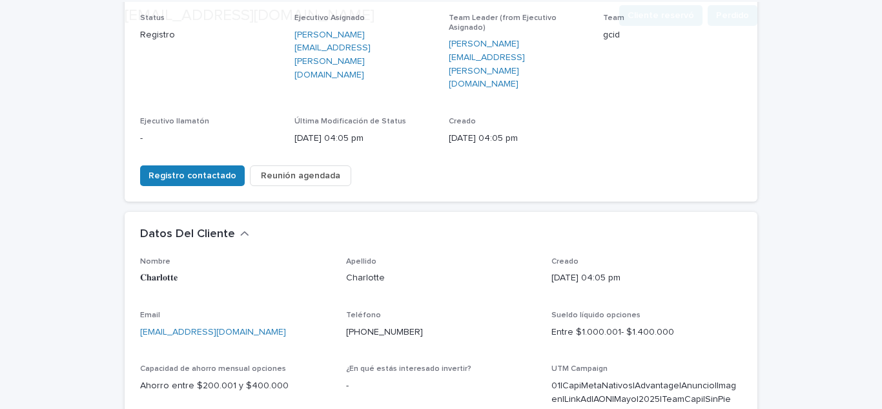
scroll to position [258, 0]
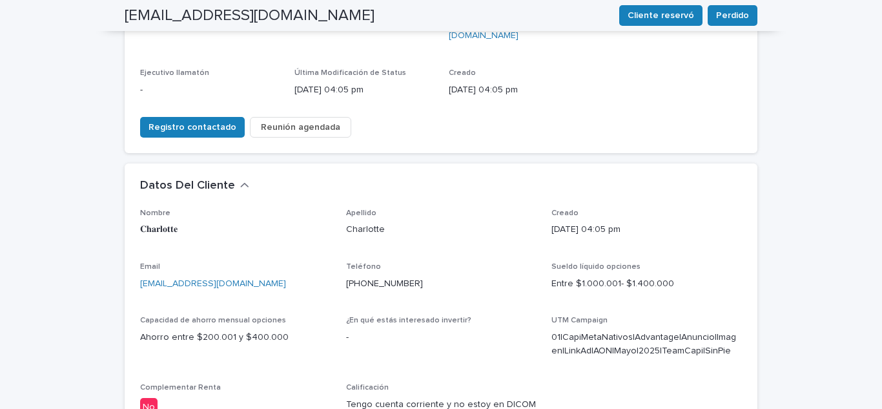
drag, startPoint x: 270, startPoint y: 230, endPoint x: 76, endPoint y: 254, distance: 196.4
click at [76, 254] on div "**********" at bounding box center [441, 284] width 882 height 938
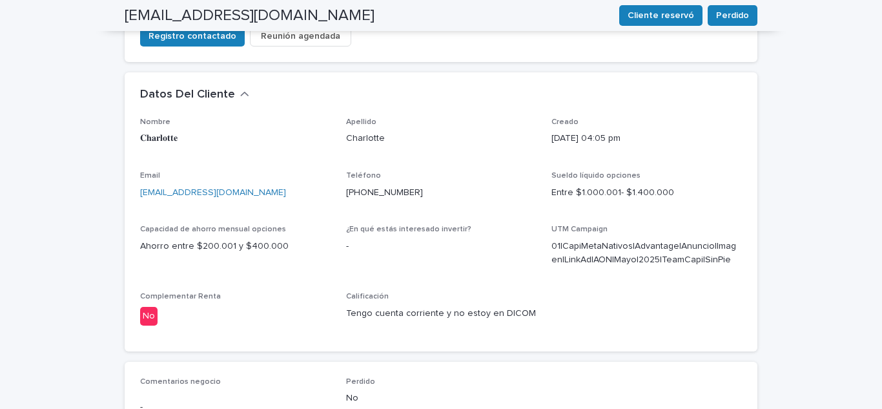
scroll to position [323, 0]
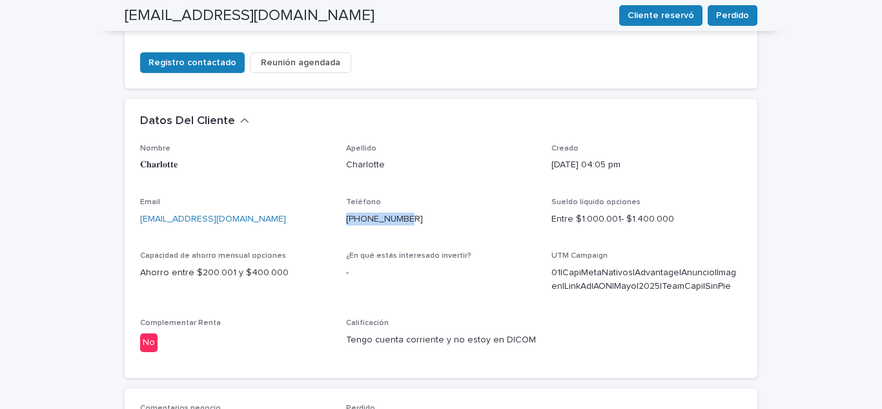
drag, startPoint x: 411, startPoint y: 168, endPoint x: 338, endPoint y: 176, distance: 73.3
click at [338, 176] on div "Nombre [PERSON_NAME] [PERSON_NAME] Creado [DATE] 04:05 pm Email [EMAIL_ADDRESS]…" at bounding box center [441, 253] width 602 height 218
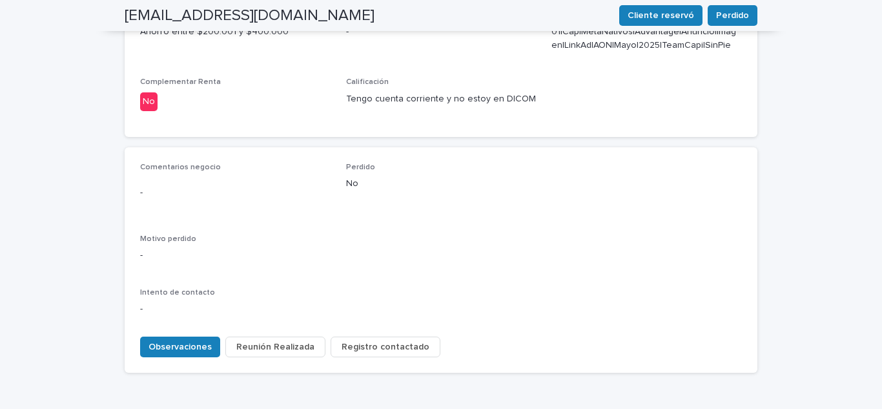
scroll to position [589, 0]
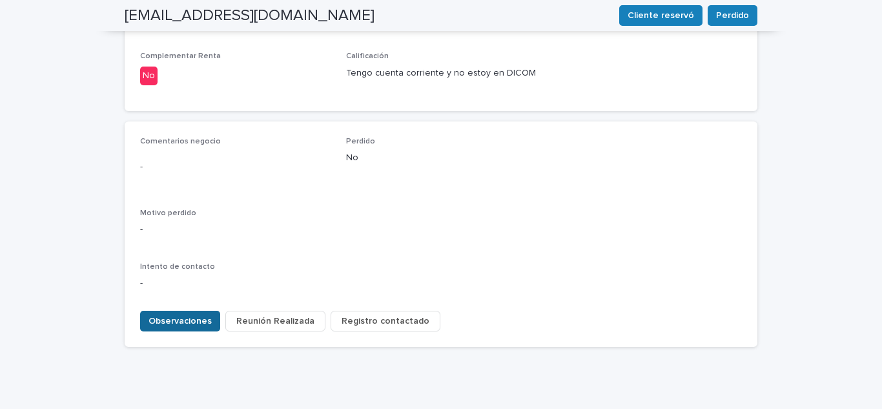
click at [161, 314] on span "Observaciones" at bounding box center [179, 320] width 63 height 13
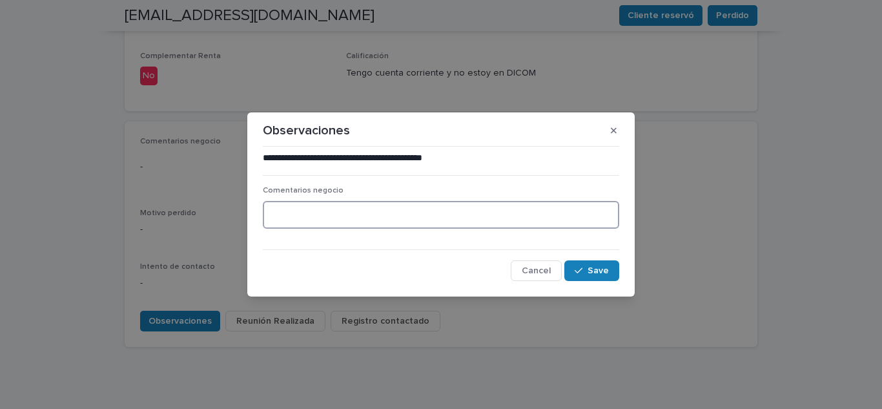
click at [298, 208] on textarea at bounding box center [441, 215] width 356 height 28
type textarea "**********"
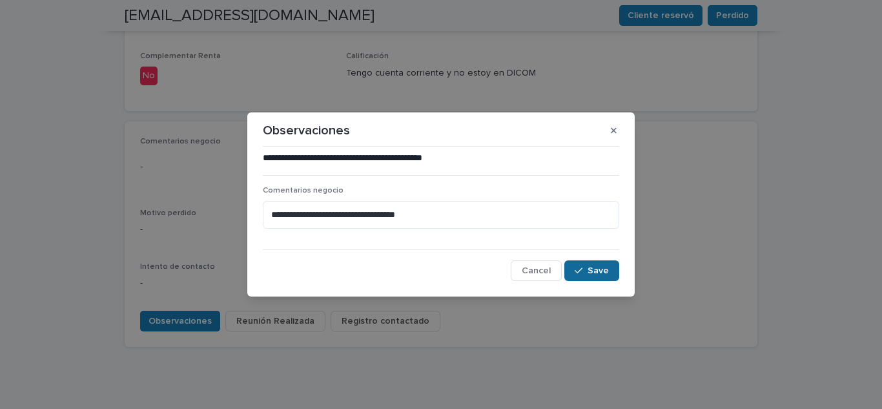
click at [572, 264] on button "Save" at bounding box center [591, 270] width 55 height 21
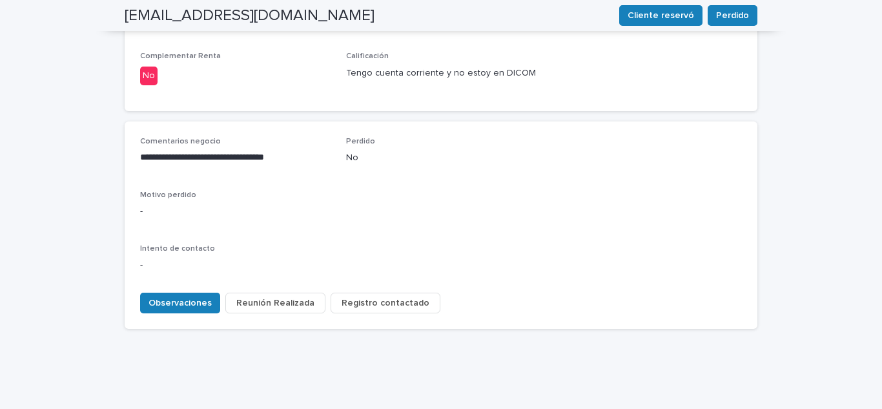
scroll to position [571, 0]
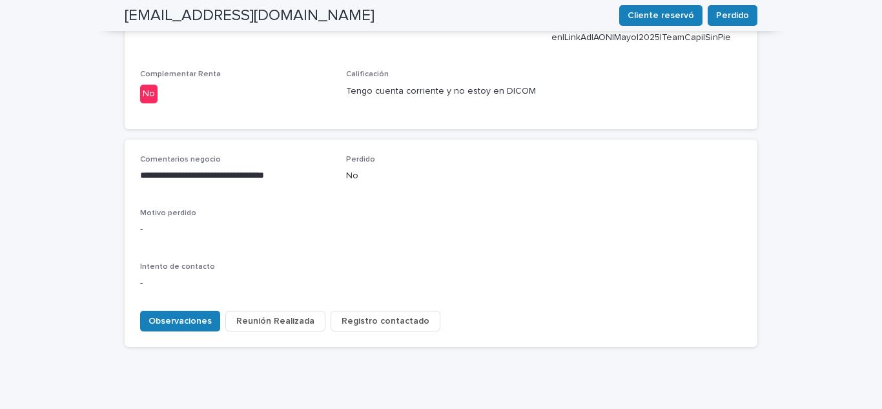
click at [367, 314] on span "Registro contactado" at bounding box center [385, 320] width 88 height 13
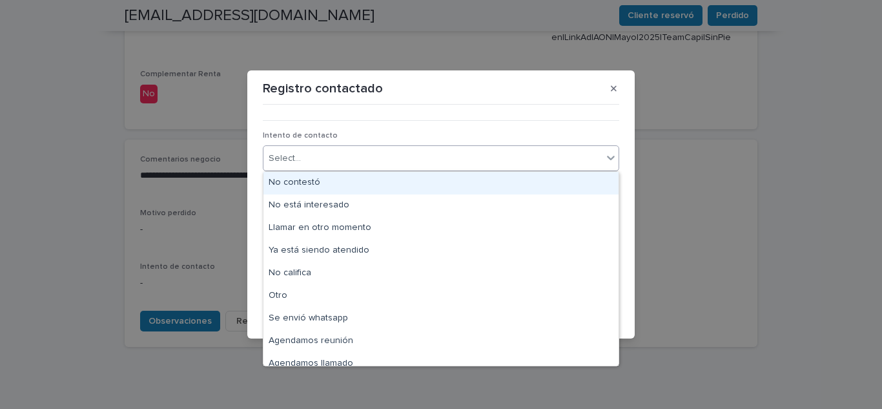
click at [328, 156] on div "Select..." at bounding box center [432, 158] width 339 height 21
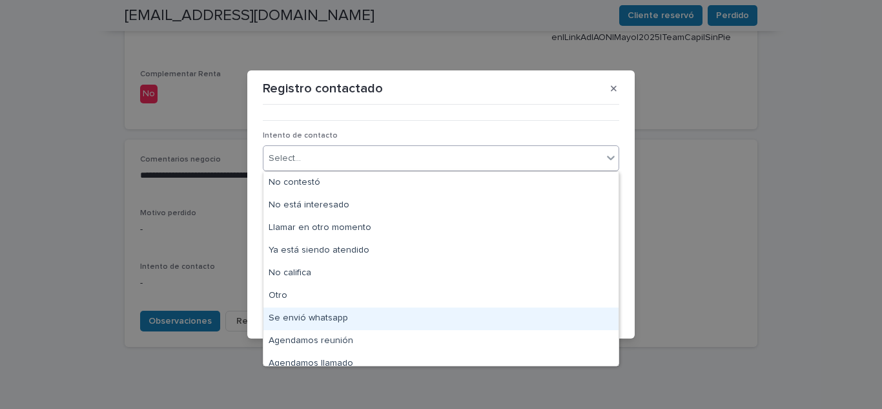
click at [307, 318] on div "Se envió whatsapp" at bounding box center [440, 318] width 355 height 23
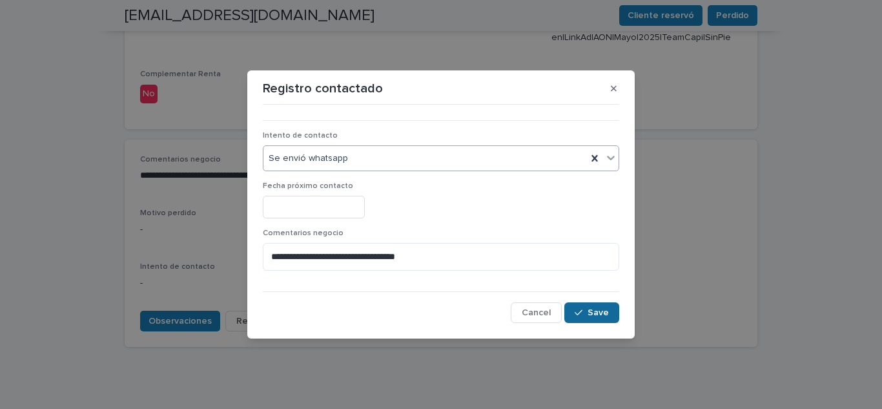
click at [594, 312] on span "Save" at bounding box center [597, 312] width 21 height 9
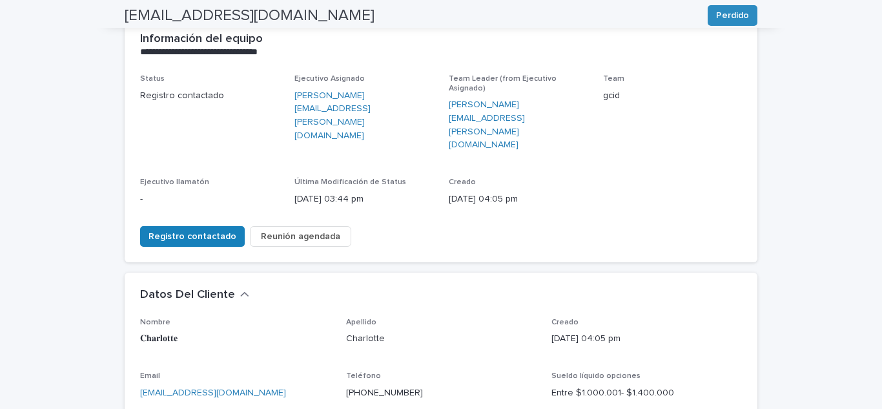
scroll to position [0, 0]
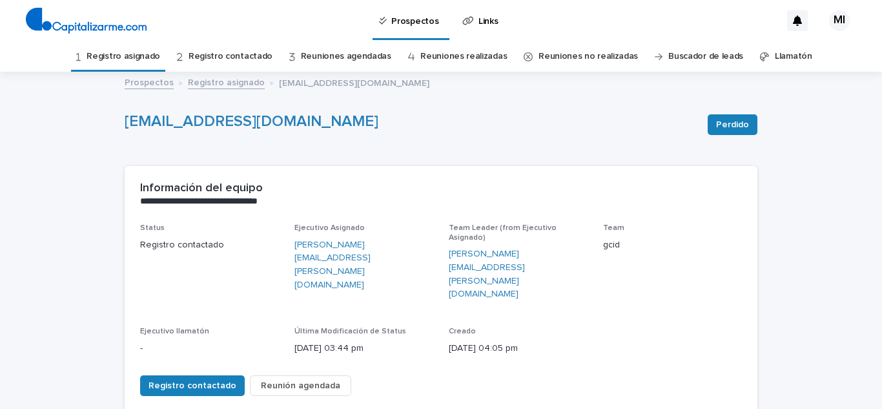
click at [126, 71] on link "Registro asignado" at bounding box center [123, 56] width 74 height 30
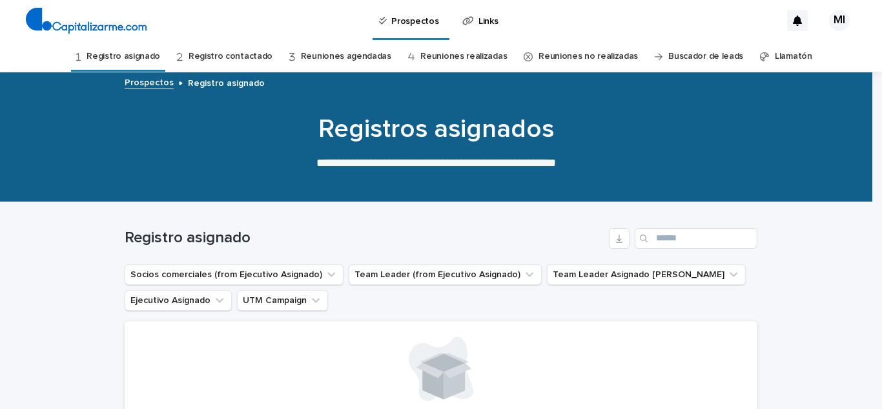
scroll to position [172, 0]
